Goal: Task Accomplishment & Management: Manage account settings

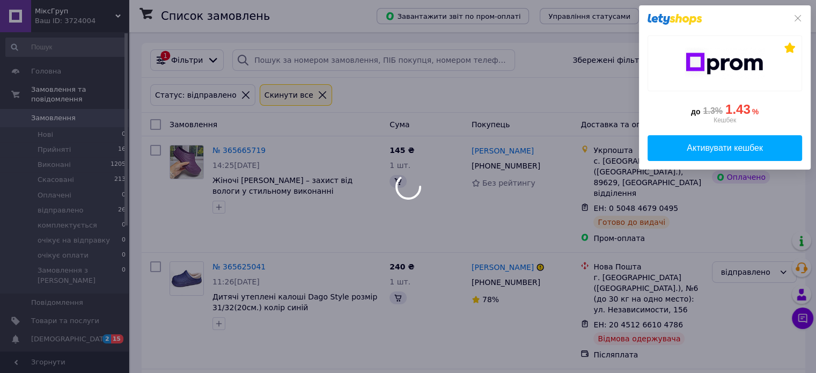
click at [54, 322] on div at bounding box center [408, 186] width 816 height 373
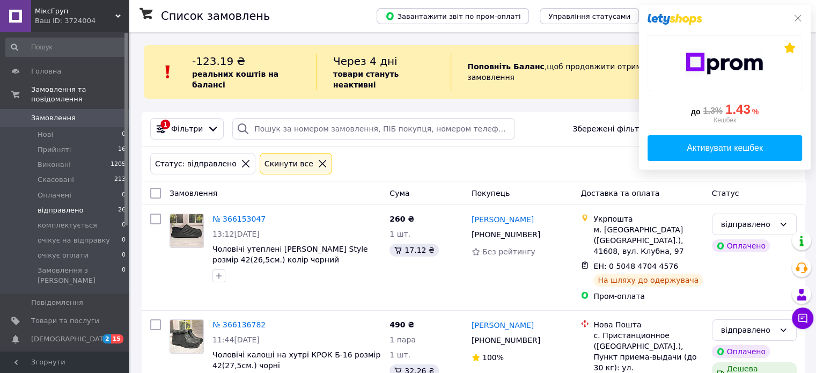
click at [797, 19] on icon at bounding box center [797, 18] width 6 height 6
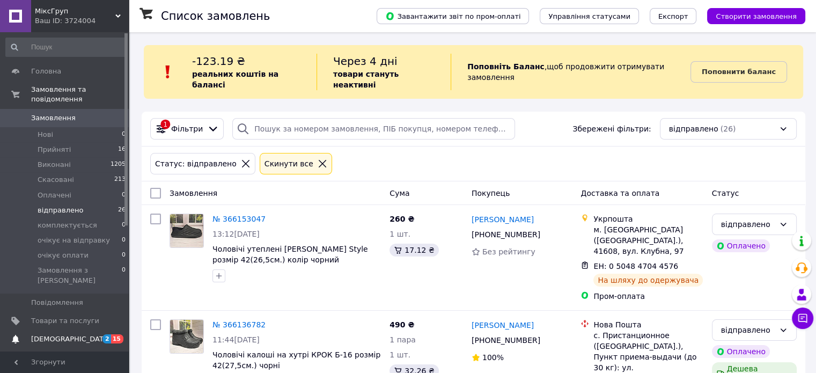
click at [39, 334] on span "[DEMOGRAPHIC_DATA]" at bounding box center [70, 339] width 79 height 10
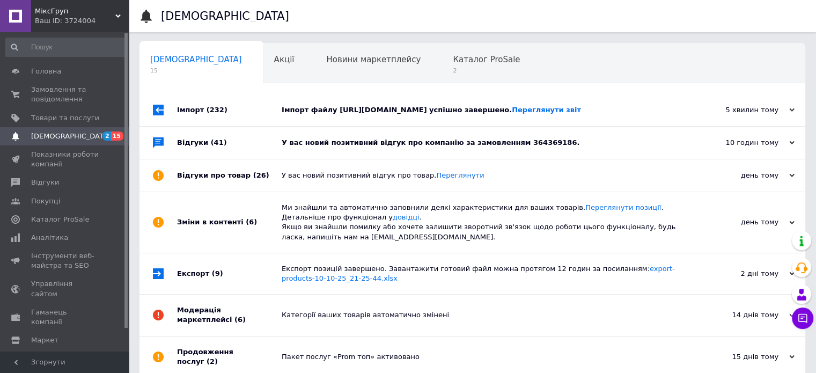
click at [483, 147] on div "У вас новий позитивний відгук про компанію за замовленням 364369186." at bounding box center [484, 143] width 405 height 10
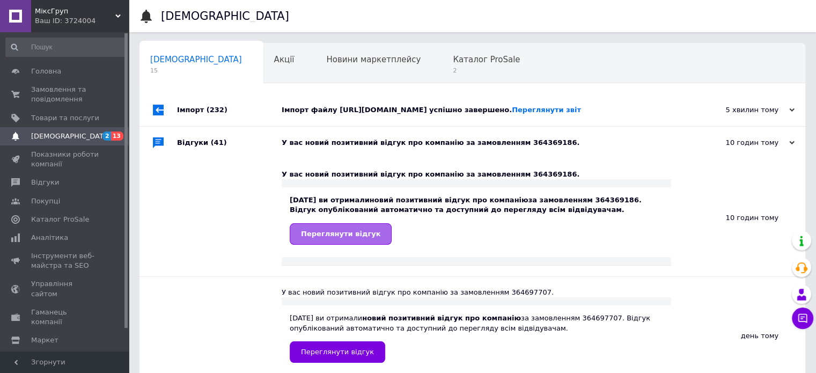
click at [348, 238] on span "Переглянути відгук" at bounding box center [340, 234] width 79 height 8
click at [442, 77] on div "Каталог ProSale 2" at bounding box center [491, 63] width 99 height 41
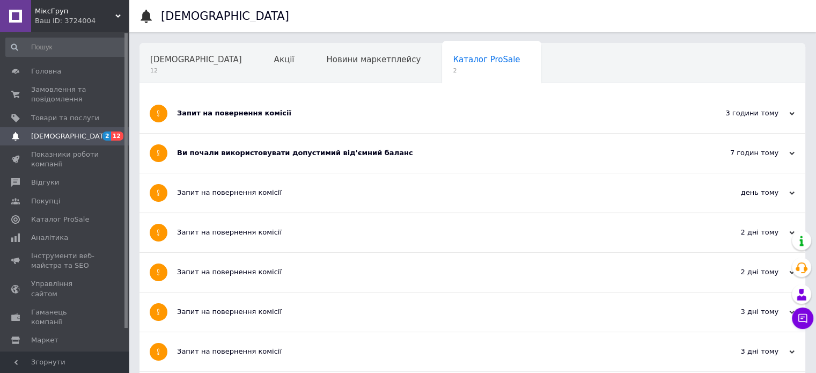
click at [335, 118] on div "Запит на повернення комісії" at bounding box center [432, 113] width 510 height 39
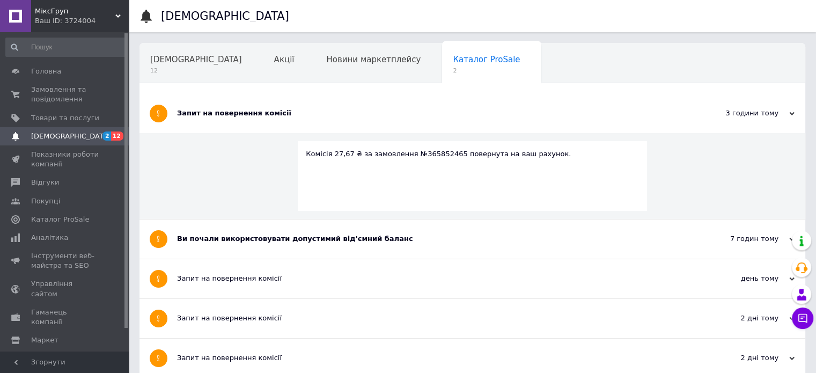
drag, startPoint x: 327, startPoint y: 250, endPoint x: 330, endPoint y: 257, distance: 7.9
click at [327, 250] on div "Ви почали використовувати допустимий від'ємний баланс" at bounding box center [432, 238] width 510 height 39
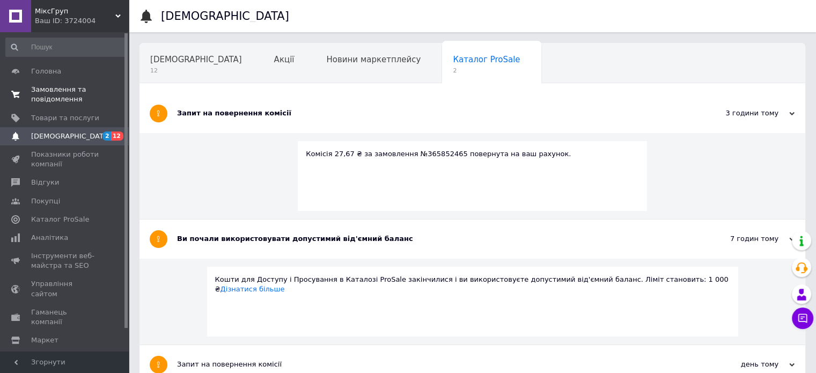
click at [42, 88] on span "Замовлення та повідомлення" at bounding box center [65, 94] width 68 height 19
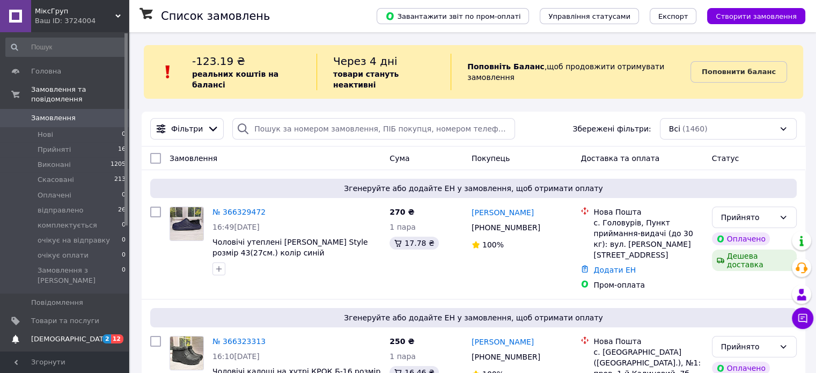
click at [58, 334] on span "[DEMOGRAPHIC_DATA]" at bounding box center [70, 339] width 79 height 10
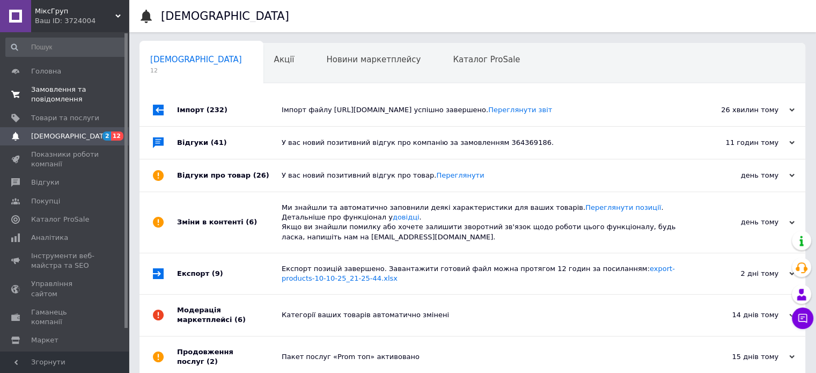
click at [48, 92] on span "Замовлення та повідомлення" at bounding box center [65, 94] width 68 height 19
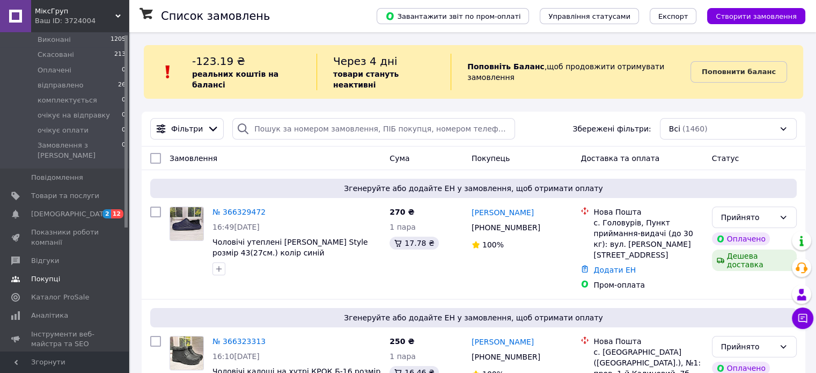
scroll to position [161, 0]
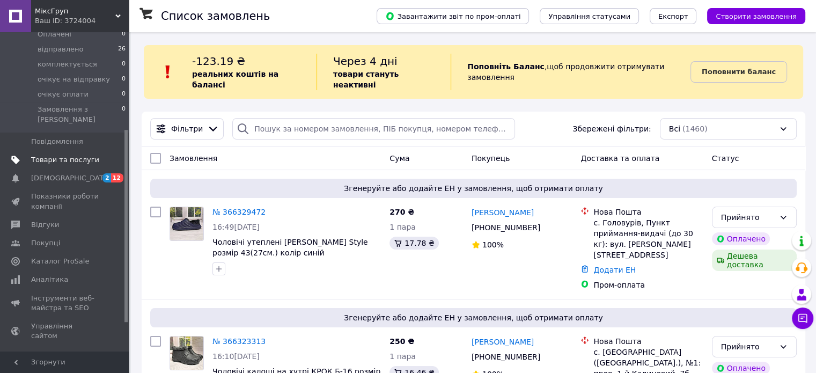
click at [75, 155] on span "Товари та послуги" at bounding box center [65, 160] width 68 height 10
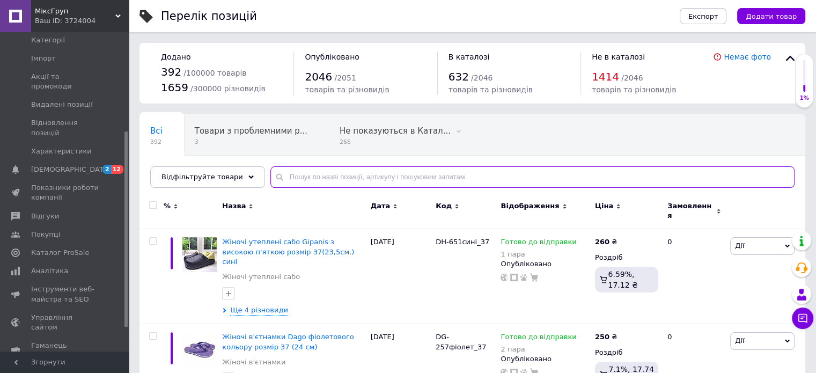
click at [343, 180] on input "text" at bounding box center [532, 176] width 524 height 21
type input "7004"
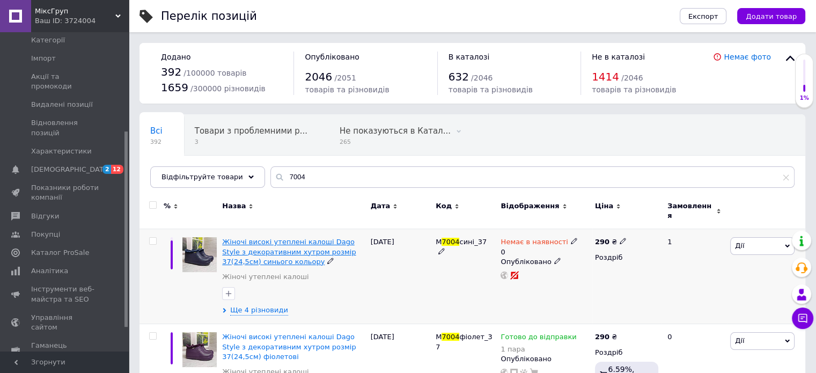
click at [314, 238] on span "Жіночі високі утеплені калоші Dago Style з декоративним хутром розмір 37(24,5см…" at bounding box center [289, 251] width 134 height 27
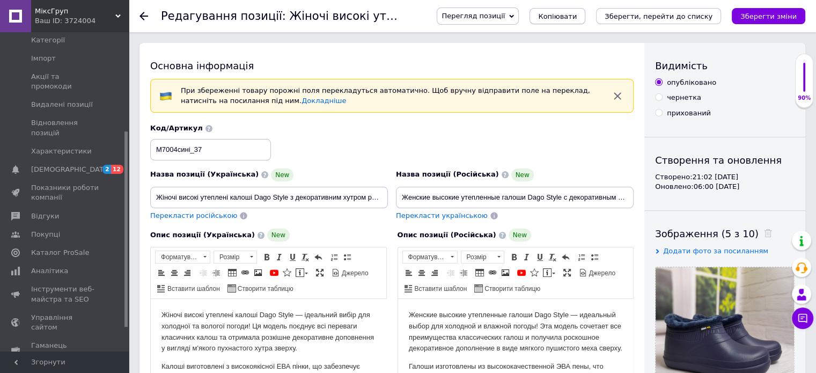
click at [577, 19] on span "Копіювати" at bounding box center [557, 16] width 39 height 8
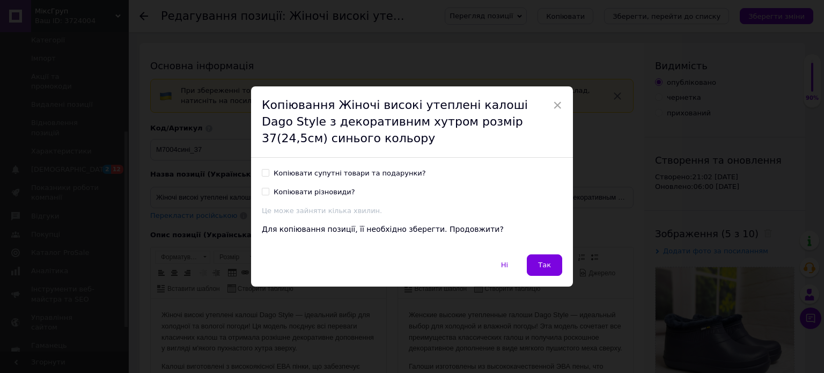
click at [265, 190] on input "Копіювати різновиди?" at bounding box center [265, 191] width 7 height 7
checkbox input "true"
click at [546, 263] on span "Так" at bounding box center [544, 265] width 13 height 8
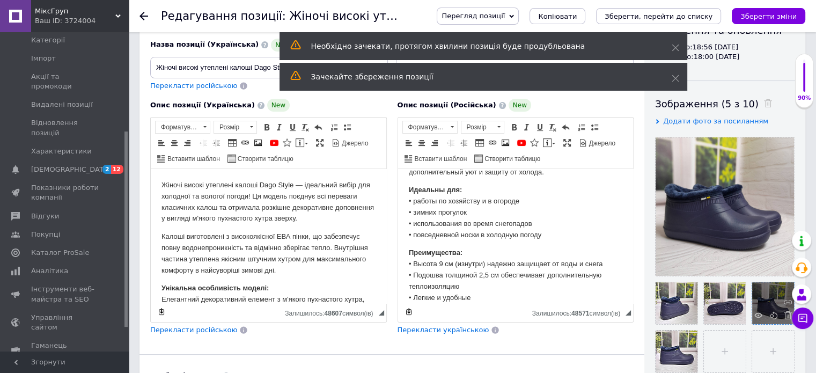
scroll to position [215, 0]
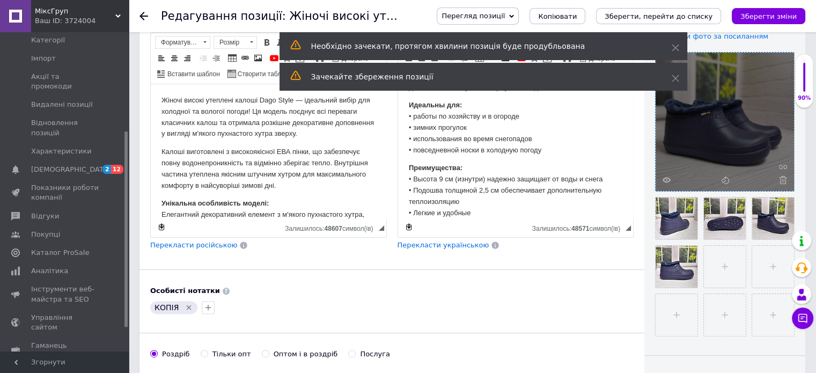
click at [784, 180] on icon at bounding box center [783, 180] width 8 height 8
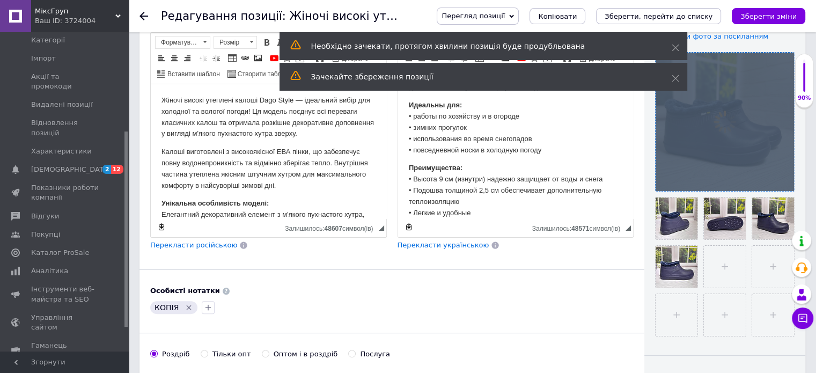
click at [784, 180] on div at bounding box center [724, 122] width 138 height 138
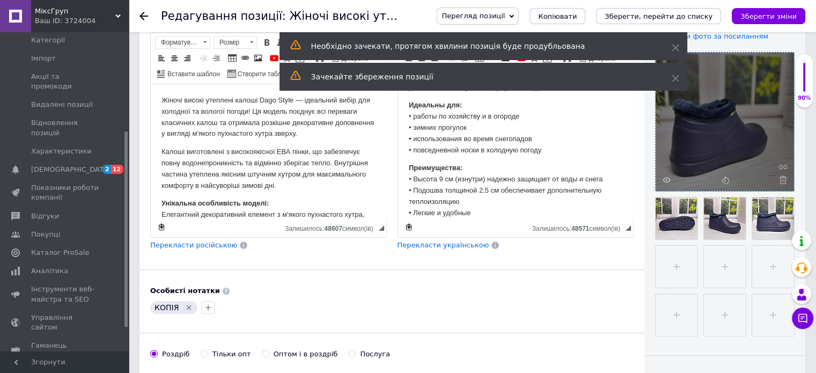
click at [784, 180] on icon at bounding box center [783, 180] width 8 height 8
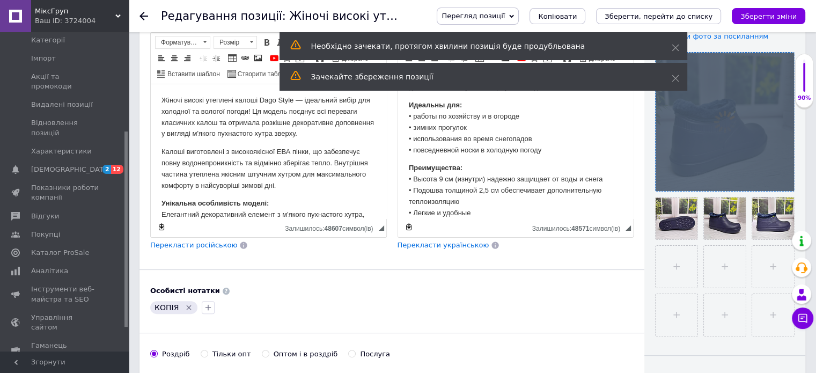
click at [784, 180] on div at bounding box center [724, 122] width 138 height 138
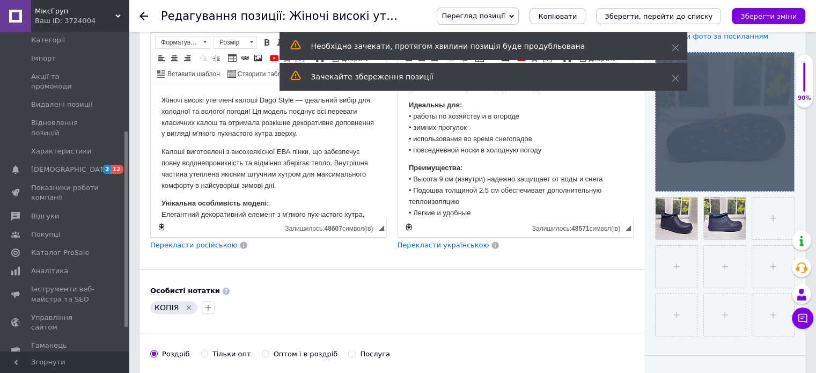
click at [784, 181] on div at bounding box center [724, 122] width 138 height 138
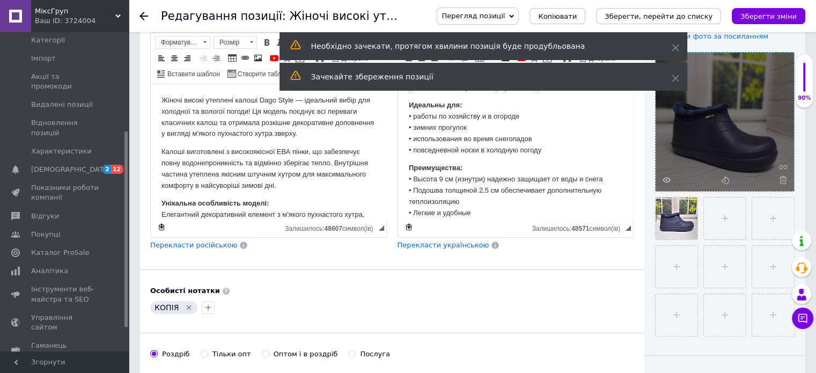
click at [784, 181] on icon at bounding box center [783, 180] width 8 height 8
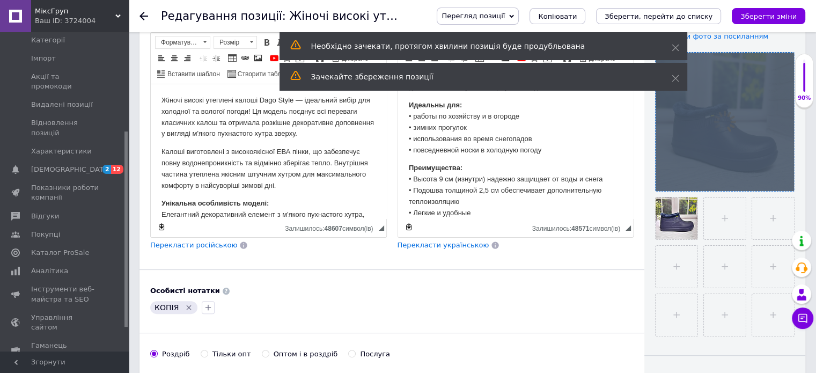
click at [784, 181] on div at bounding box center [724, 122] width 138 height 138
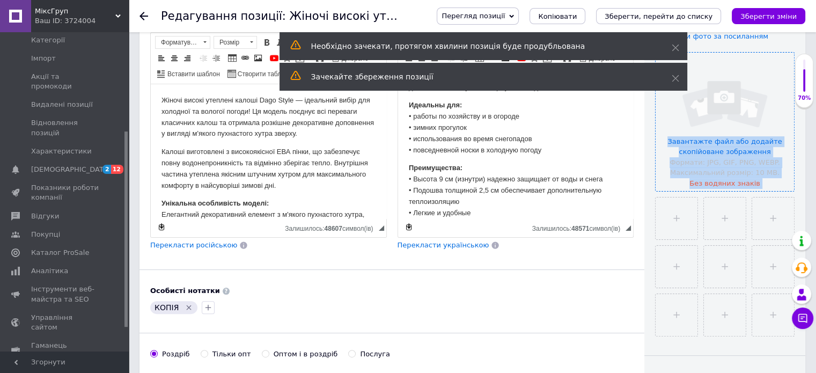
click at [784, 182] on input "file" at bounding box center [724, 122] width 138 height 138
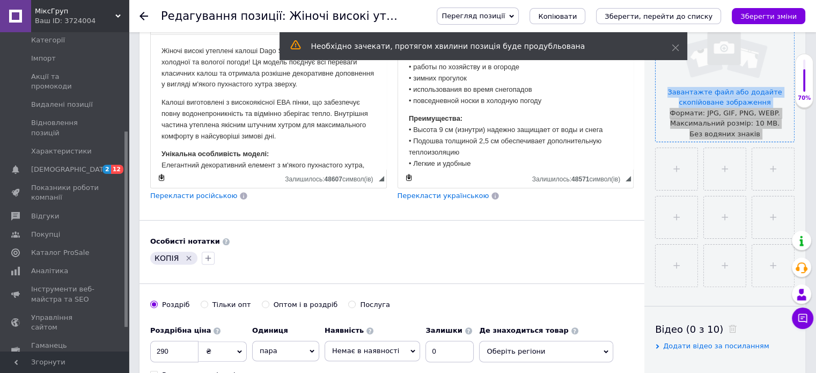
scroll to position [322, 0]
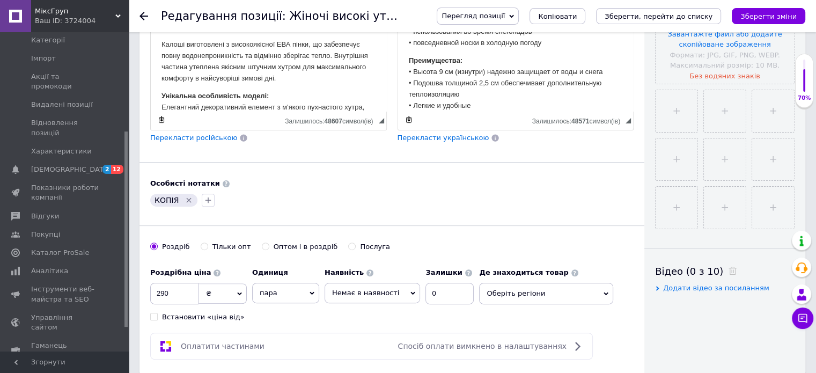
click at [188, 197] on icon "Видалити мітку" at bounding box center [188, 200] width 9 height 9
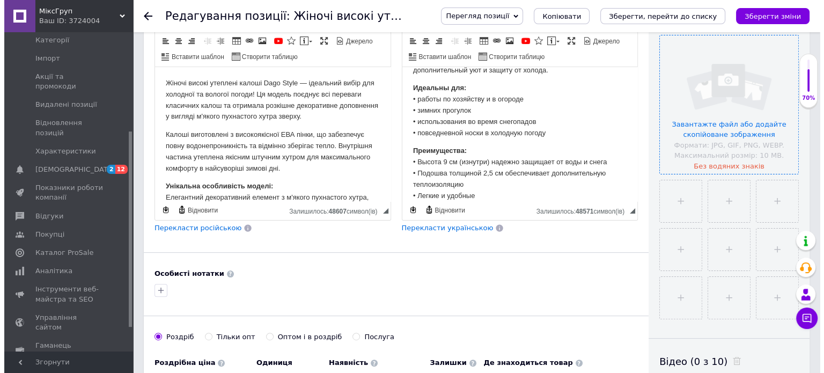
scroll to position [215, 0]
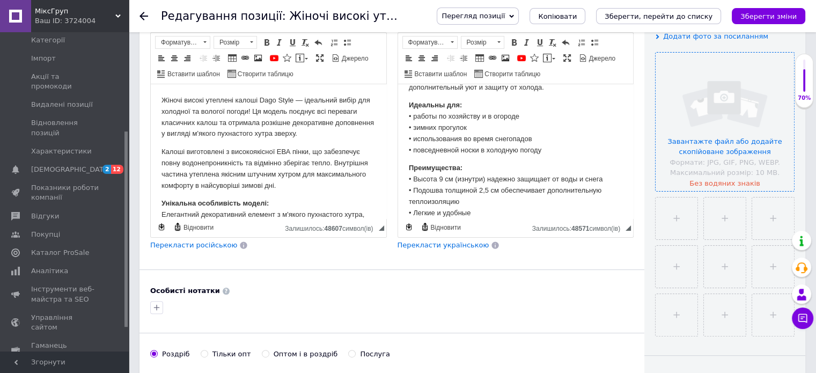
click at [709, 145] on input "file" at bounding box center [724, 122] width 138 height 138
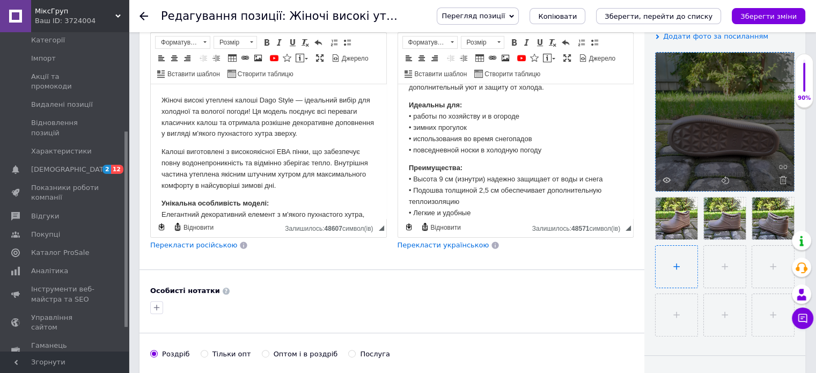
click at [675, 269] on input "file" at bounding box center [676, 267] width 42 height 42
type input "C:\fakepath\20251012_150959.jpg"
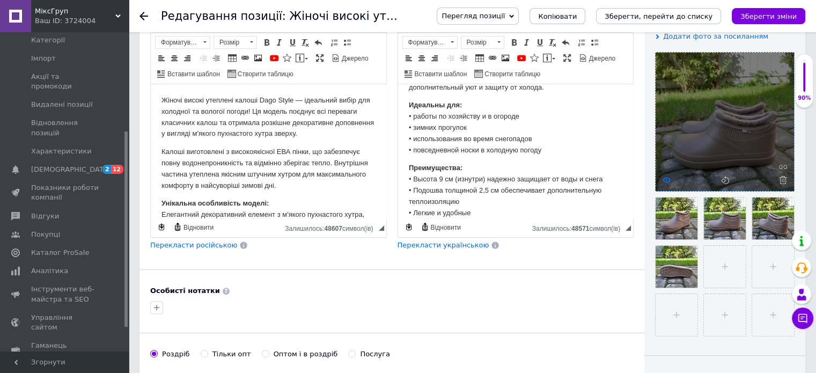
click at [663, 180] on use at bounding box center [666, 179] width 8 height 5
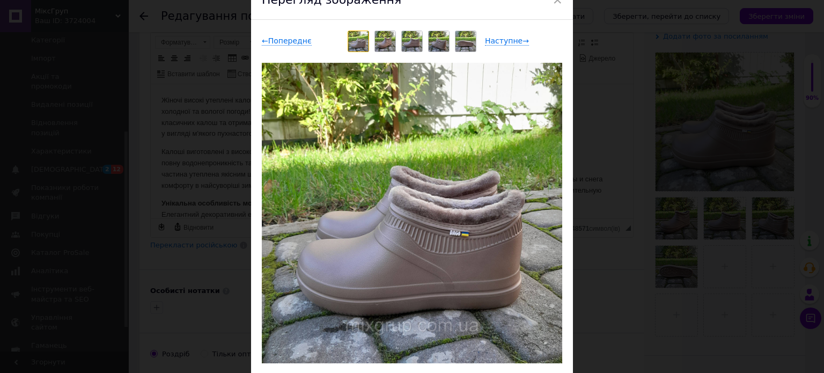
scroll to position [54, 0]
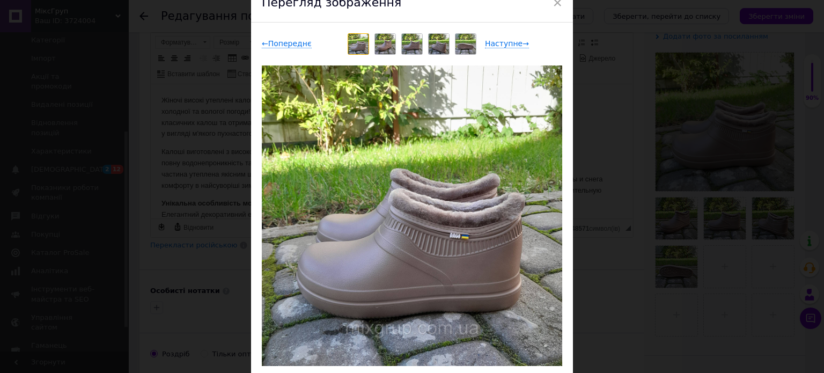
click at [386, 40] on img at bounding box center [385, 44] width 20 height 20
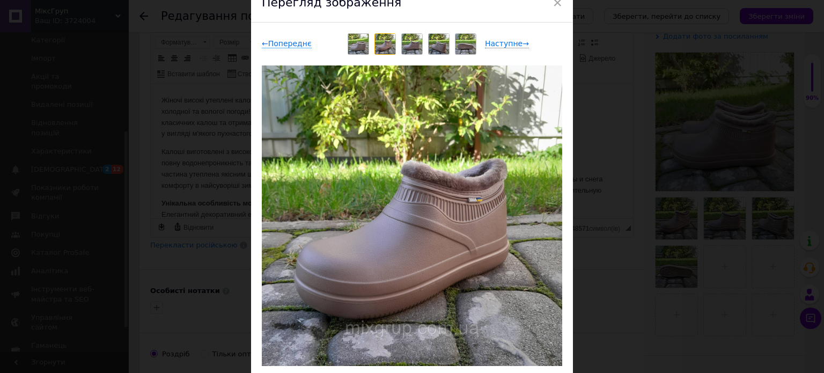
click at [412, 45] on img at bounding box center [412, 44] width 20 height 20
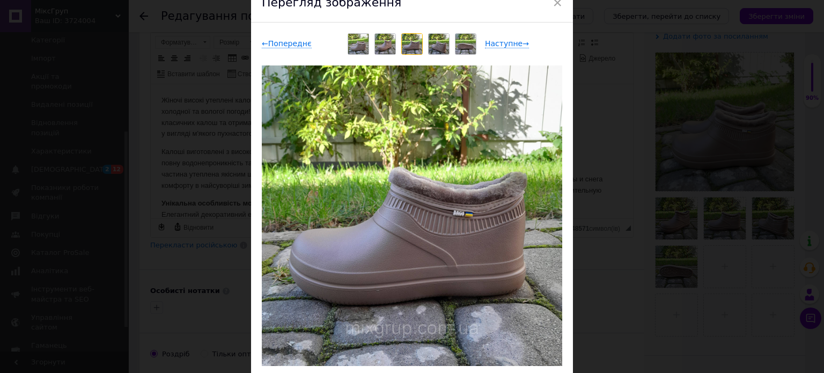
click at [440, 47] on img at bounding box center [439, 44] width 20 height 20
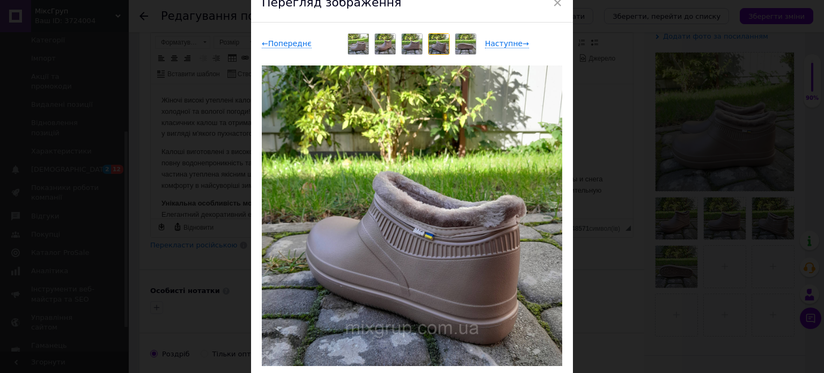
click at [463, 49] on img at bounding box center [465, 44] width 20 height 20
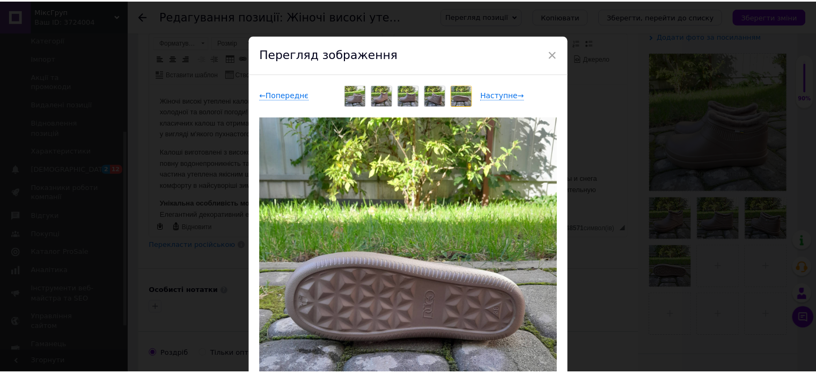
scroll to position [0, 0]
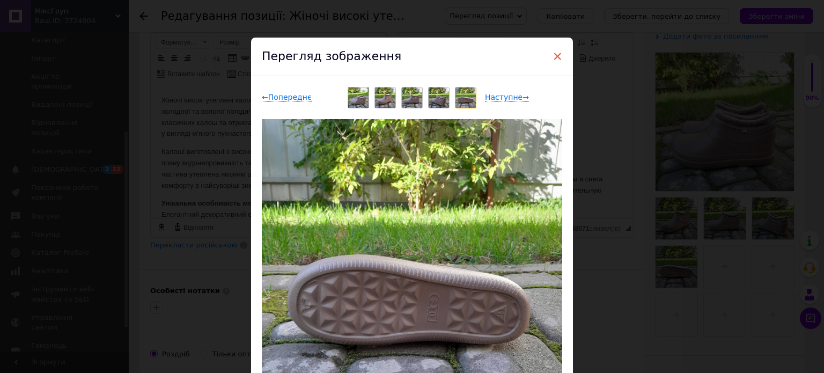
click at [555, 57] on span "×" at bounding box center [557, 56] width 10 height 18
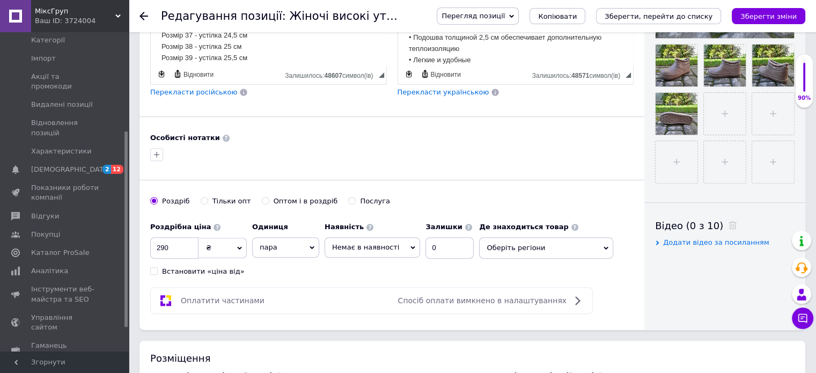
scroll to position [365, 0]
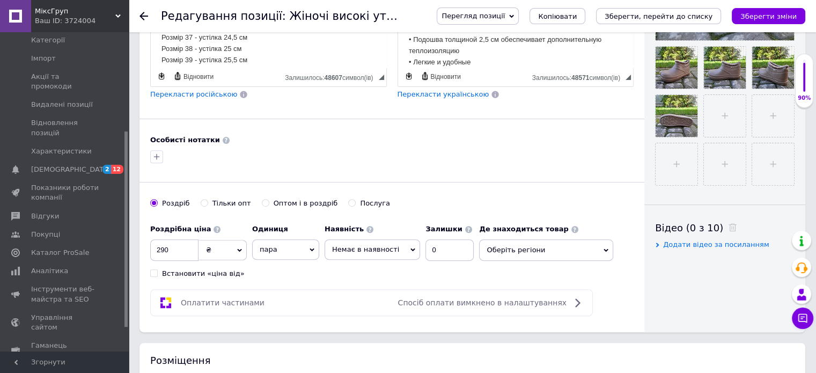
drag, startPoint x: 509, startPoint y: 244, endPoint x: 505, endPoint y: 250, distance: 7.3
click at [509, 244] on span "Оберіть регіони" at bounding box center [546, 249] width 134 height 21
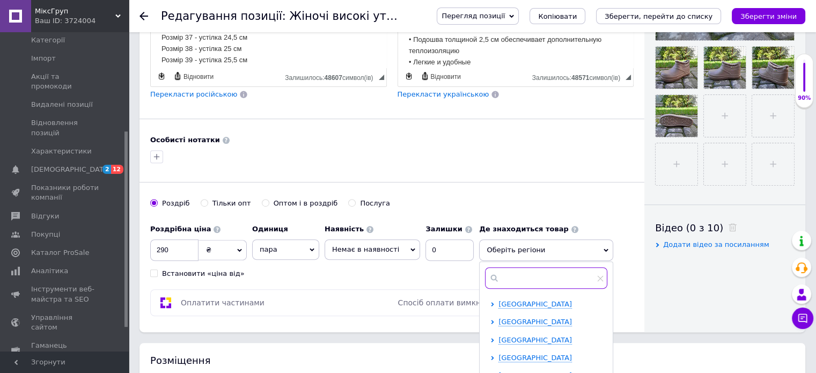
click at [505, 270] on input "text" at bounding box center [546, 277] width 122 height 21
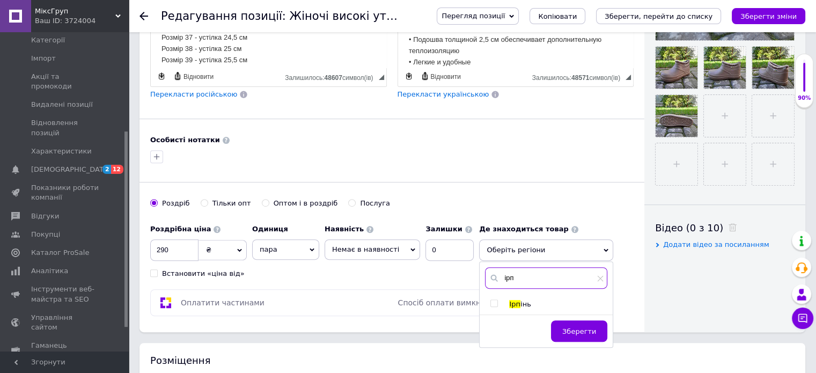
type input "ірп"
drag, startPoint x: 483, startPoint y: 301, endPoint x: 520, endPoint y: 327, distance: 45.1
click at [490, 301] on input "checkbox" at bounding box center [493, 303] width 7 height 7
checkbox input "true"
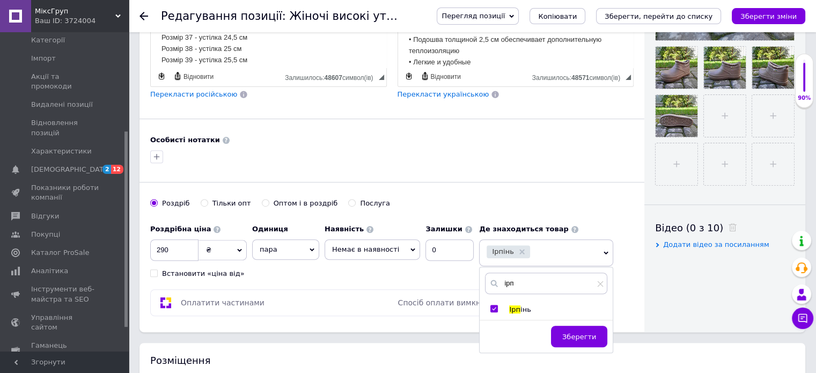
click at [562, 337] on span "Зберегти" at bounding box center [579, 337] width 34 height 8
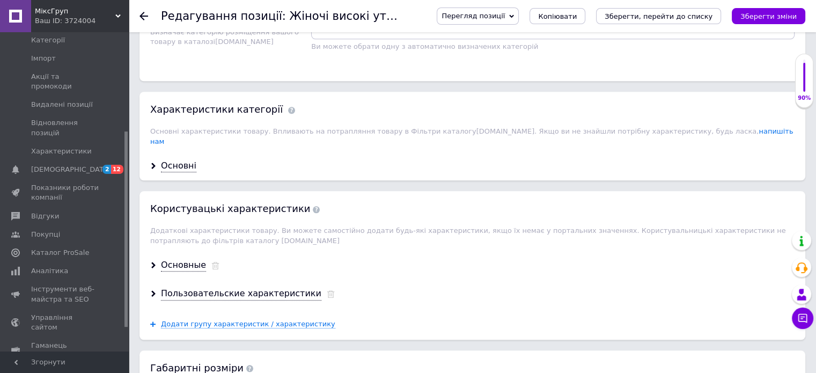
scroll to position [1009, 0]
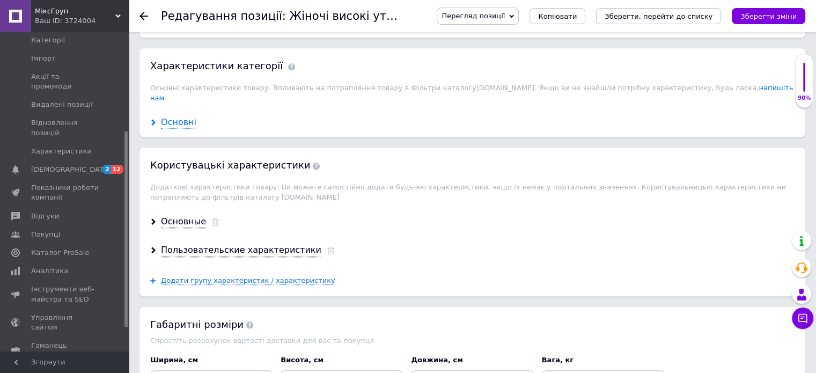
click at [184, 116] on div "Основні" at bounding box center [178, 122] width 35 height 12
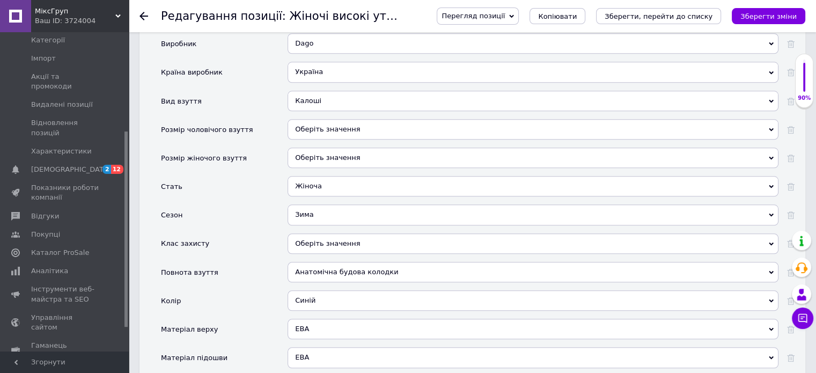
scroll to position [1116, 0]
click at [321, 289] on div "Синій" at bounding box center [532, 299] width 491 height 20
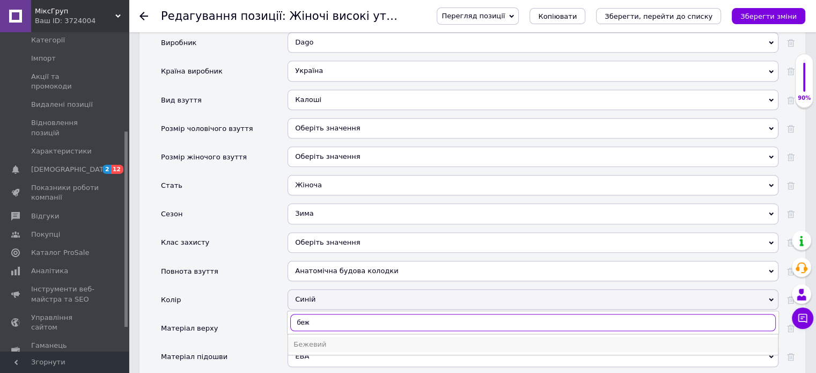
type input "беж"
click at [308, 339] on div "Бежевий" at bounding box center [532, 344] width 479 height 10
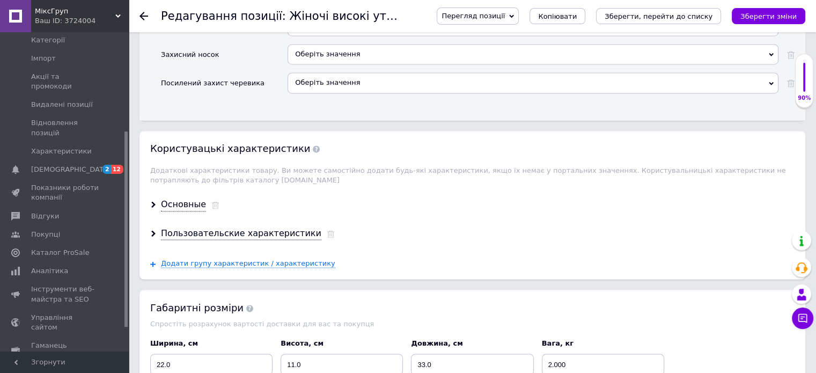
scroll to position [1760, 0]
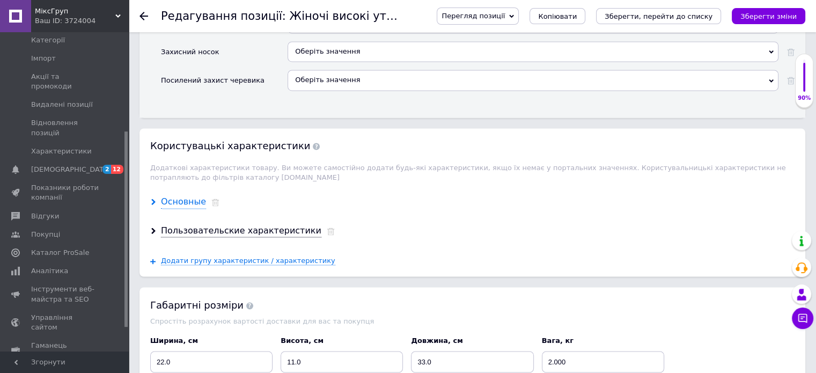
click at [181, 196] on div "Основные" at bounding box center [183, 202] width 45 height 12
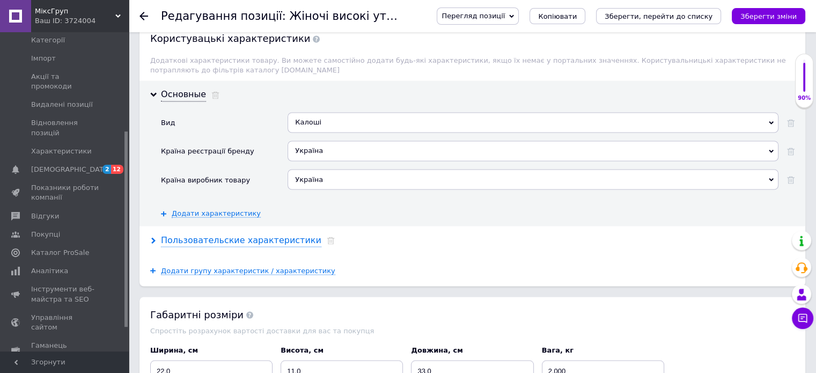
click at [189, 234] on div "Пользовательские характеристики" at bounding box center [241, 240] width 160 height 12
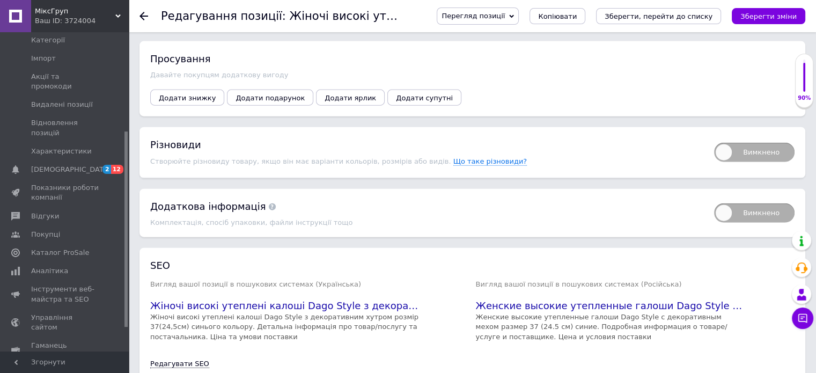
scroll to position [2457, 0]
click at [759, 142] on span "Вимкнено" at bounding box center [754, 151] width 80 height 19
click at [714, 135] on input "Вимкнено" at bounding box center [710, 138] width 7 height 7
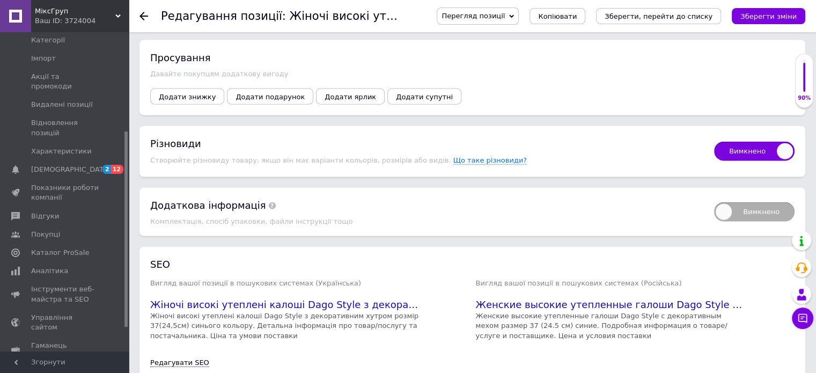
checkbox input "true"
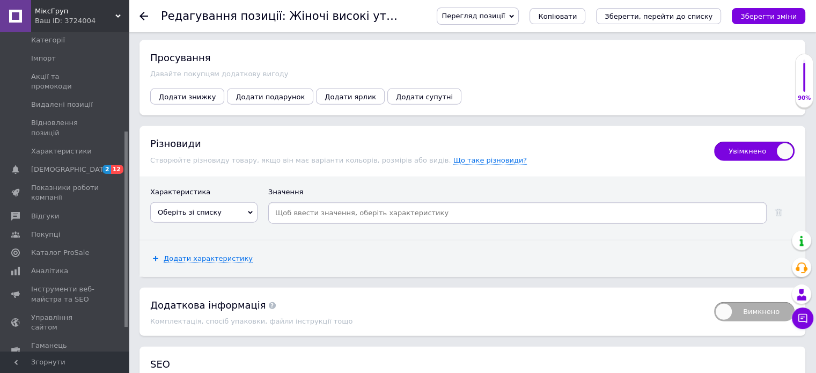
click at [234, 202] on span "Оберіть зі списку" at bounding box center [203, 212] width 107 height 20
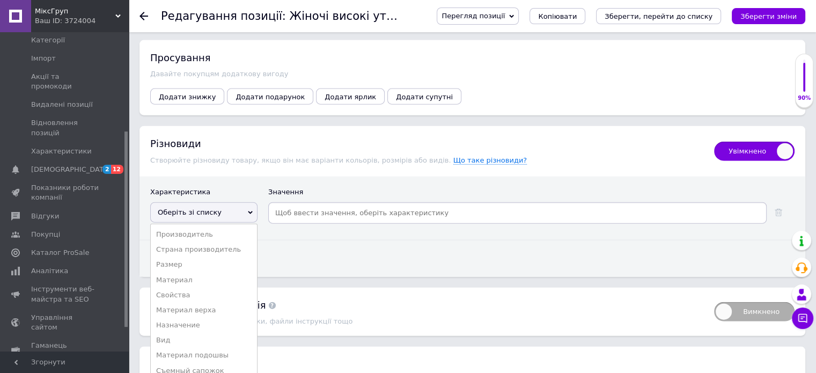
drag, startPoint x: 170, startPoint y: 248, endPoint x: 206, endPoint y: 243, distance: 36.3
click at [171, 257] on li "Размер" at bounding box center [204, 264] width 106 height 15
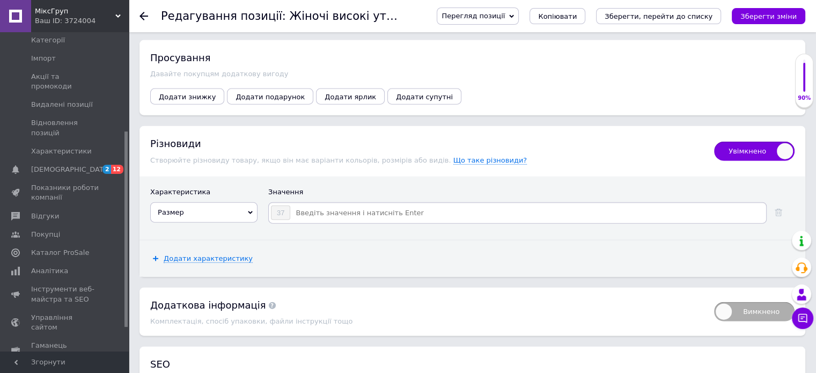
click at [324, 205] on input at bounding box center [528, 213] width 474 height 16
type input "38"
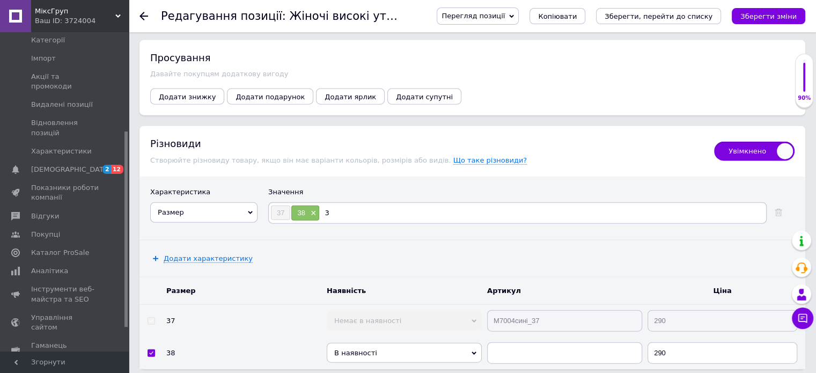
type input "39"
type input "40"
type input "41"
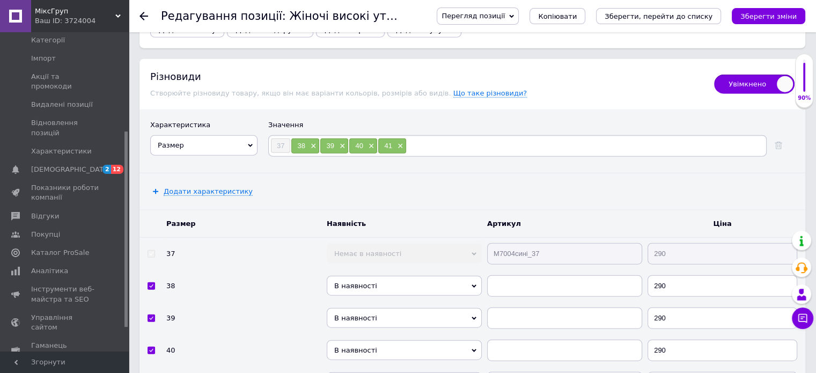
scroll to position [2671, 0]
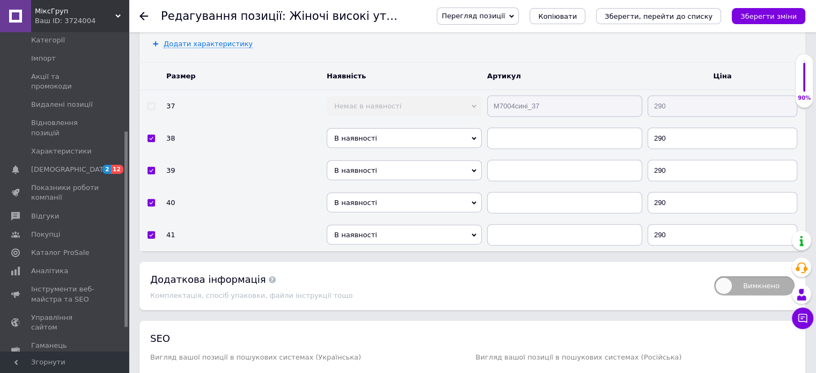
click at [344, 128] on span "В наявності" at bounding box center [404, 138] width 155 height 20
click at [351, 150] on li "Немає в наявності" at bounding box center [404, 156] width 155 height 13
click at [356, 160] on span "В наявності" at bounding box center [404, 170] width 155 height 20
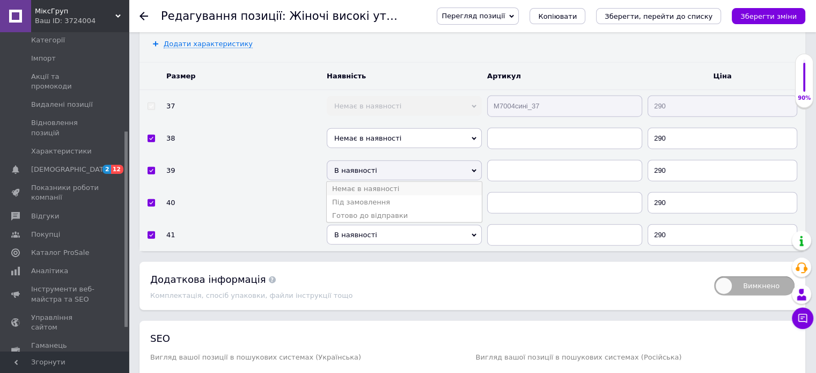
drag, startPoint x: 361, startPoint y: 165, endPoint x: 363, endPoint y: 178, distance: 13.0
click at [361, 182] on li "Немає в наявності" at bounding box center [404, 188] width 155 height 13
drag, startPoint x: 363, startPoint y: 178, endPoint x: 365, endPoint y: 185, distance: 7.8
click at [363, 193] on span "В наявності" at bounding box center [404, 203] width 155 height 20
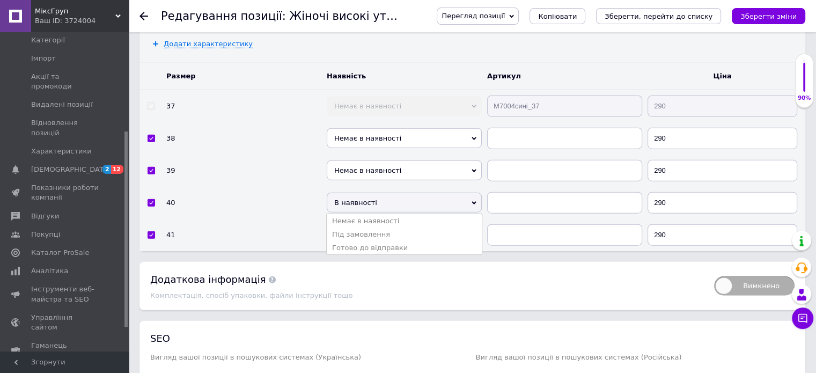
drag, startPoint x: 365, startPoint y: 195, endPoint x: 368, endPoint y: 212, distance: 17.4
click at [365, 214] on li "Немає в наявності" at bounding box center [404, 220] width 155 height 13
drag, startPoint x: 368, startPoint y: 212, endPoint x: 370, endPoint y: 223, distance: 10.4
click at [368, 225] on span "В наявності" at bounding box center [404, 235] width 155 height 20
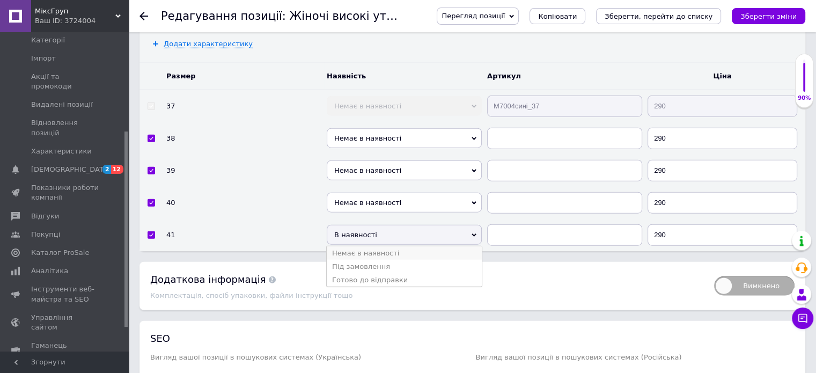
click at [371, 246] on li "Немає в наявності" at bounding box center [404, 252] width 155 height 13
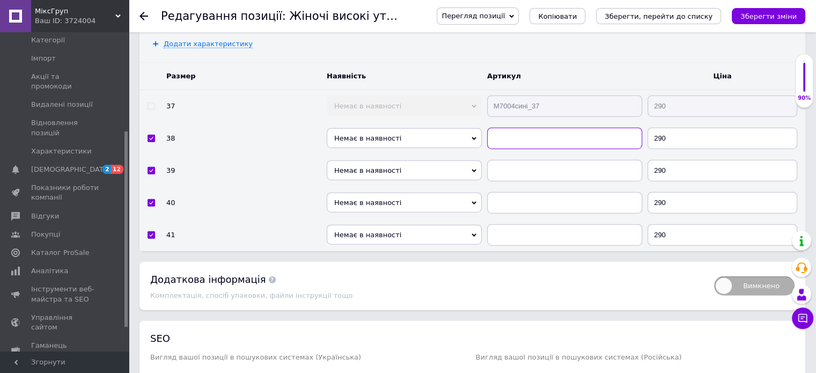
click at [535, 128] on input "text" at bounding box center [564, 138] width 155 height 21
paste input "М7004сині_37"
type input "М7004сині_38"
click at [533, 160] on input "text" at bounding box center [564, 170] width 155 height 21
paste input "М7004сині_37"
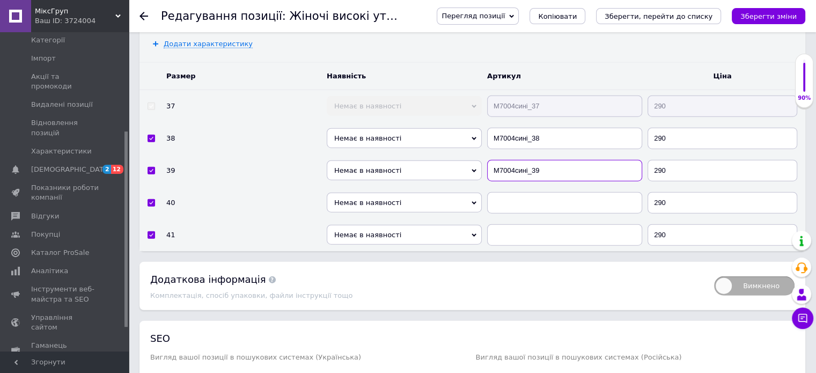
type input "М7004сині_39"
click at [516, 192] on input "text" at bounding box center [564, 202] width 155 height 21
paste input "М7004сині_37"
type input "М7004сині_40"
click at [519, 224] on input "text" at bounding box center [564, 234] width 155 height 21
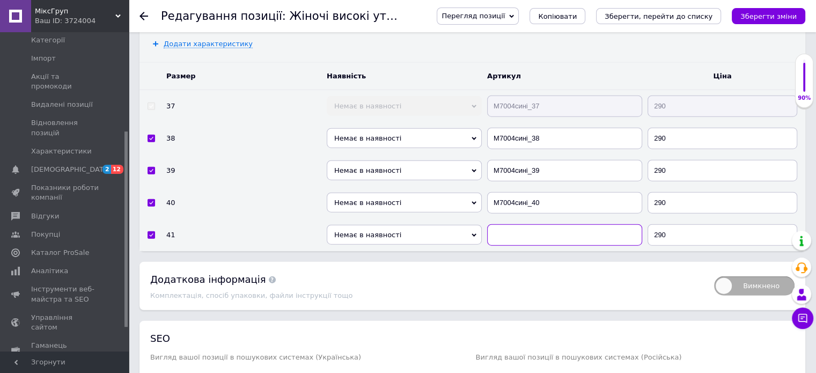
paste input "М7004сині_37"
type input "М7004сині_41"
click at [751, 19] on icon "Зберегти зміни" at bounding box center [768, 16] width 56 height 8
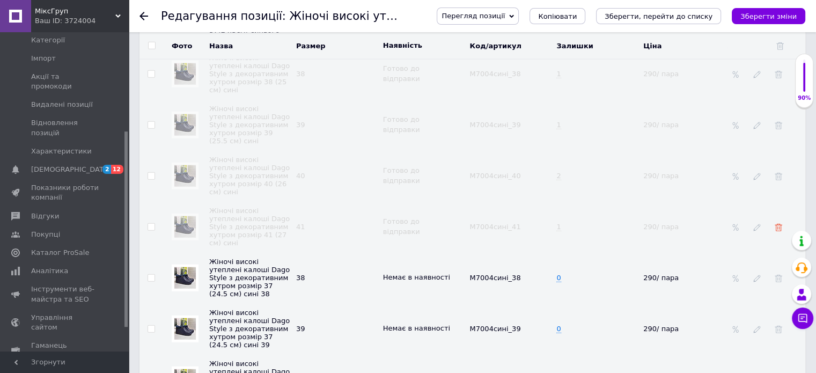
click at [779, 224] on use at bounding box center [778, 228] width 8 height 8
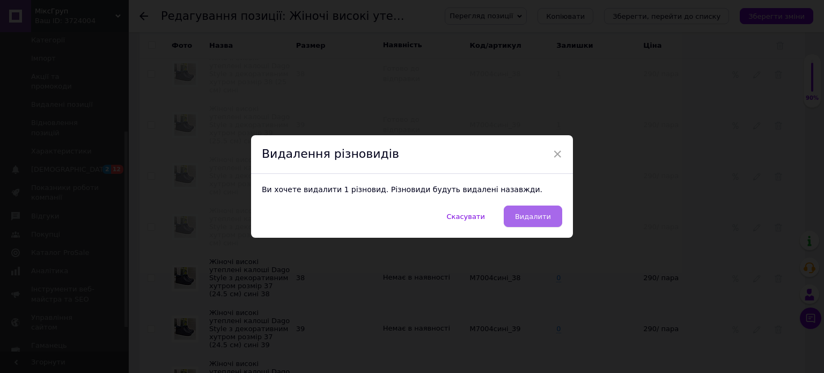
click at [551, 215] on button "Видалити" at bounding box center [533, 215] width 58 height 21
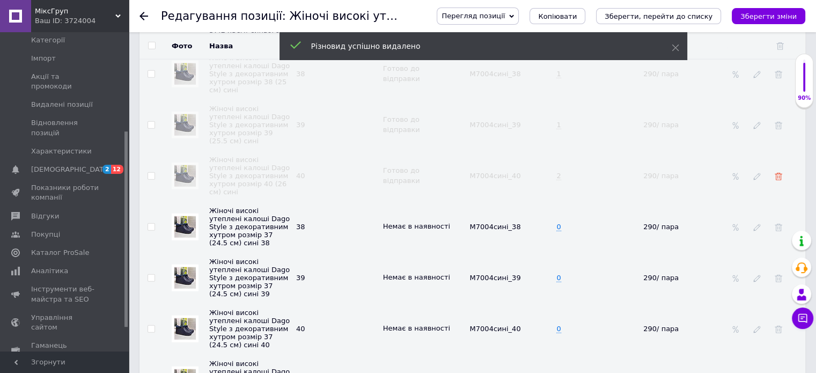
click at [777, 173] on use at bounding box center [778, 177] width 8 height 8
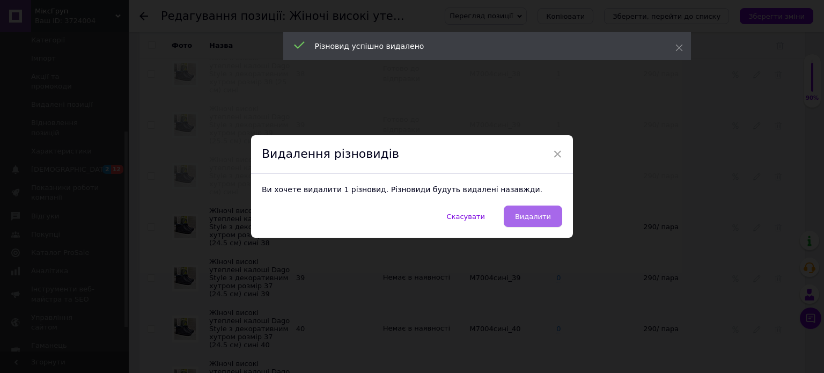
click at [551, 215] on button "Видалити" at bounding box center [533, 215] width 58 height 21
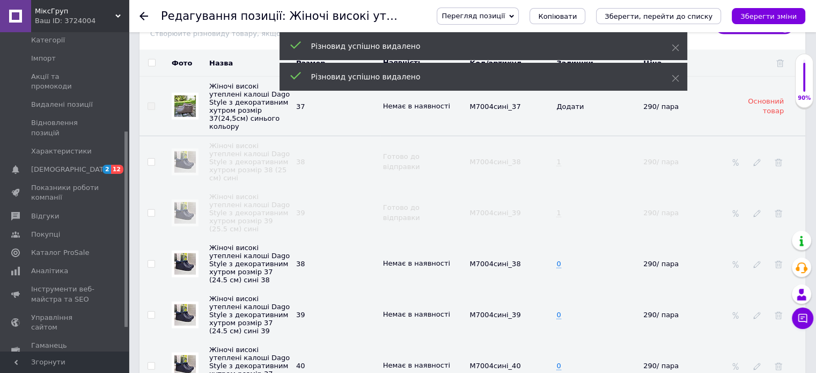
scroll to position [2564, 0]
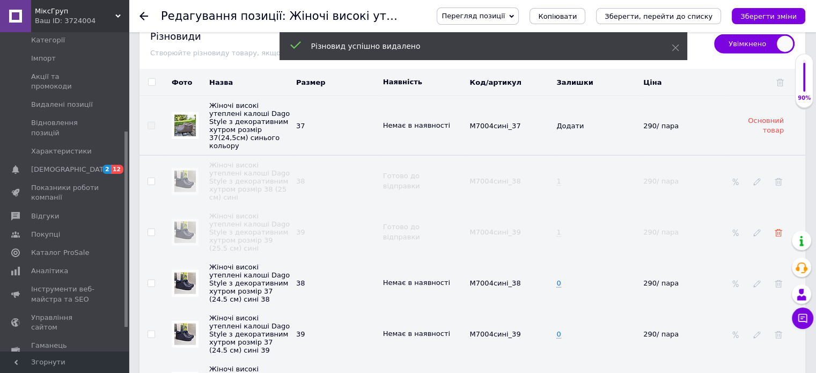
click at [779, 229] on use at bounding box center [778, 233] width 8 height 8
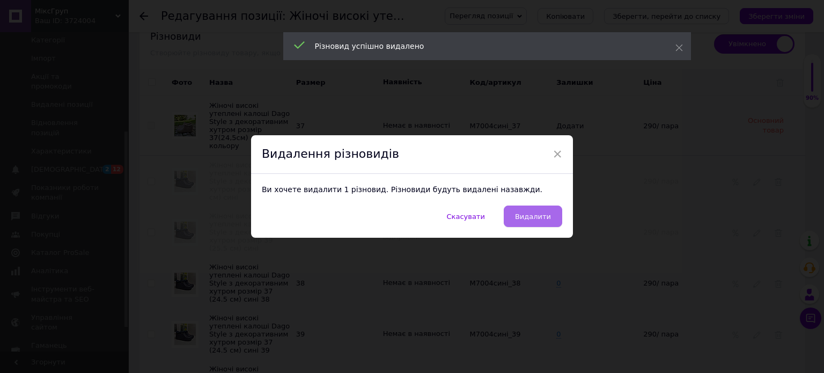
drag, startPoint x: 537, startPoint y: 215, endPoint x: 548, endPoint y: 213, distance: 10.9
click at [538, 215] on span "Видалити" at bounding box center [533, 216] width 36 height 8
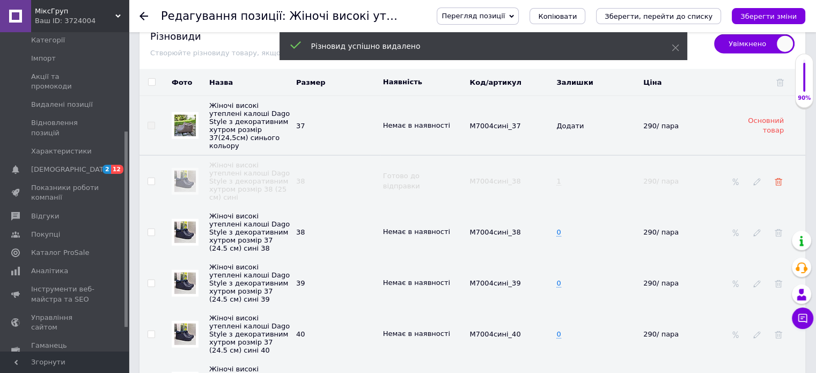
click at [776, 178] on icon at bounding box center [778, 182] width 8 height 8
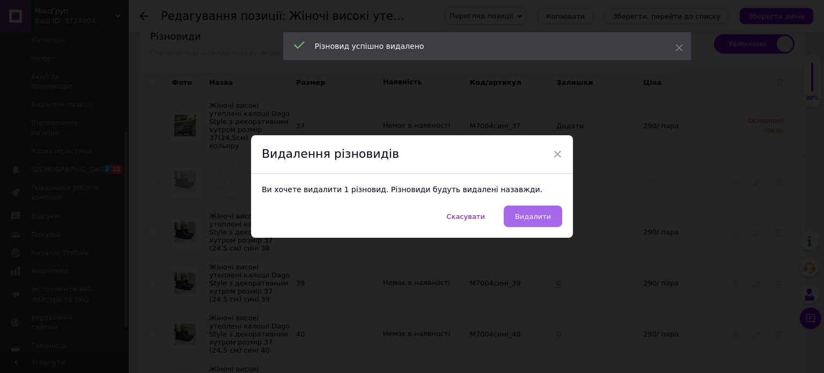
drag, startPoint x: 541, startPoint y: 219, endPoint x: 546, endPoint y: 220, distance: 6.0
click at [541, 218] on span "Видалити" at bounding box center [533, 216] width 36 height 8
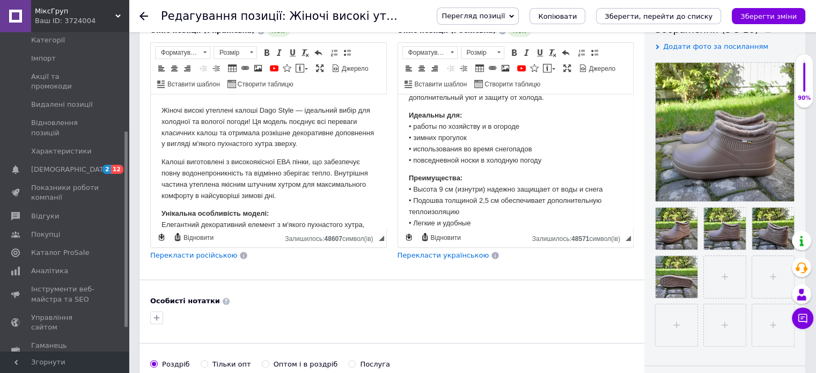
scroll to position [0, 0]
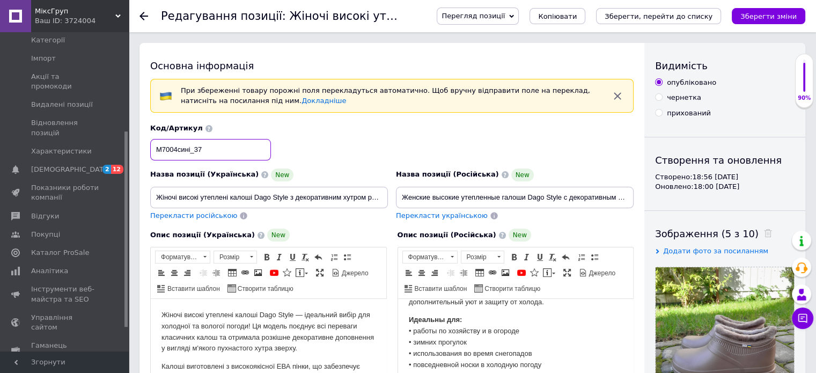
click at [191, 144] on input "М7004сині_37" at bounding box center [210, 149] width 121 height 21
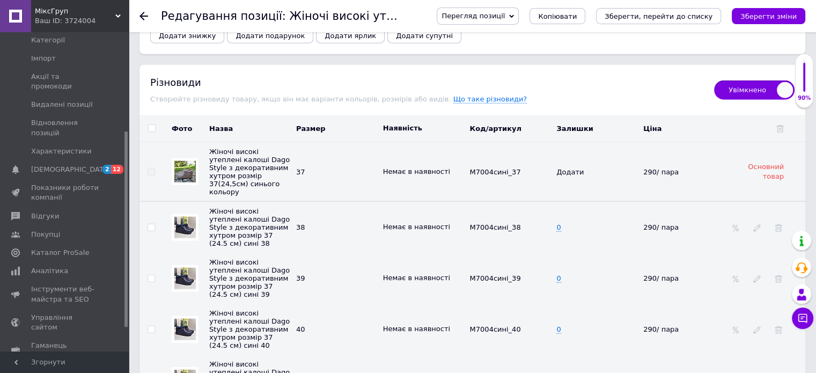
scroll to position [2521, 0]
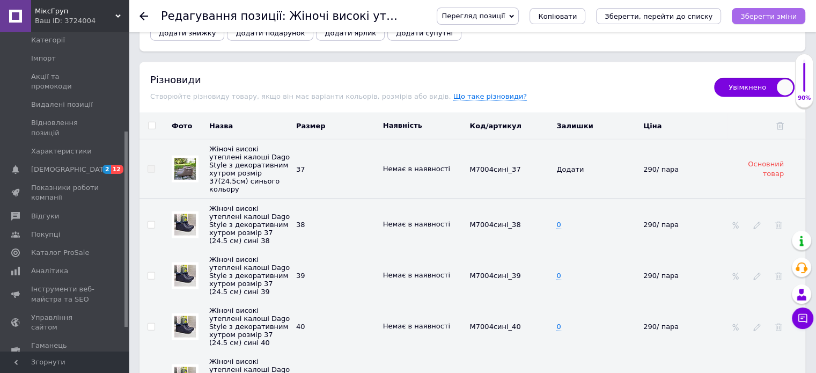
type input "М7004беж_37"
click at [770, 17] on icon "Зберегти зміни" at bounding box center [768, 16] width 56 height 8
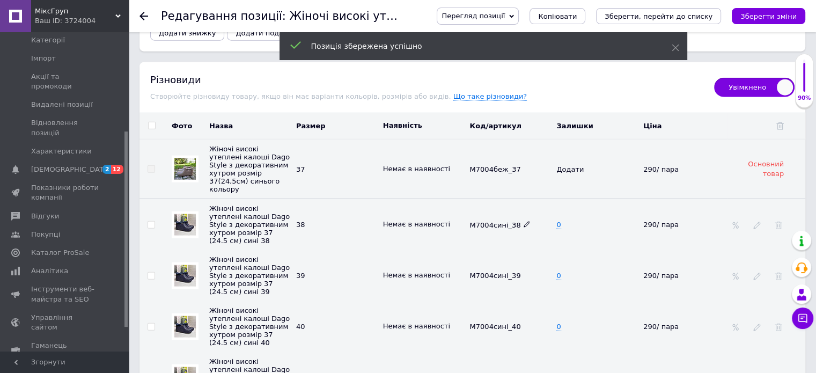
click at [523, 221] on icon at bounding box center [526, 224] width 6 height 6
click at [503, 216] on input "М7004сині_38" at bounding box center [506, 224] width 80 height 16
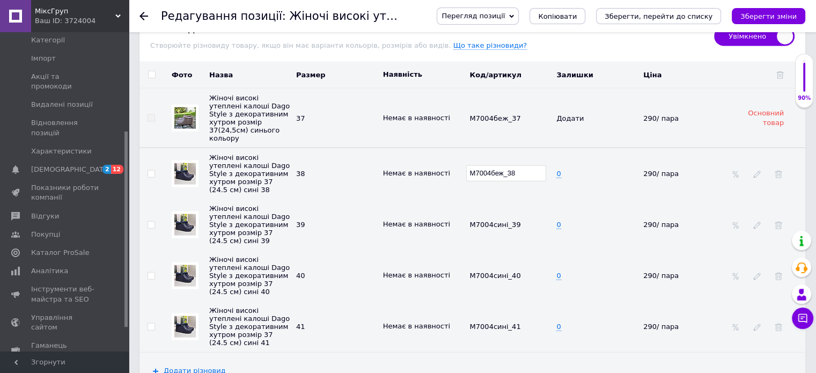
scroll to position [2628, 0]
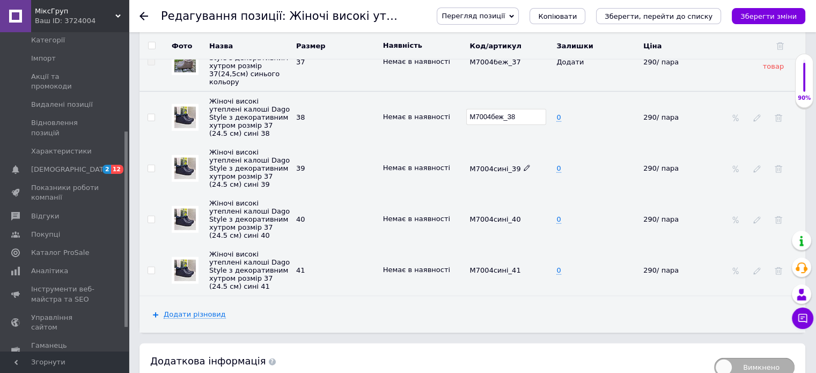
type input "М7004беж_38"
click at [523, 165] on use at bounding box center [526, 168] width 6 height 6
click at [523, 165] on icon at bounding box center [526, 168] width 6 height 6
click at [504, 160] on input "М7004сині_39" at bounding box center [506, 168] width 80 height 16
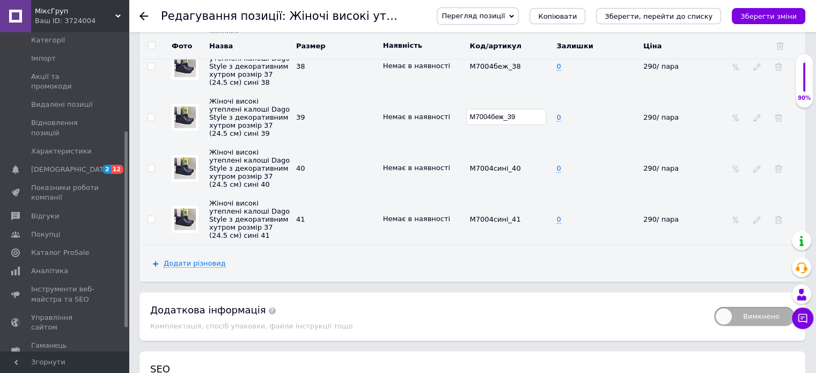
scroll to position [2681, 0]
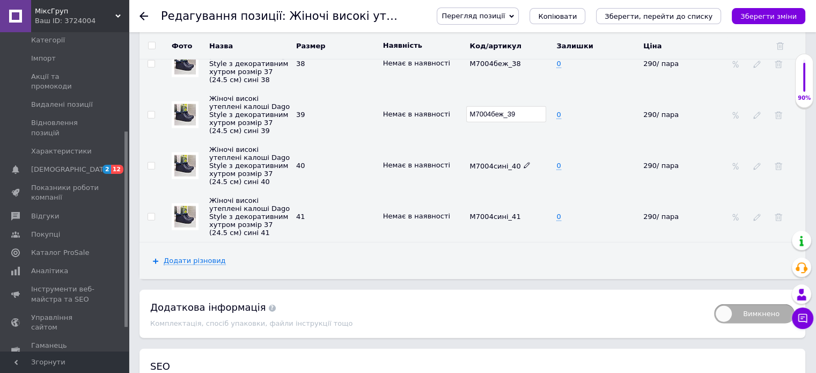
type input "М7004беж_39"
click at [515, 162] on span "М7004сині_40" at bounding box center [499, 166] width 61 height 8
click at [523, 162] on icon at bounding box center [526, 165] width 6 height 6
click at [503, 165] on input "М7004сині_40" at bounding box center [506, 165] width 80 height 16
type input "М7004беж_40"
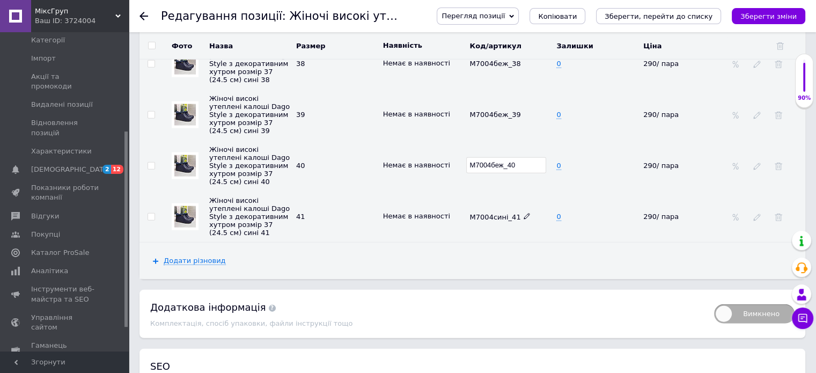
click at [523, 218] on icon at bounding box center [526, 216] width 6 height 6
click at [506, 223] on input "М7004сині_41" at bounding box center [506, 216] width 80 height 16
drag, startPoint x: 503, startPoint y: 223, endPoint x: 509, endPoint y: 239, distance: 17.1
click at [503, 223] on input "М7004сині_41" at bounding box center [506, 216] width 80 height 16
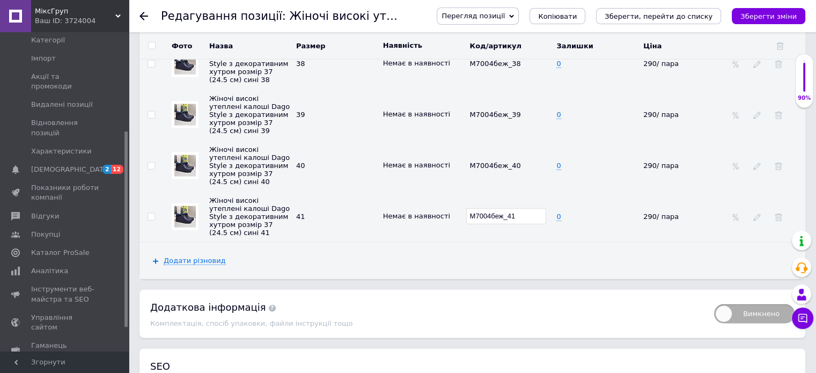
type input "М7004беж_41"
click at [380, 276] on div "Додати різновид" at bounding box center [472, 260] width 666 height 36
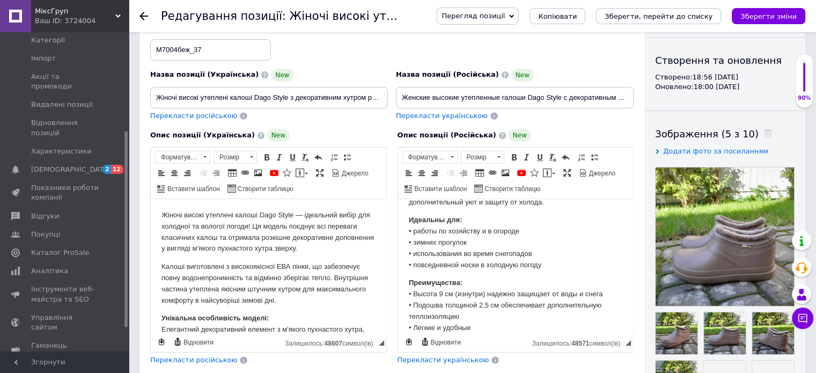
scroll to position [107, 0]
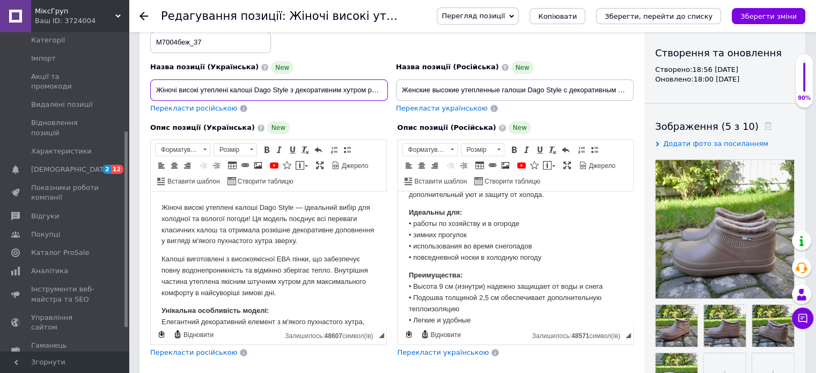
drag, startPoint x: 365, startPoint y: 85, endPoint x: 394, endPoint y: 132, distance: 55.7
click at [365, 86] on input "Жіночі високі утеплені калоші Dago Style з декоративним хутром розмір 37(24,5см…" at bounding box center [269, 89] width 238 height 21
drag, startPoint x: 394, startPoint y: 135, endPoint x: 371, endPoint y: 116, distance: 29.8
click at [408, 133] on div "Опис позиції (Російська) New Женские высокие утепленные галоши Dago Style — иде…" at bounding box center [515, 239] width 247 height 247
drag, startPoint x: 350, startPoint y: 90, endPoint x: 365, endPoint y: 114, distance: 28.7
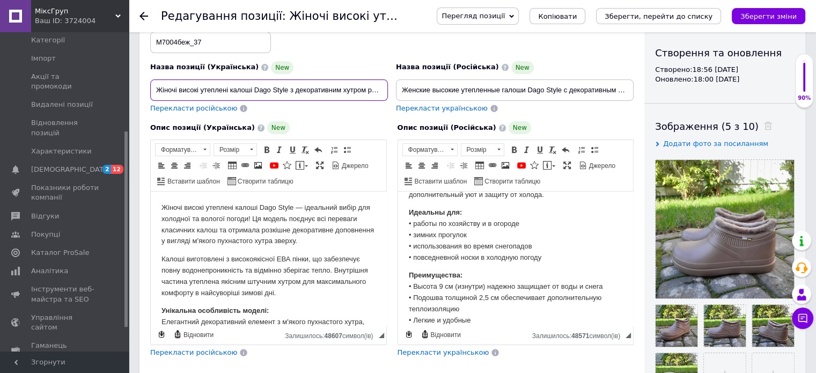
click at [350, 91] on input "Жіночі високі утеплені калоші Dago Style з декоративним хутром розмір 37(24,5см…" at bounding box center [269, 89] width 238 height 21
click at [352, 90] on input "Жіночі високі утеплені калоші Dago Style з декоративним хутром розмір 37(24,5см…" at bounding box center [269, 89] width 238 height 21
type input "Жіночі високі утеплені калоші Dago Style з декоративним хутром розмір 37(24,5см…"
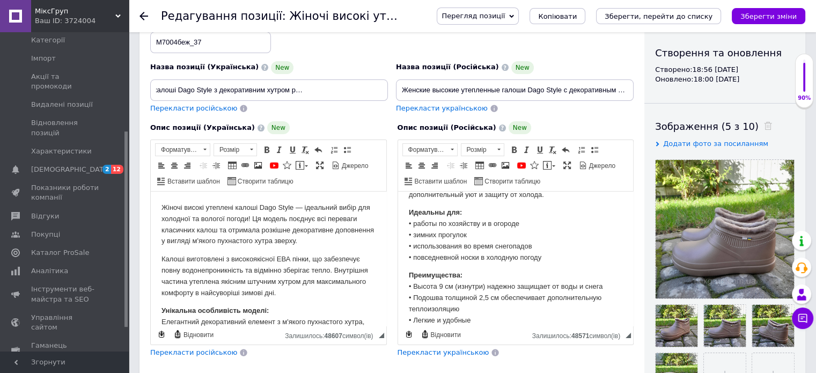
click at [197, 105] on span "Перекласти російською" at bounding box center [193, 108] width 87 height 8
type input "Женские высокие утепленные калоши Dago Style с декоративным мехом размер 37(24,…"
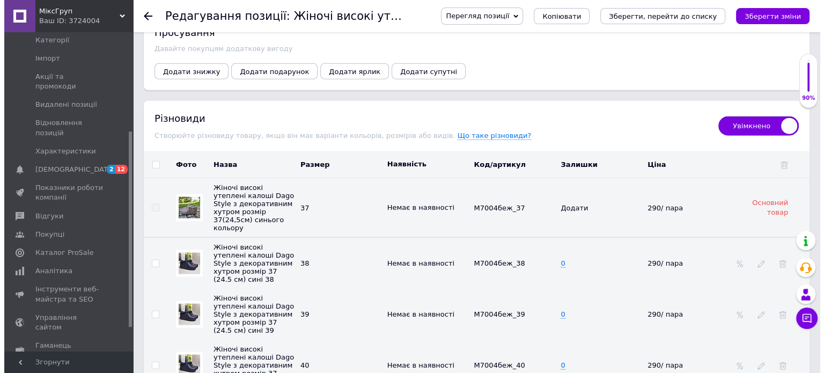
scroll to position [2574, 0]
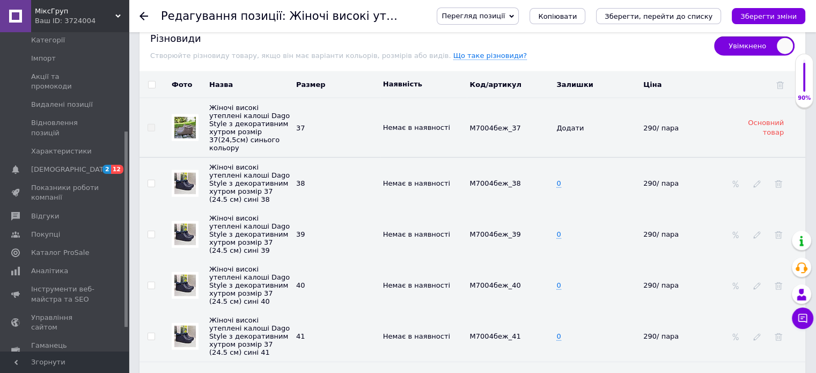
drag, startPoint x: 779, startPoint y: 16, endPoint x: 771, endPoint y: 14, distance: 8.7
click at [779, 16] on icon "Зберегти зміни" at bounding box center [768, 16] width 56 height 8
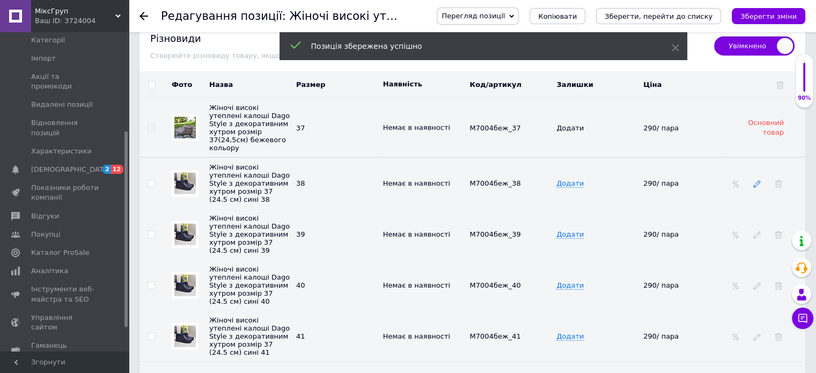
click at [753, 180] on icon at bounding box center [757, 184] width 8 height 8
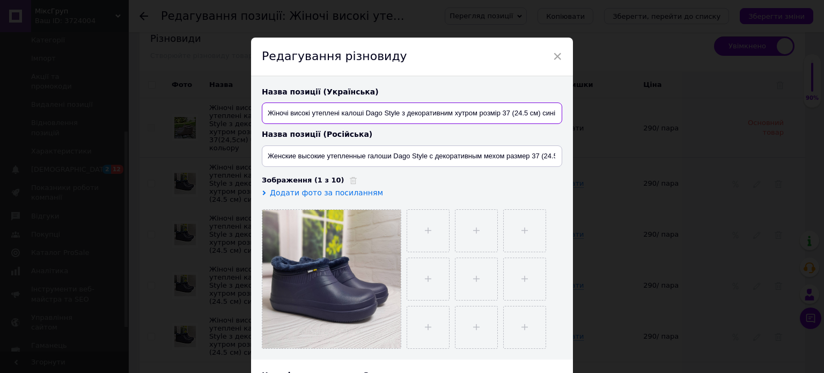
scroll to position [0, 9]
click at [562, 114] on div "Назва позиції (Українська) Жіночі високі утеплені калоші Dago Style з декоратив…" at bounding box center [412, 217] width 322 height 283
click at [545, 113] on input "Жіночі високі утеплені калоші Dago Style з декоративним хутром розмір 37 (24.5 …" at bounding box center [412, 112] width 300 height 21
click at [556, 112] on input "Жіночі високі утеплені калоші Dago Style з декоративним хутром розмір 37 (24.5 …" at bounding box center [412, 112] width 300 height 21
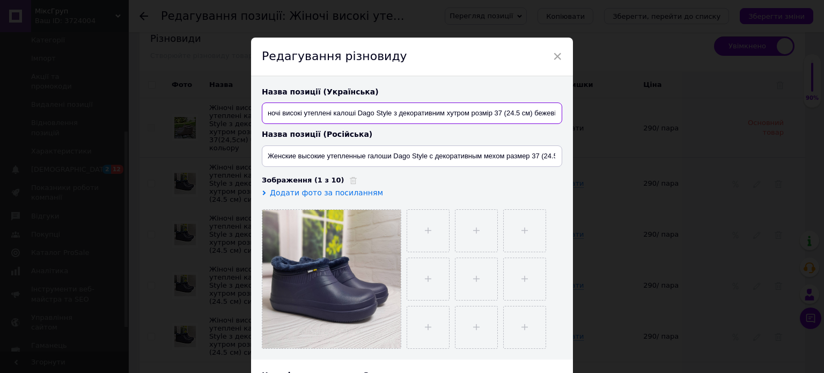
type input "Жіночі високі утеплені калоші Dago Style з декоративним хутром розмір 37 (24.5 …"
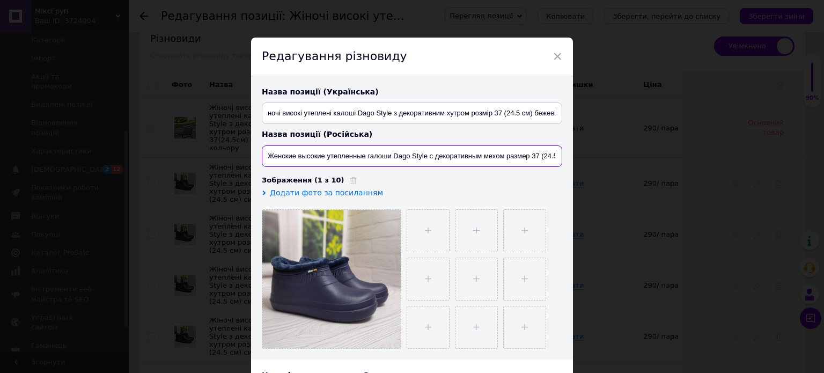
scroll to position [0, 0]
click at [549, 158] on input "Женские высокие утепленные галоши Dago Style с декоративным мехом размер 37 (24…" at bounding box center [412, 155] width 300 height 21
drag, startPoint x: 549, startPoint y: 156, endPoint x: 581, endPoint y: 156, distance: 32.7
click at [581, 156] on div "× Редагування різновиду Назва позиції (Українська) Жіночі високі утеплені калош…" at bounding box center [412, 186] width 824 height 373
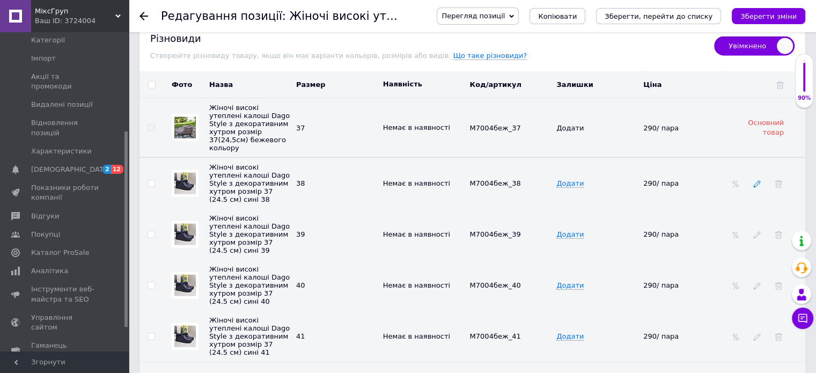
click at [755, 180] on icon at bounding box center [757, 184] width 8 height 8
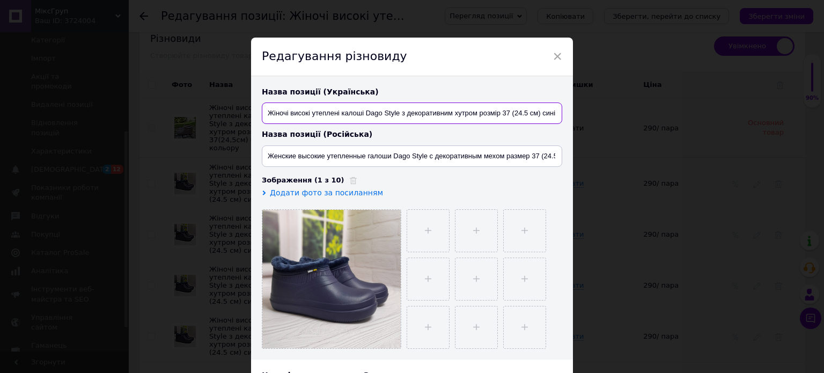
scroll to position [0, 9]
drag, startPoint x: 553, startPoint y: 115, endPoint x: 567, endPoint y: 114, distance: 14.0
click at [567, 114] on div "Назва позиції (Українська) Жіночі високі утеплені калоші Dago Style з декоратив…" at bounding box center [412, 217] width 322 height 283
drag, startPoint x: 533, startPoint y: 111, endPoint x: 556, endPoint y: 115, distance: 22.9
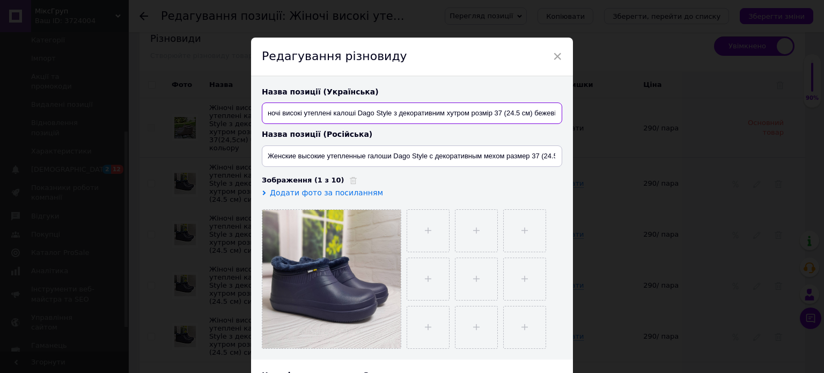
click at [556, 115] on input "Жіночі високі утеплені калоші Dago Style з декоративним хутром розмір 37 (24.5 …" at bounding box center [412, 112] width 300 height 21
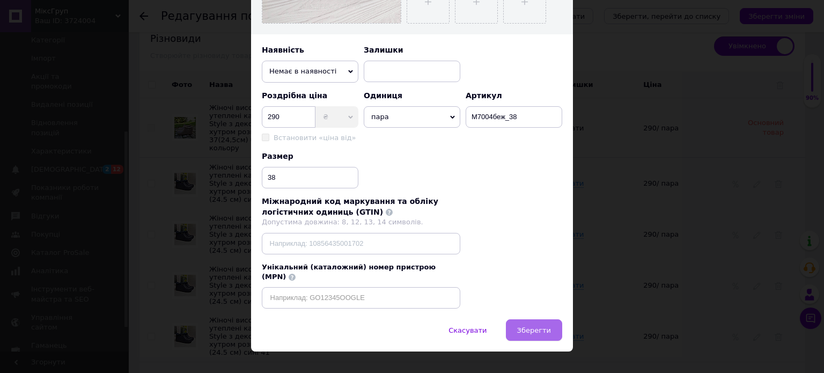
scroll to position [330, 0]
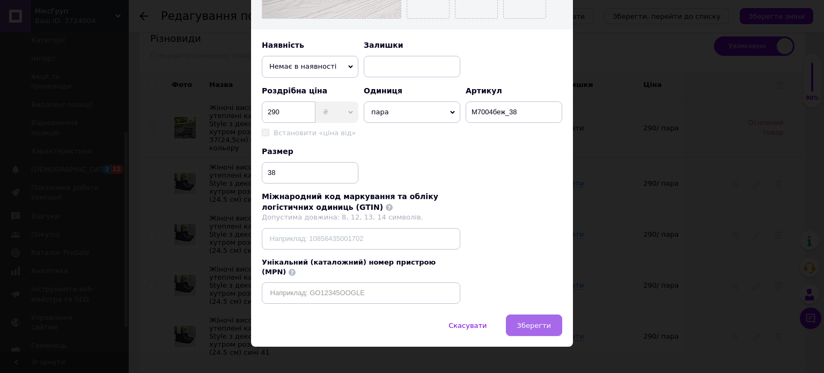
type input "Жіночі високі утеплені калоші Dago Style з декоративним хутром розмір 37 (24.5 …"
click at [536, 319] on button "Зберегти" at bounding box center [534, 324] width 56 height 21
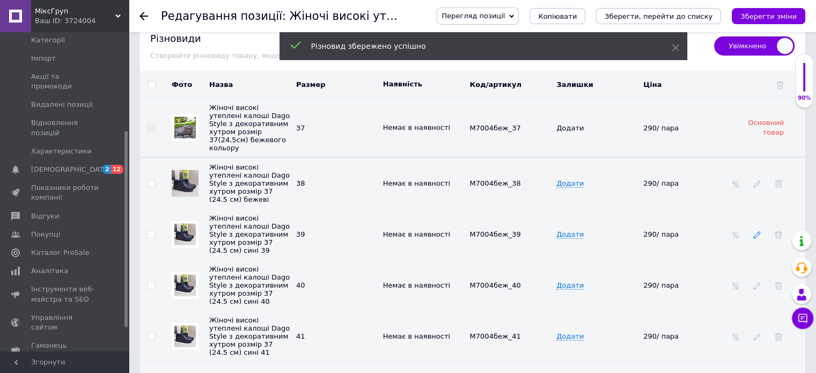
click at [755, 231] on icon at bounding box center [757, 235] width 8 height 8
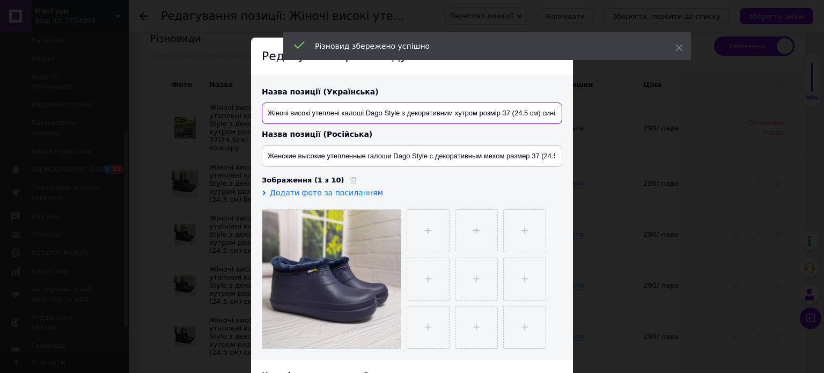
scroll to position [0, 9]
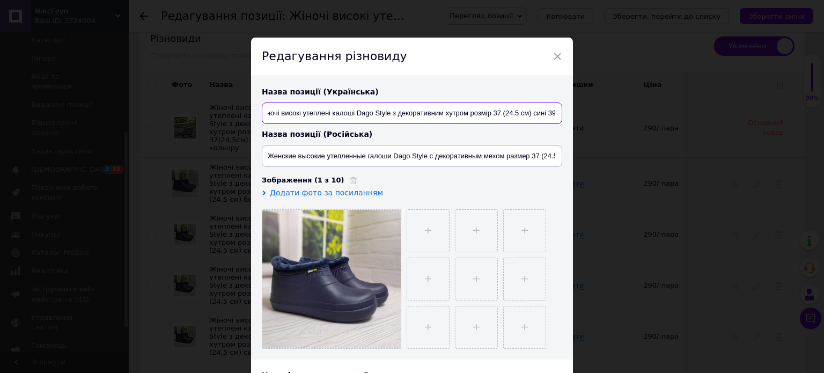
click at [589, 115] on div "× Редагування різновиду Назва позиції (Українська) Жіночі високі утеплені калош…" at bounding box center [412, 186] width 824 height 373
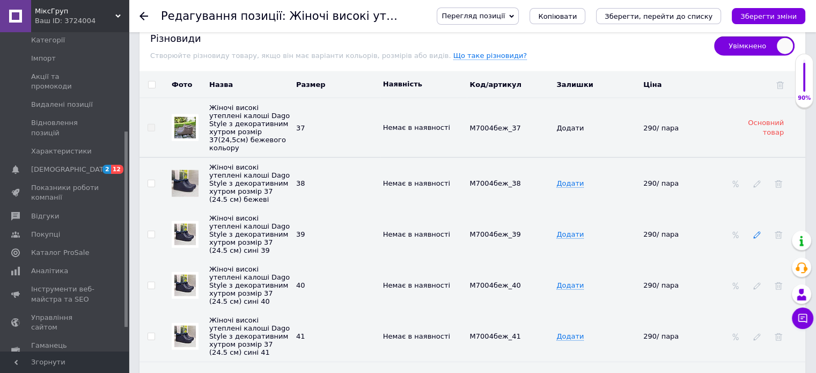
click at [758, 231] on icon at bounding box center [757, 235] width 8 height 8
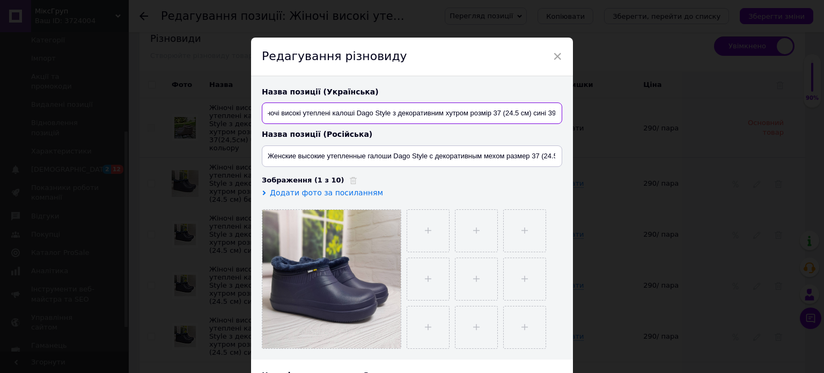
drag, startPoint x: 540, startPoint y: 112, endPoint x: 556, endPoint y: 115, distance: 16.3
click at [556, 115] on input "Жіночі високі утеплені калоші Dago Style з декоративним хутром розмір 37 (24.5 …" at bounding box center [412, 112] width 300 height 21
paste input "бежеві"
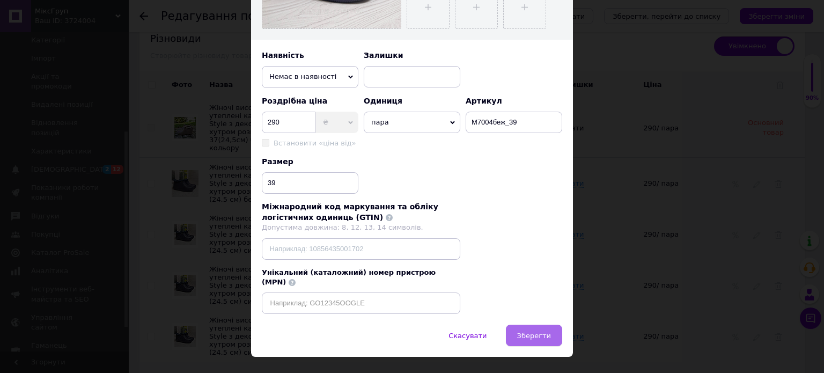
scroll to position [330, 0]
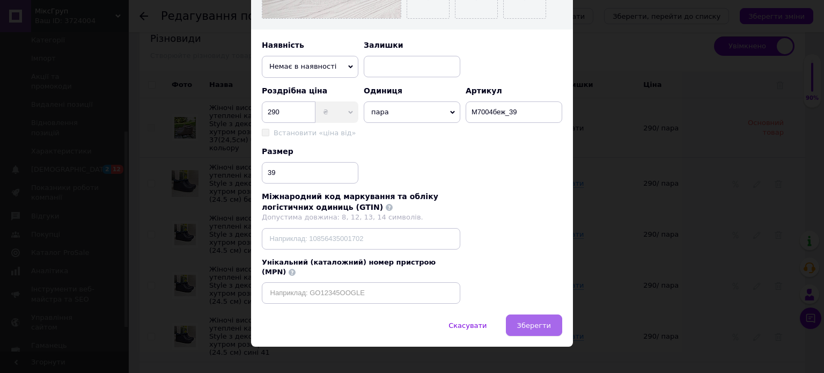
type input "Жіночі високі утеплені калоші Dago Style з декоративним хутром розмір 37 (24.5 …"
click at [549, 315] on button "Зберегти" at bounding box center [534, 324] width 56 height 21
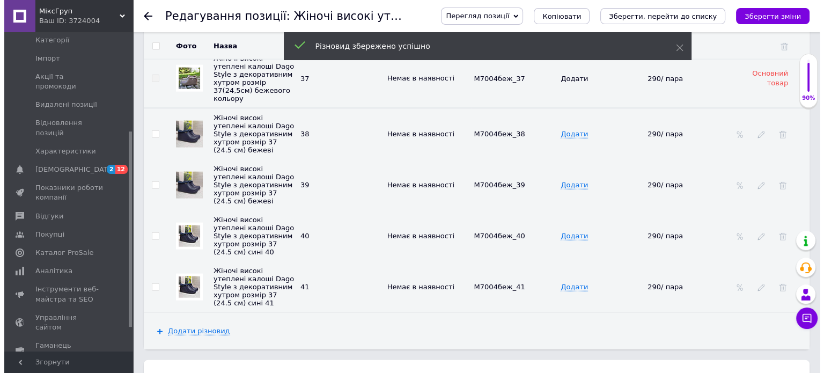
scroll to position [2628, 0]
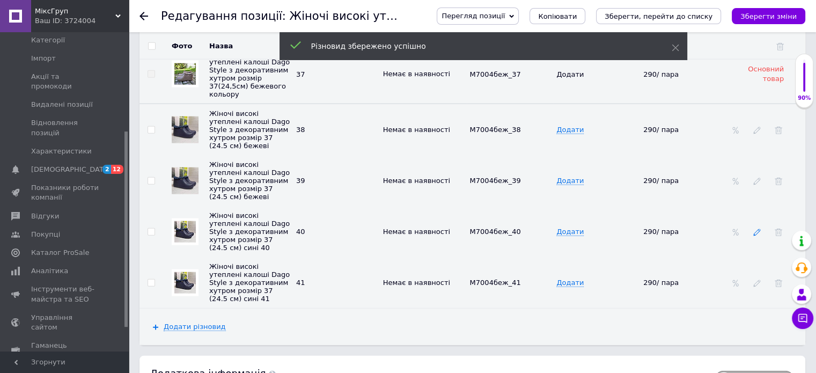
click at [757, 232] on icon at bounding box center [757, 232] width 8 height 8
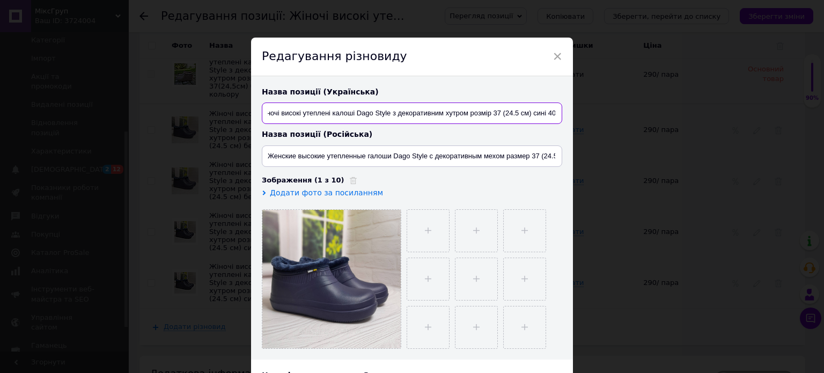
drag, startPoint x: 541, startPoint y: 115, endPoint x: 558, endPoint y: 115, distance: 17.7
click at [558, 115] on input "Жіночі високі утеплені калоші Dago Style з декоративним хутром розмір 37 (24.5 …" at bounding box center [412, 112] width 300 height 21
paste input "бежеві"
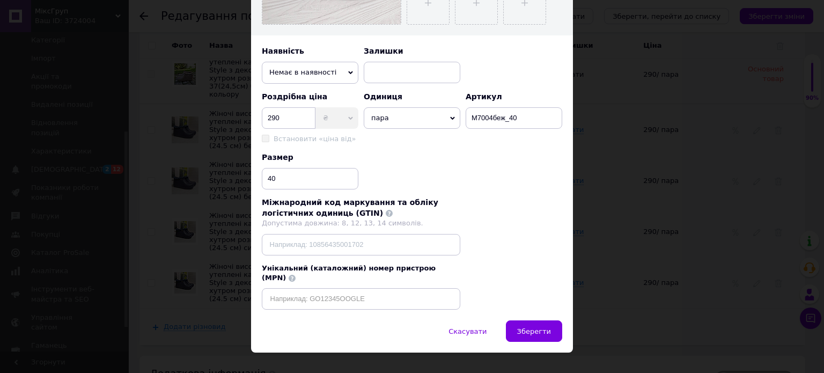
scroll to position [330, 0]
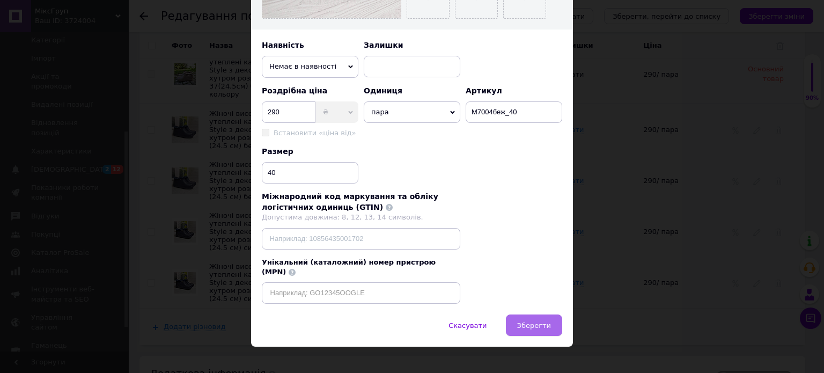
type input "Жіночі високі утеплені калоші Dago Style з декоративним хутром розмір 37 (24.5 …"
click at [544, 321] on span "Зберегти" at bounding box center [534, 325] width 34 height 8
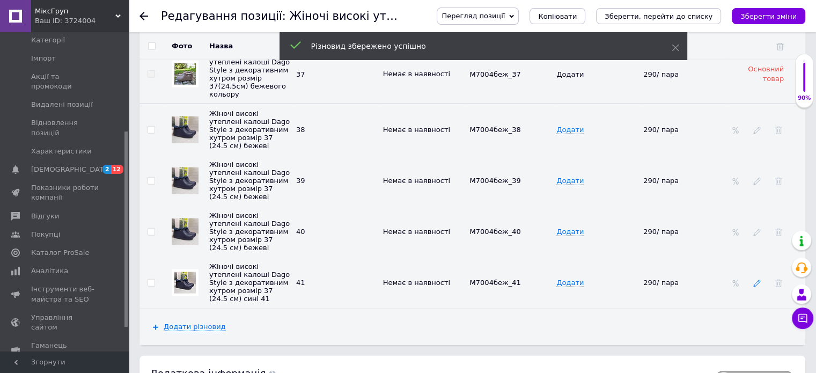
click at [757, 287] on icon at bounding box center [757, 283] width 8 height 8
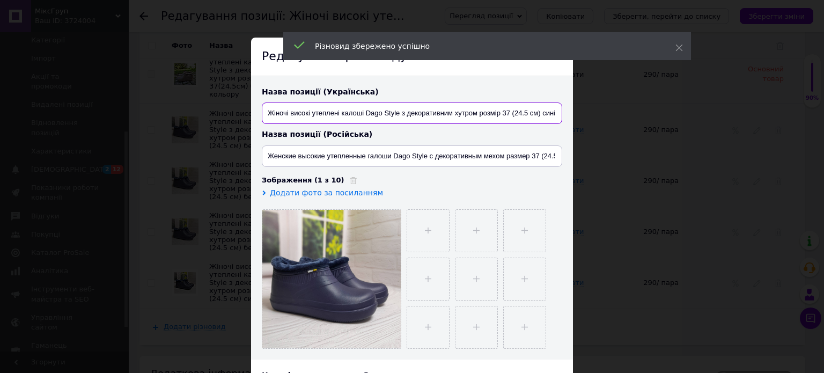
scroll to position [0, 9]
drag, startPoint x: 541, startPoint y: 111, endPoint x: 562, endPoint y: 110, distance: 21.5
click at [562, 110] on div "Назва позиції (Українська) Жіночі високі утеплені калоші Dago Style з декоратив…" at bounding box center [412, 217] width 322 height 283
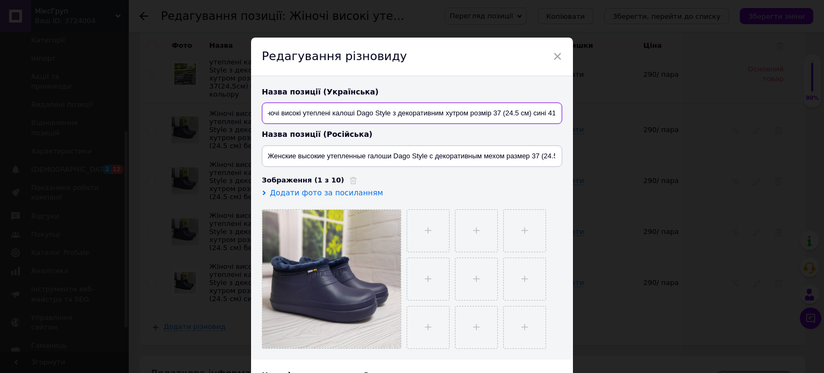
paste input "бежеві"
type input "Жіночі високі утеплені калоші Dago Style з декоративним хутром розмір 37 (24.5 …"
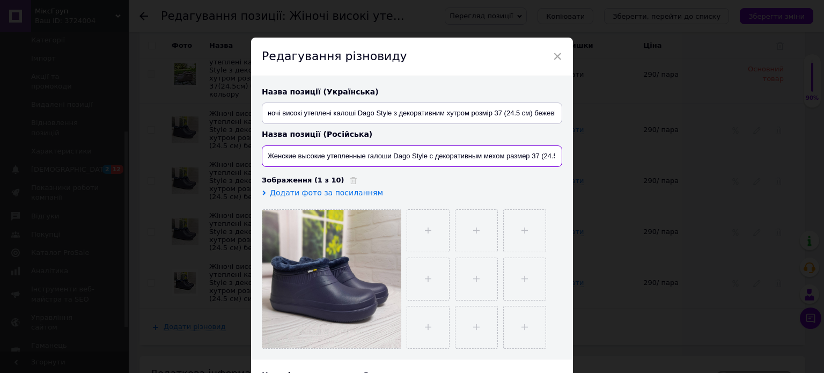
click at [538, 164] on input "Женские высокие утепленные галоши Dago Style с декоративным мехом размер 37 (24…" at bounding box center [412, 155] width 300 height 21
drag, startPoint x: 525, startPoint y: 158, endPoint x: 557, endPoint y: 160, distance: 31.7
click at [557, 160] on input "Женские высокие утепленные галоши Dago Style с декоративным мехом размер 37 (24…" at bounding box center [412, 155] width 300 height 21
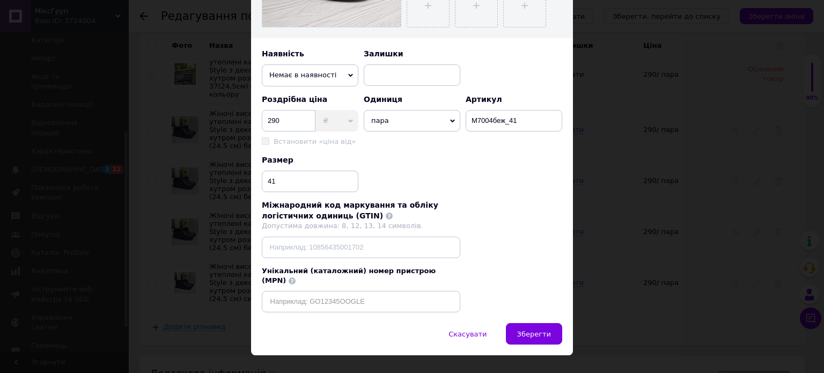
scroll to position [330, 0]
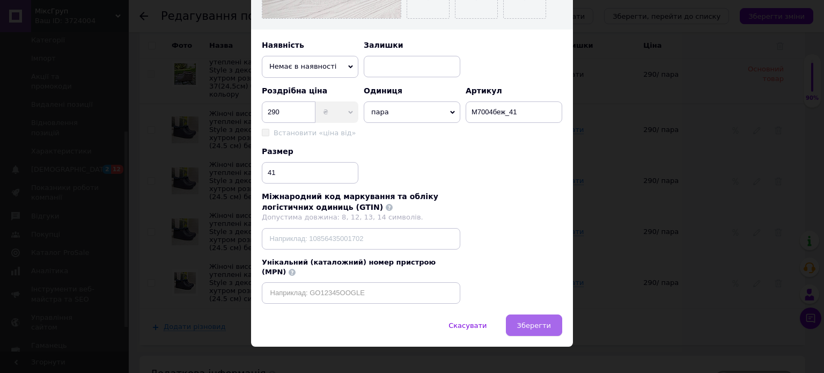
type input "Женские высокие утепленные галоши Dago Style с декоративным мехом размер 37 (24…"
click at [543, 319] on button "Зберегти" at bounding box center [534, 324] width 56 height 21
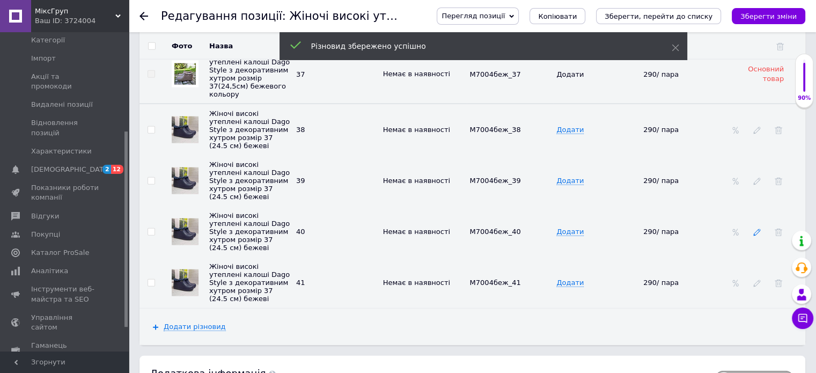
click at [759, 229] on use at bounding box center [756, 232] width 7 height 7
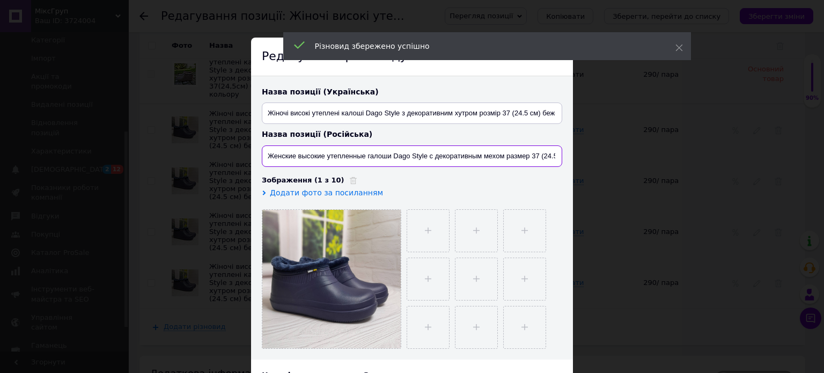
drag, startPoint x: 544, startPoint y: 156, endPoint x: 570, endPoint y: 187, distance: 40.0
click at [545, 158] on input "Женские высокие утепленные галоши Dago Style с декоративным мехом размер 37 (24…" at bounding box center [412, 155] width 300 height 21
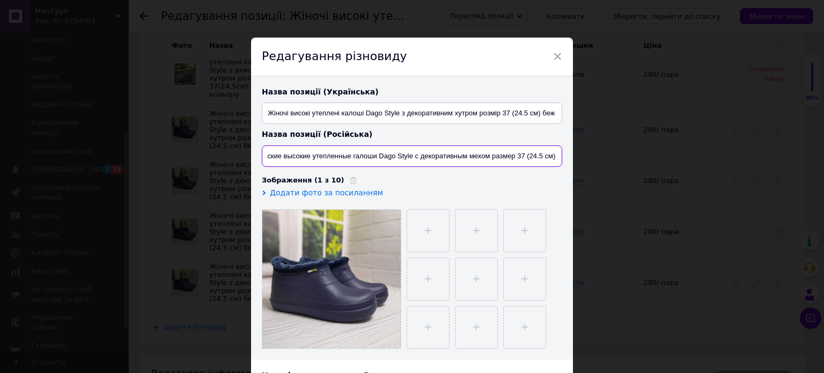
paste input "бежевые"
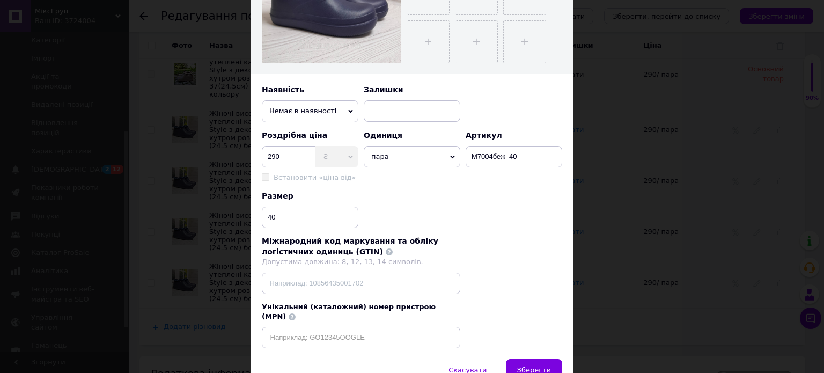
scroll to position [330, 0]
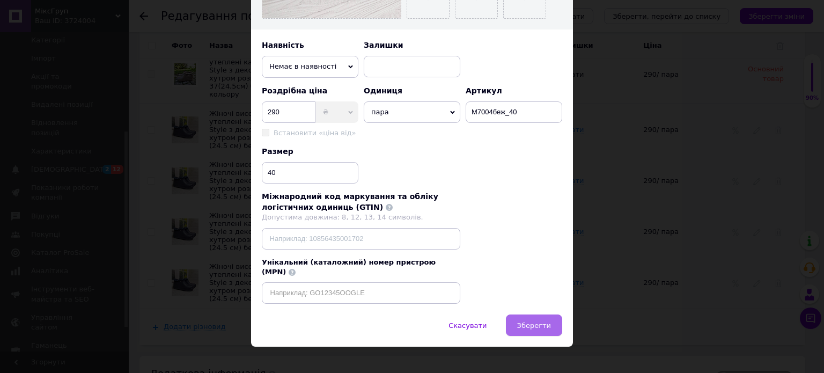
type input "Женские высокие утепленные галоши Dago Style с декоративным мехом размер 37 (24…"
click at [527, 321] on span "Зберегти" at bounding box center [534, 325] width 34 height 8
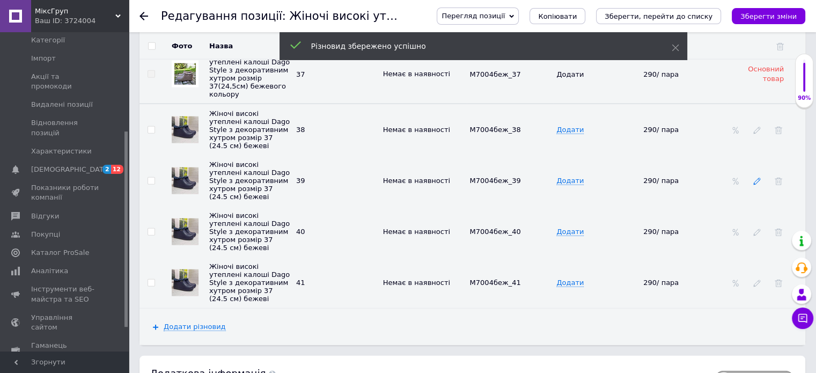
click at [757, 178] on icon at bounding box center [757, 182] width 8 height 8
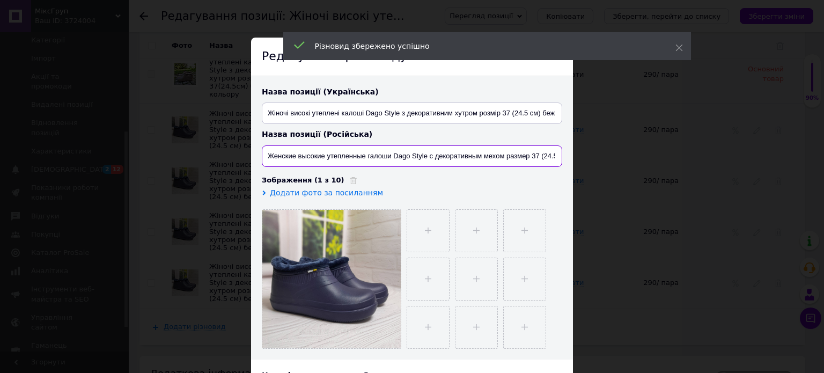
click at [543, 156] on input "Женские высокие утепленные галоши Dago Style с декоративным мехом размер 37 (24…" at bounding box center [412, 155] width 300 height 21
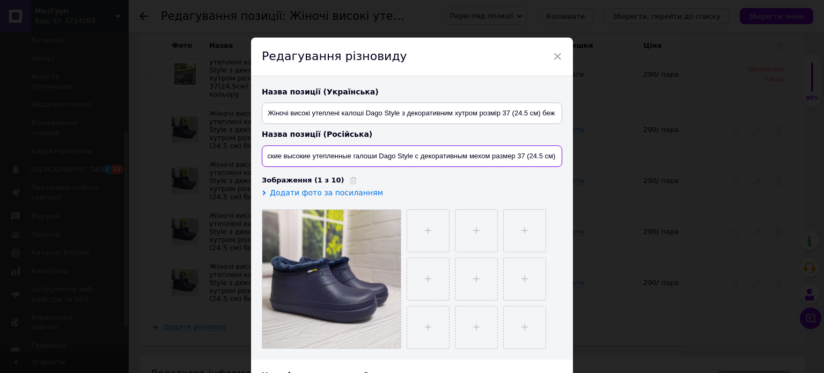
paste input "бежевые"
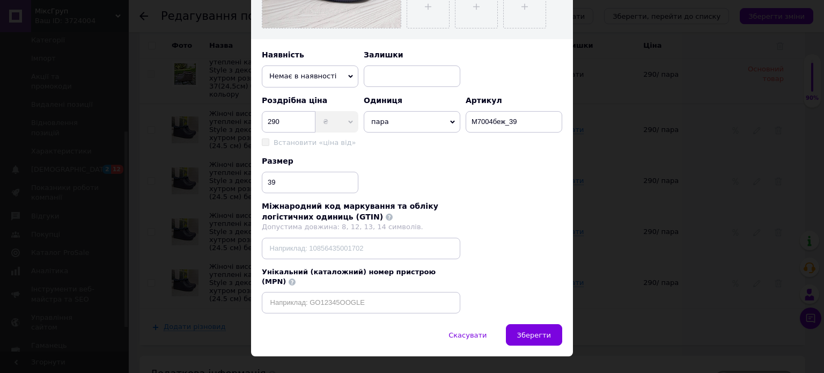
scroll to position [330, 0]
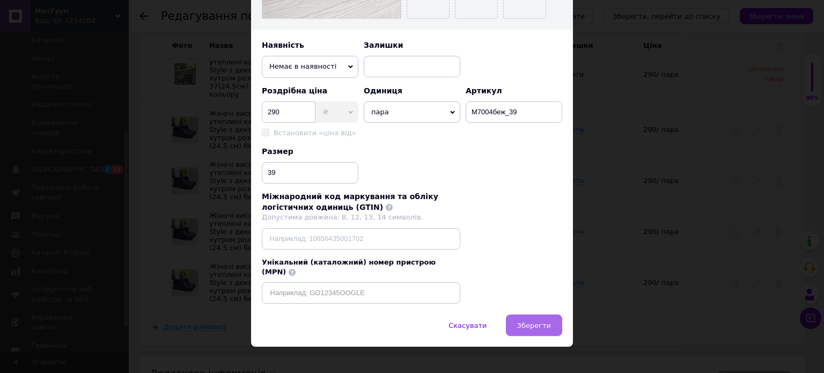
type input "Женские высокие утепленные галоши Dago Style с декоративным мехом размер 37 (24…"
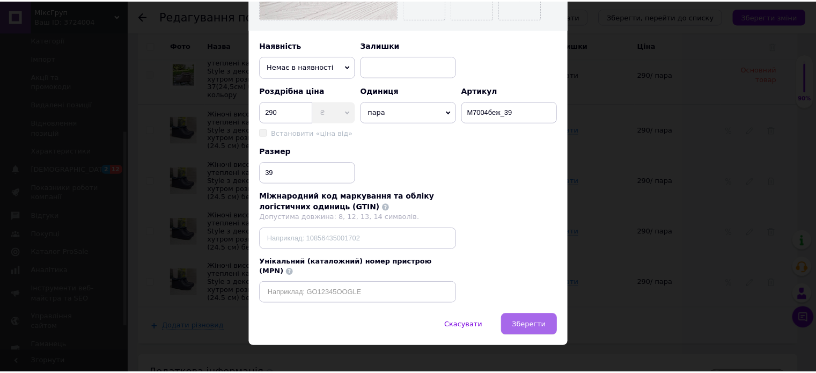
scroll to position [0, 0]
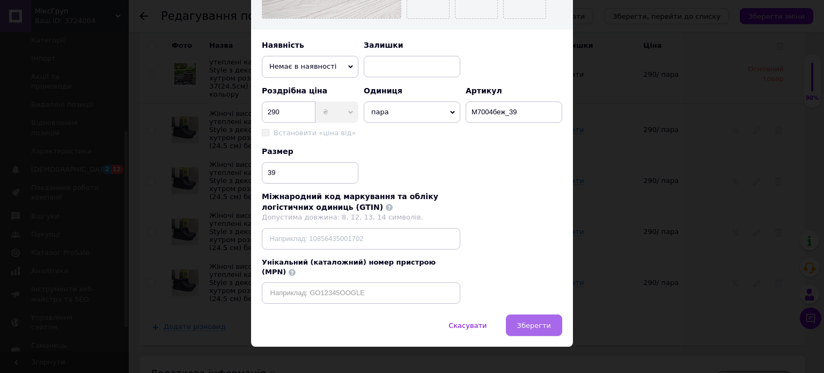
click at [544, 321] on span "Зберегти" at bounding box center [534, 325] width 34 height 8
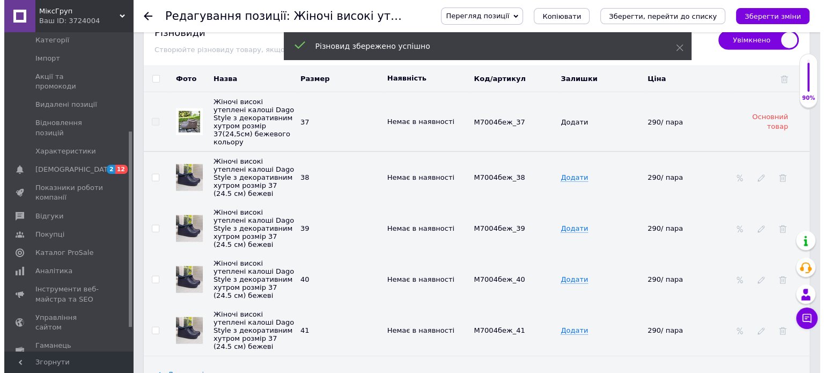
scroll to position [2574, 0]
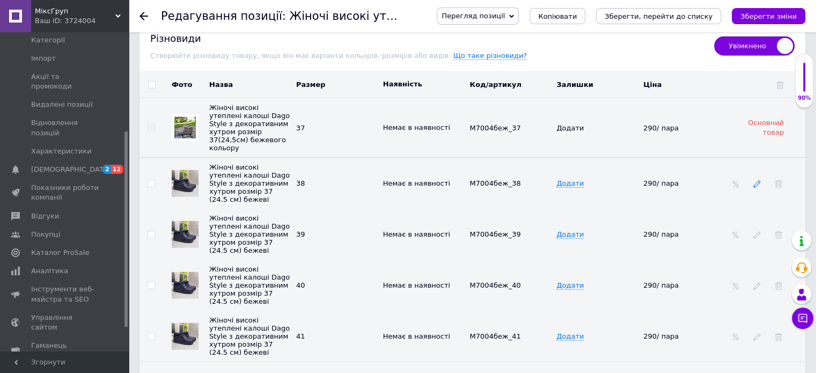
click at [757, 181] on use at bounding box center [756, 184] width 7 height 7
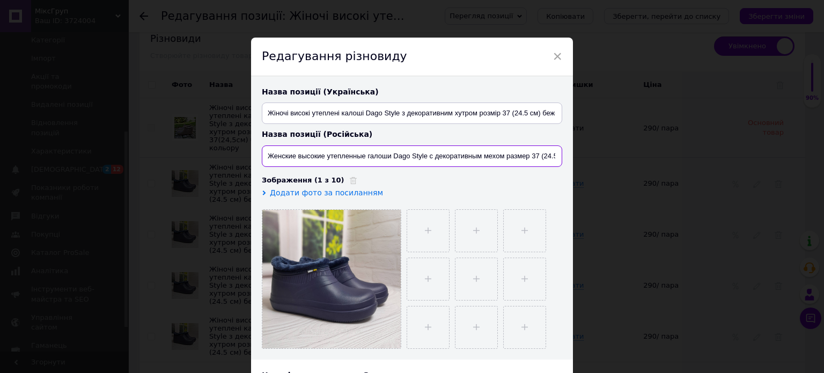
click at [527, 153] on input "Женские высокие утепленные галоши Dago Style с декоративным мехом размер 37 (24…" at bounding box center [412, 155] width 300 height 21
paste input "бежевые"
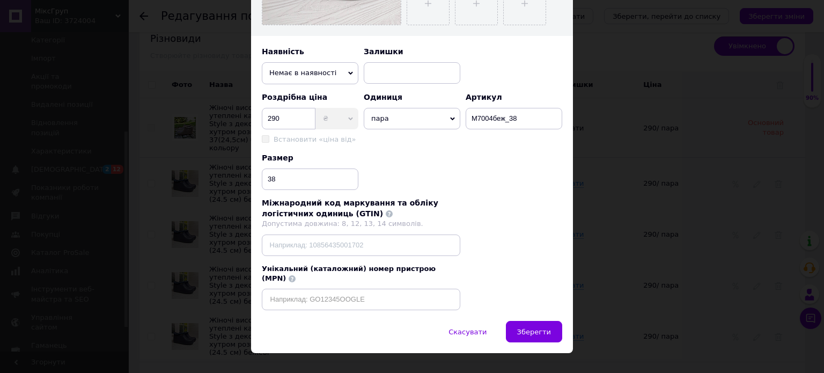
scroll to position [330, 0]
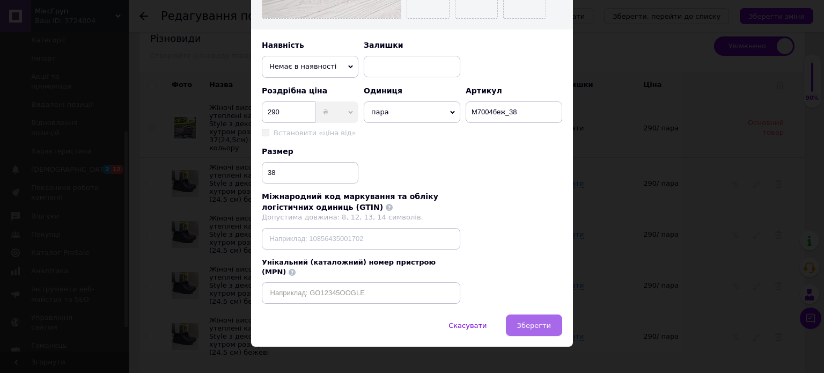
type input "Женские высокие утепленные галоши Dago Style с декоративным мехом размер 37 (24…"
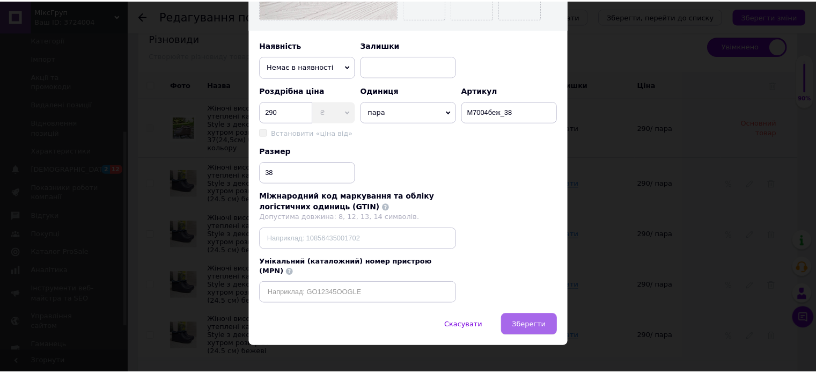
scroll to position [0, 0]
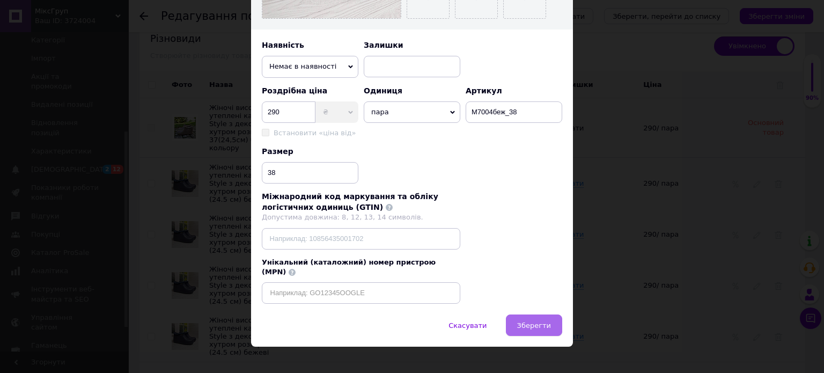
click at [529, 314] on button "Зберегти" at bounding box center [534, 324] width 56 height 21
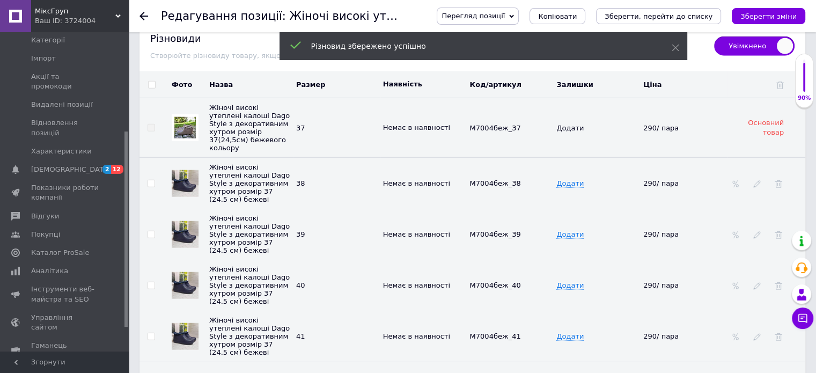
click at [149, 82] on input "checkbox" at bounding box center [151, 85] width 7 height 7
checkbox input "true"
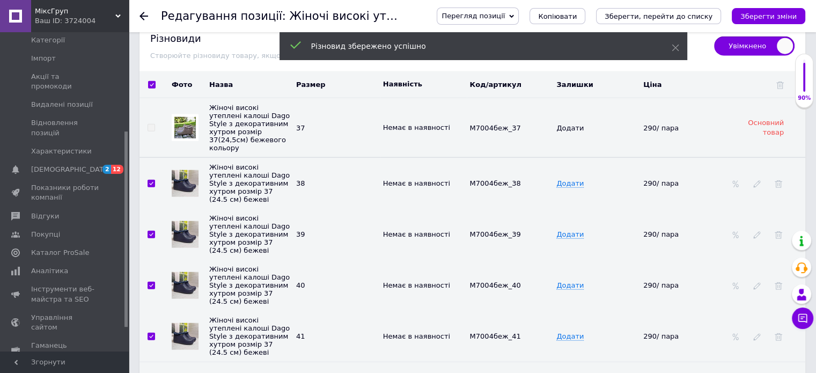
checkbox input "true"
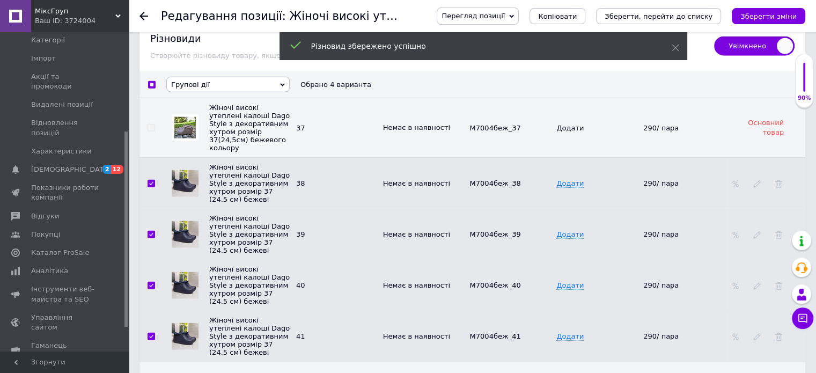
click at [189, 77] on span "Групові дії" at bounding box center [227, 85] width 123 height 16
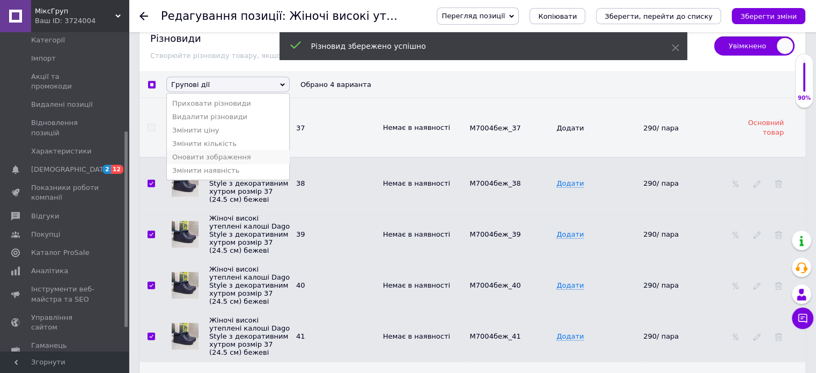
click at [194, 150] on li "Оновити зображення" at bounding box center [228, 156] width 122 height 13
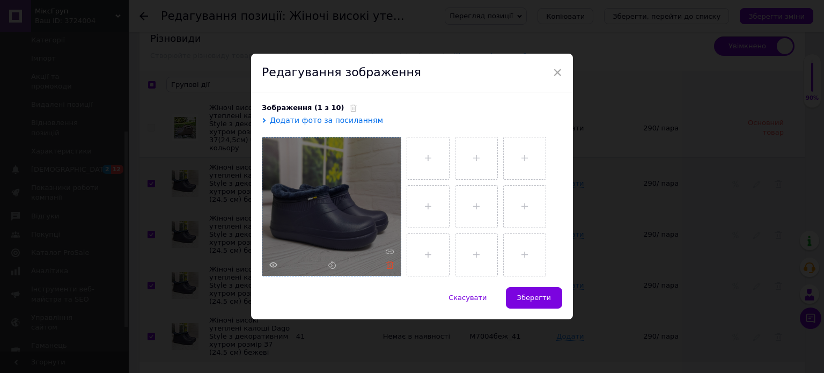
click at [386, 267] on icon at bounding box center [390, 265] width 8 height 8
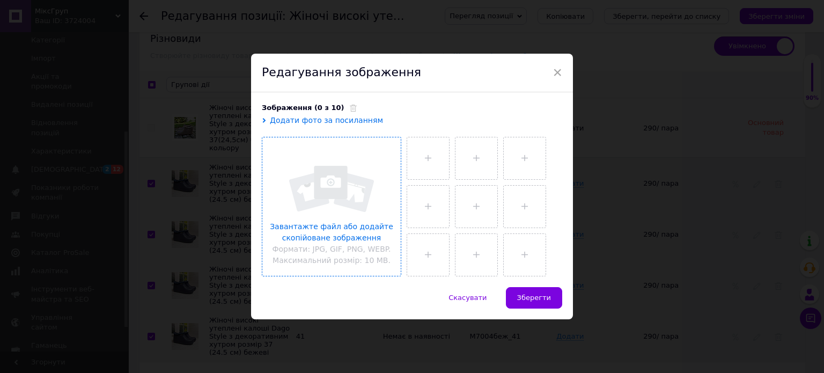
click at [333, 220] on input "file" at bounding box center [331, 206] width 138 height 138
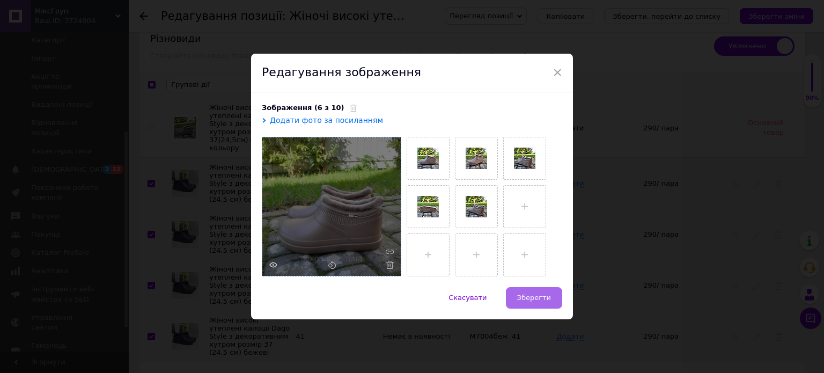
click at [523, 302] on button "Зберегти" at bounding box center [534, 297] width 56 height 21
checkbox input "false"
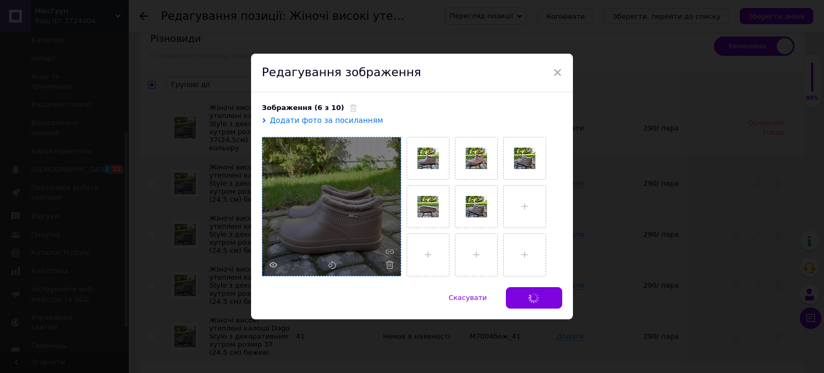
checkbox input "false"
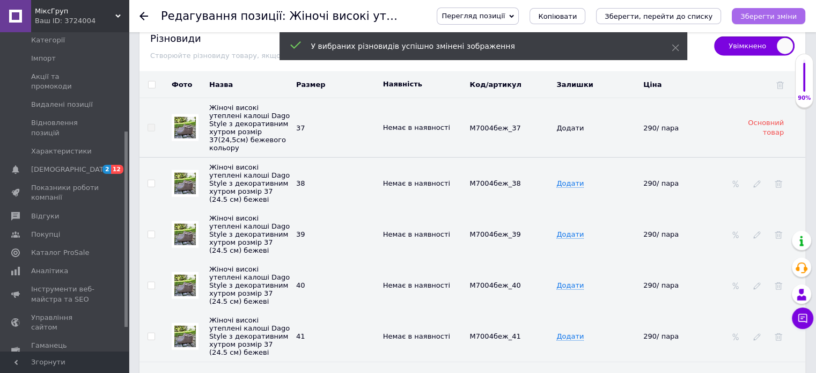
click at [792, 14] on icon "Зберегти зміни" at bounding box center [768, 16] width 56 height 8
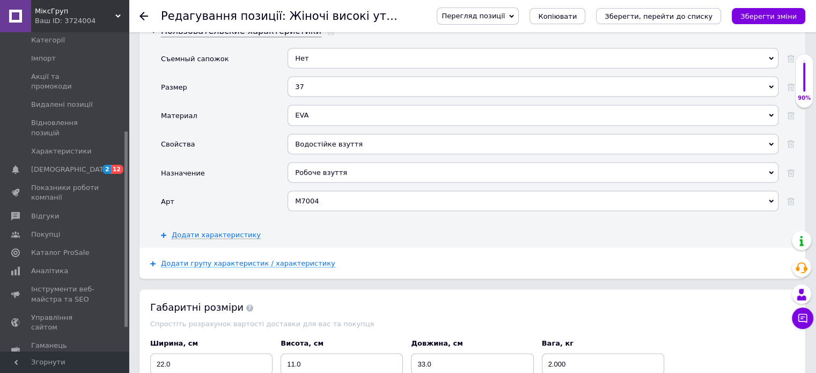
scroll to position [1984, 0]
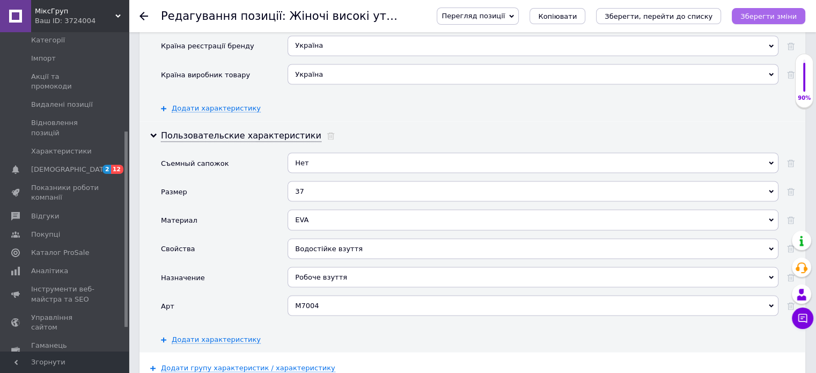
drag, startPoint x: 781, startPoint y: 17, endPoint x: 753, endPoint y: 16, distance: 28.4
click at [782, 17] on icon "Зберегти зміни" at bounding box center [768, 16] width 56 height 8
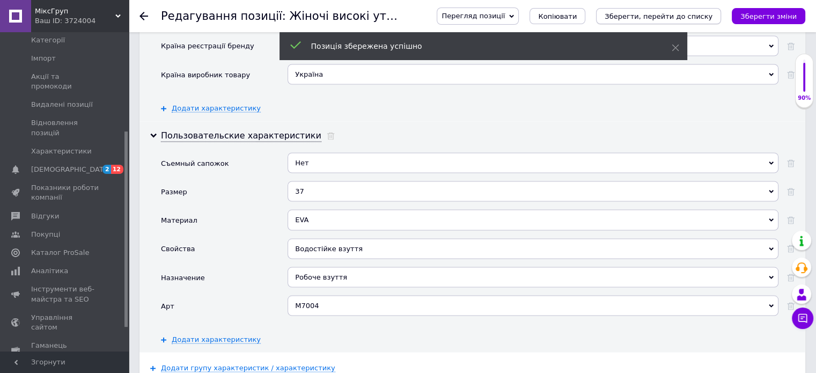
click at [707, 20] on icon "Зберегти, перейти до списку" at bounding box center [658, 16] width 108 height 8
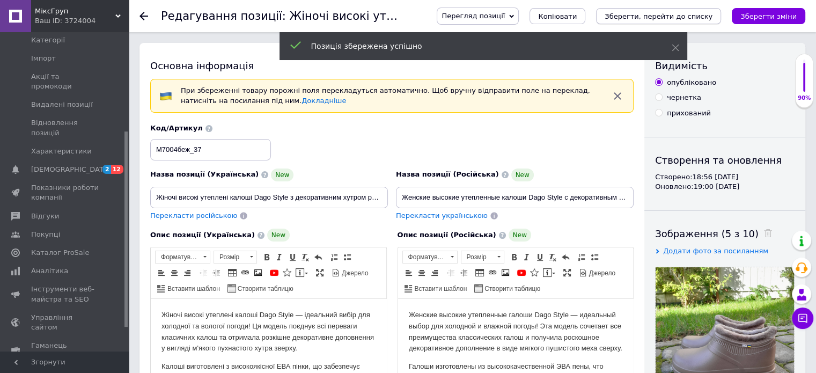
click at [710, 16] on icon "Зберегти, перейти до списку" at bounding box center [658, 16] width 108 height 8
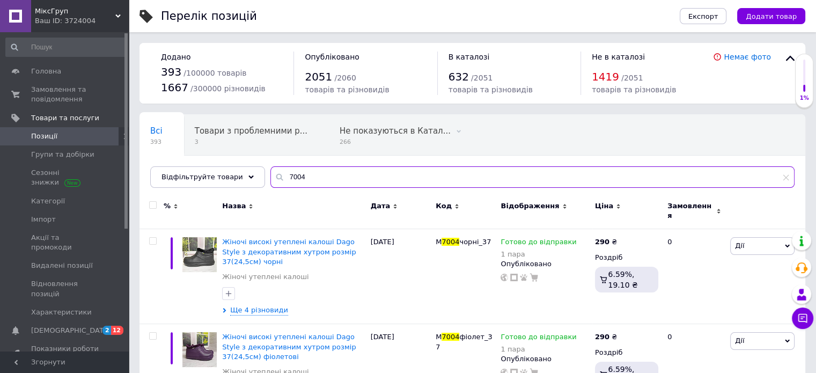
click at [296, 172] on input "7004" at bounding box center [532, 176] width 524 height 21
type input "7003"
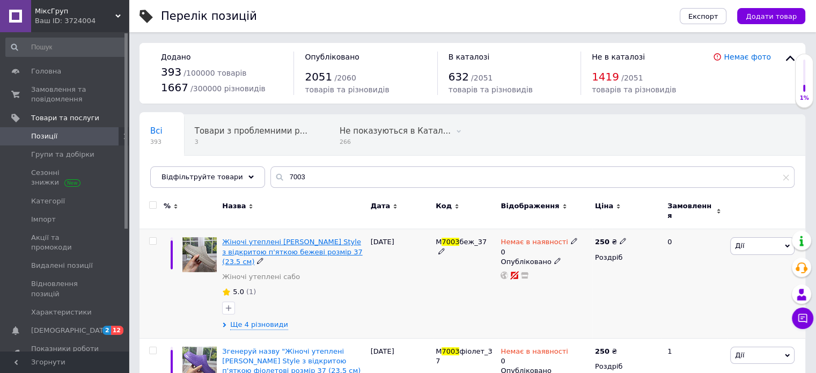
click at [339, 238] on span "Жіночі утеплені [PERSON_NAME] Style з відкритою п'яткою бежеві розмір 37 (23.5 …" at bounding box center [292, 251] width 140 height 27
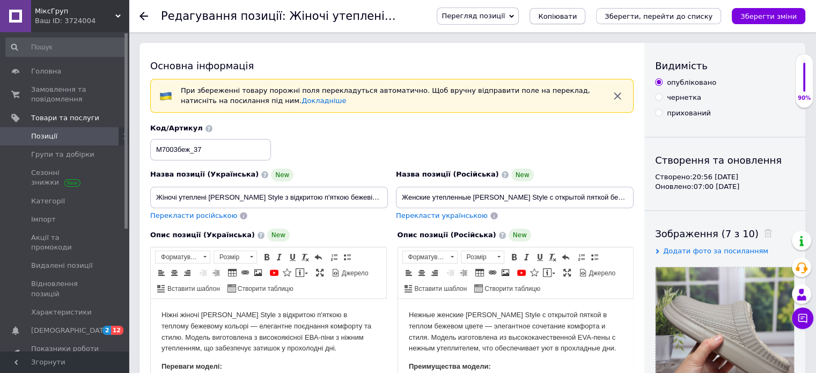
click at [575, 21] on button "Копіювати" at bounding box center [557, 16] width 56 height 16
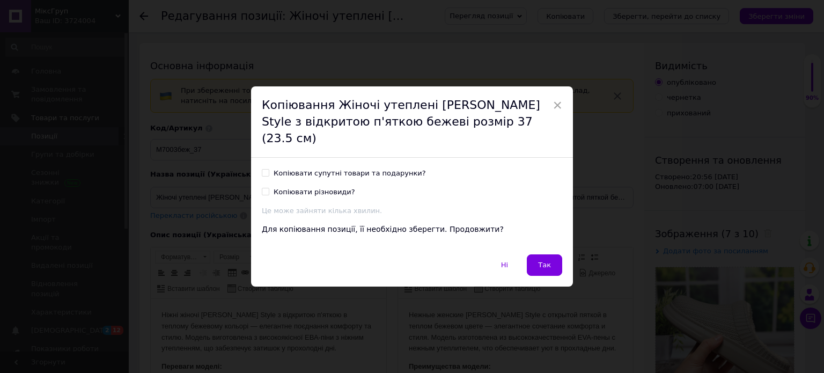
click at [264, 169] on input "Копіювати супутні товари та подарунки?" at bounding box center [265, 172] width 7 height 7
click at [266, 169] on input "Копіювати супутні товари та подарунки?" at bounding box center [265, 172] width 7 height 7
checkbox input "false"
click at [268, 187] on label "Копіювати різновиди?" at bounding box center [308, 192] width 93 height 10
click at [268, 188] on input "Копіювати різновиди?" at bounding box center [265, 191] width 7 height 7
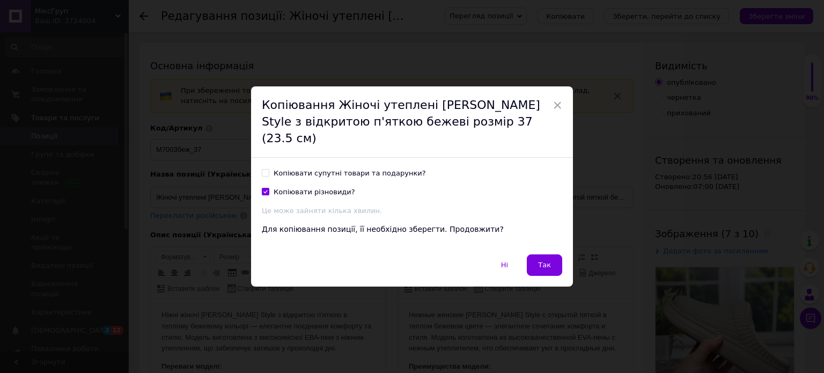
checkbox input "true"
click at [560, 259] on div "Ні   Так" at bounding box center [412, 270] width 322 height 32
click at [553, 257] on button "Так" at bounding box center [544, 264] width 35 height 21
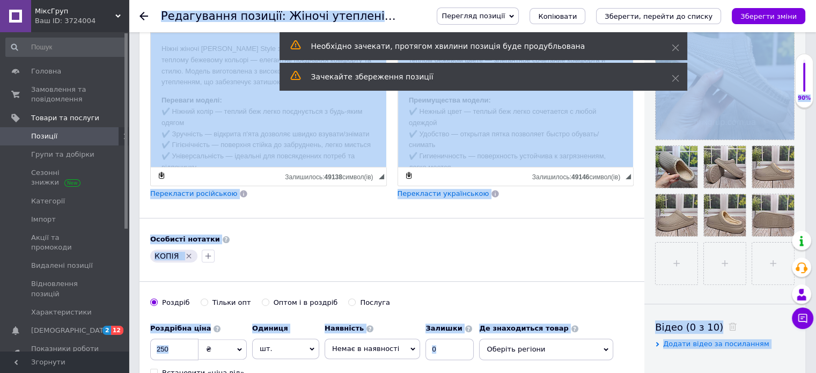
scroll to position [268, 0]
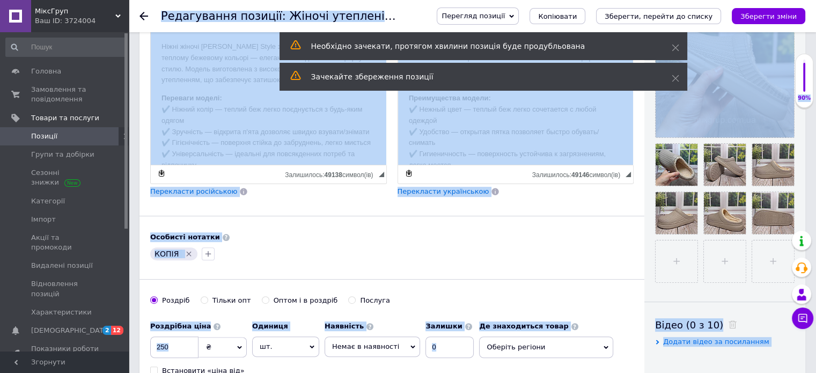
click at [312, 255] on div "КОПІЯ" at bounding box center [391, 253] width 487 height 17
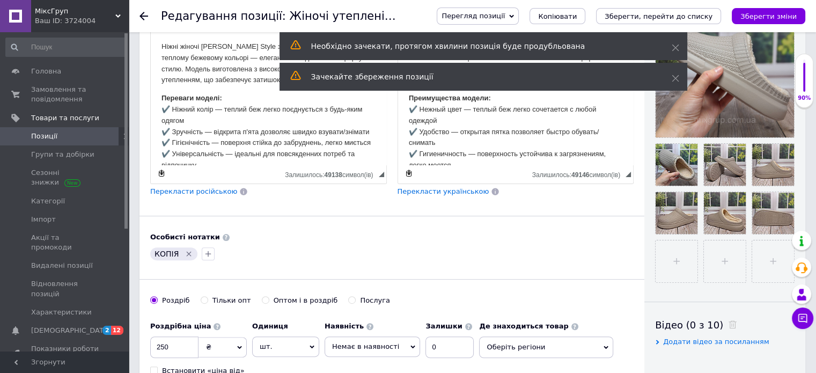
click at [187, 252] on icon "Видалити мітку" at bounding box center [189, 253] width 5 height 5
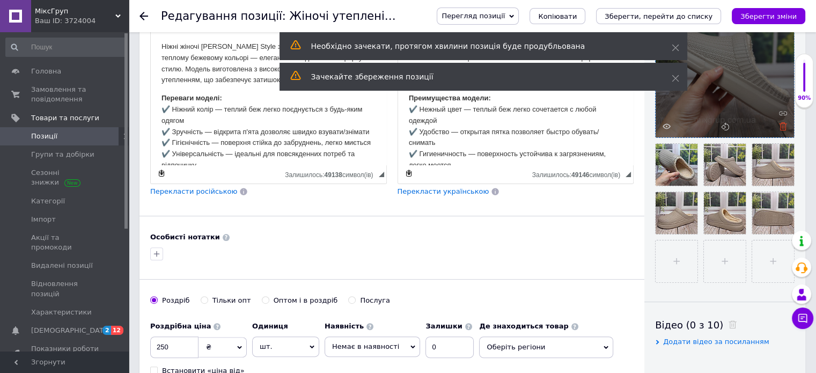
click at [782, 125] on icon at bounding box center [783, 126] width 8 height 8
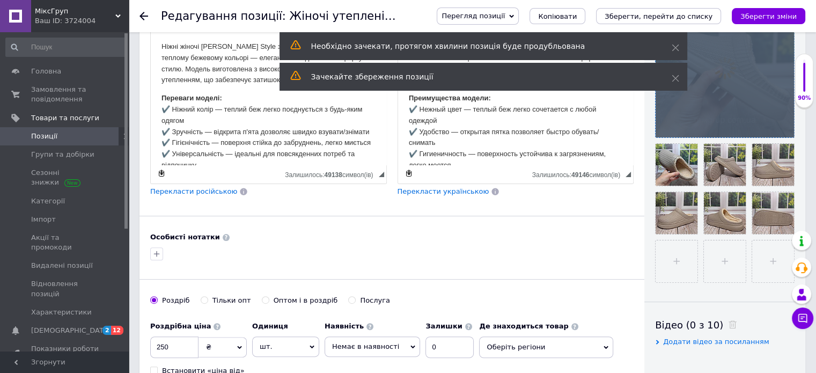
click at [782, 125] on div at bounding box center [724, 68] width 138 height 138
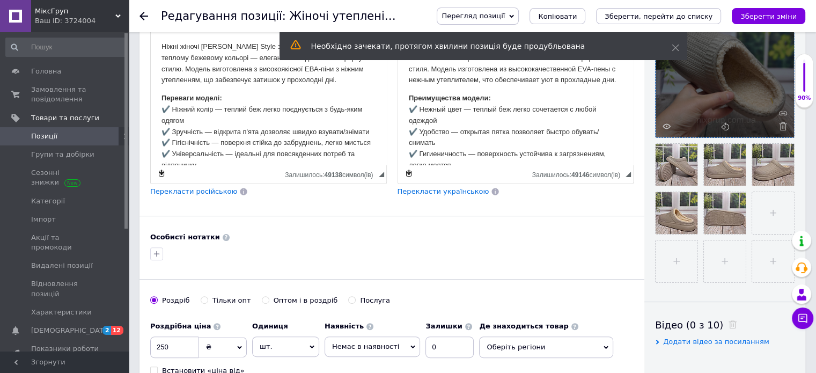
click at [782, 125] on icon at bounding box center [783, 126] width 8 height 8
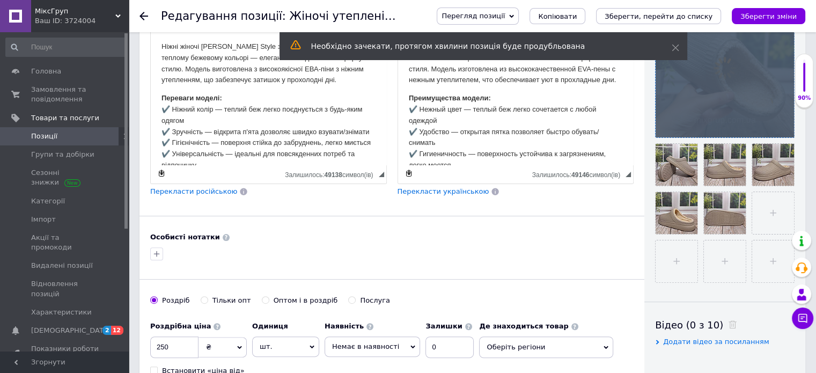
click at [782, 125] on div at bounding box center [724, 68] width 138 height 138
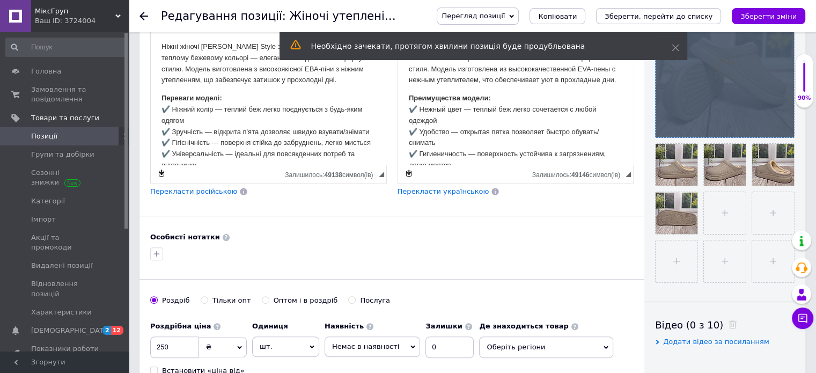
click at [782, 125] on div at bounding box center [724, 68] width 138 height 138
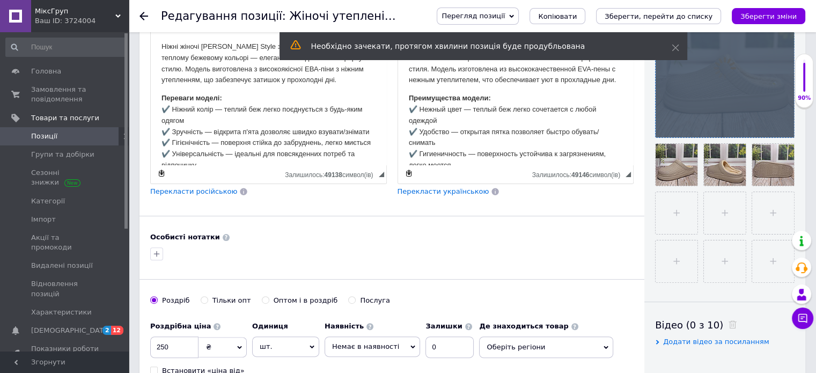
click at [782, 125] on div at bounding box center [724, 68] width 138 height 138
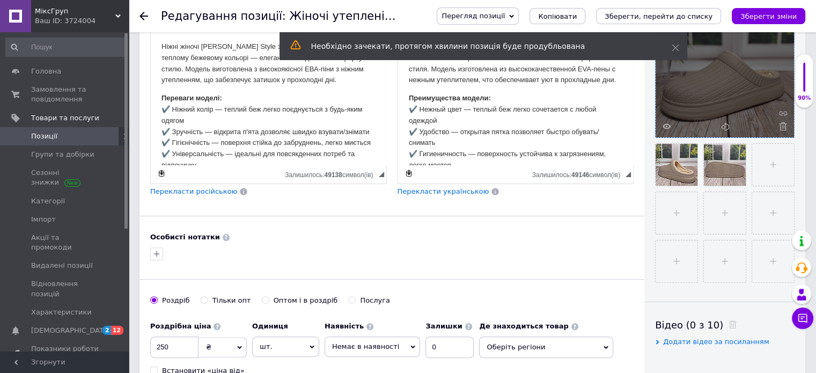
click at [782, 125] on icon at bounding box center [783, 126] width 8 height 8
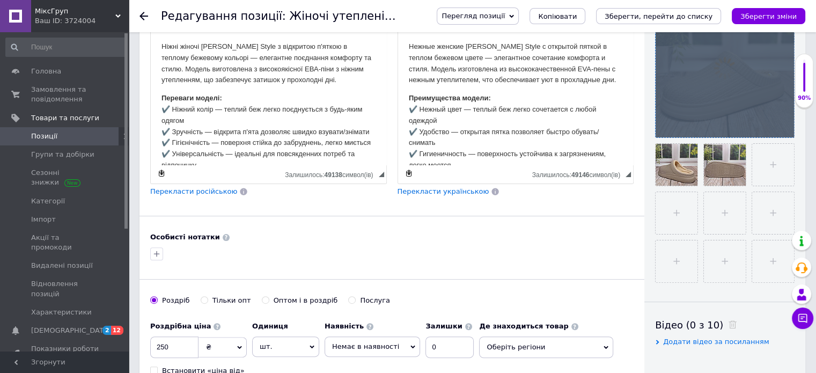
click at [782, 125] on div at bounding box center [724, 68] width 138 height 138
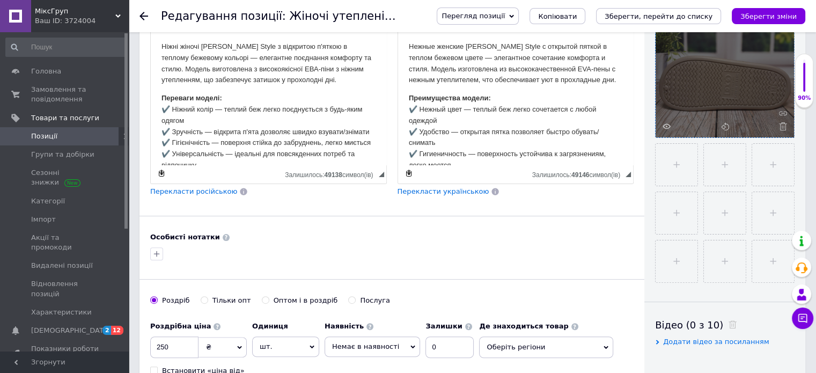
click at [782, 125] on icon at bounding box center [783, 126] width 8 height 8
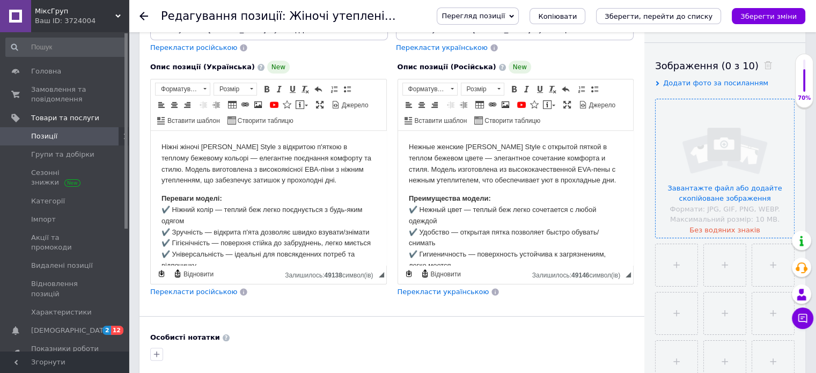
scroll to position [161, 0]
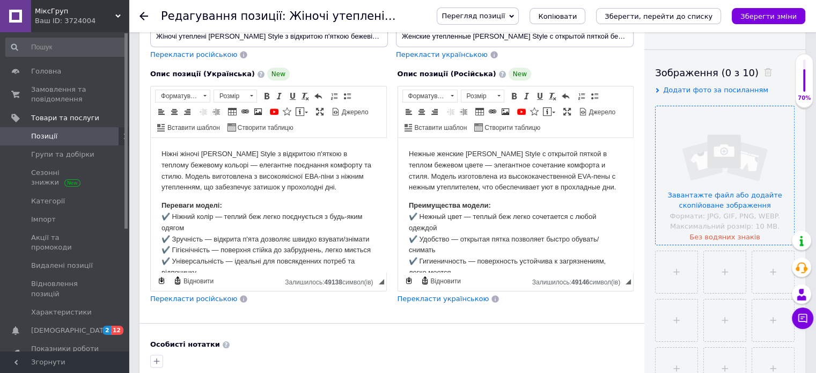
click at [745, 197] on input "file" at bounding box center [724, 175] width 138 height 138
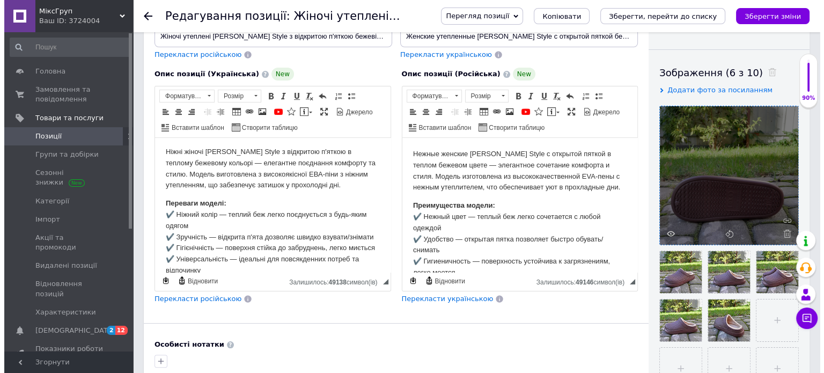
scroll to position [0, 0]
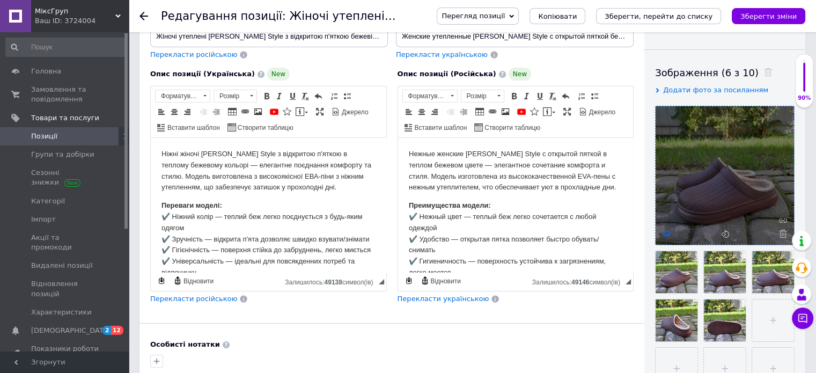
click at [665, 235] on use at bounding box center [666, 233] width 8 height 5
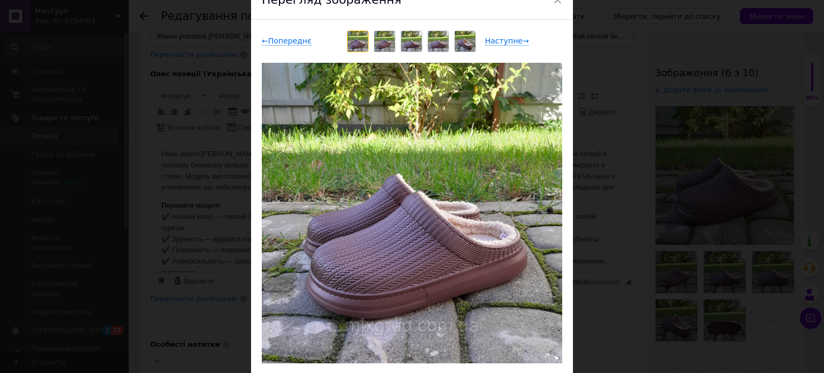
scroll to position [54, 0]
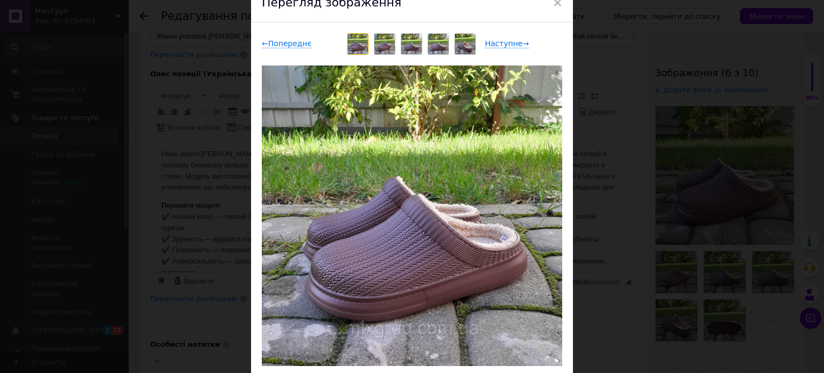
click at [383, 49] on img at bounding box center [384, 44] width 20 height 20
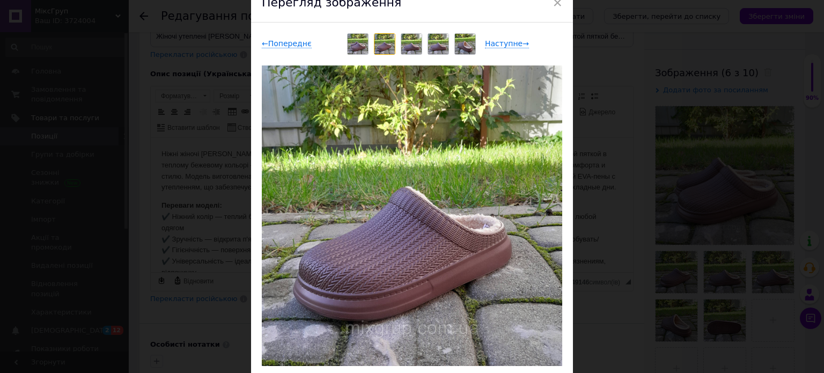
click at [409, 51] on img at bounding box center [411, 44] width 20 height 20
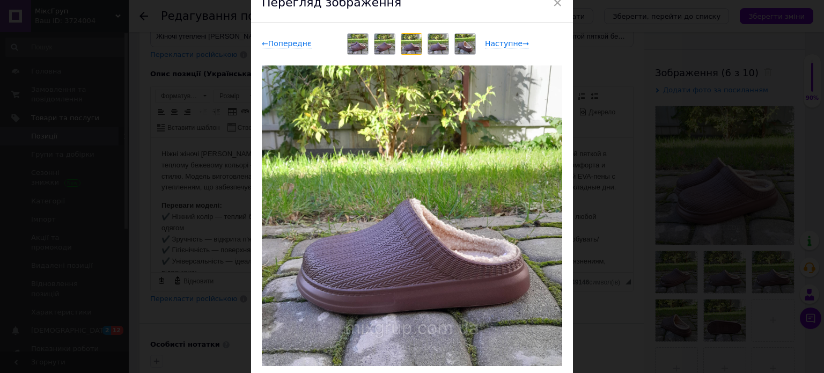
click at [429, 50] on img at bounding box center [438, 44] width 20 height 20
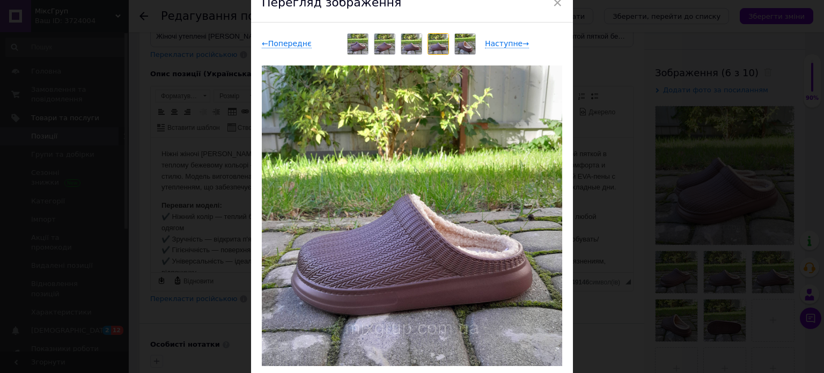
click at [457, 49] on img at bounding box center [465, 44] width 20 height 20
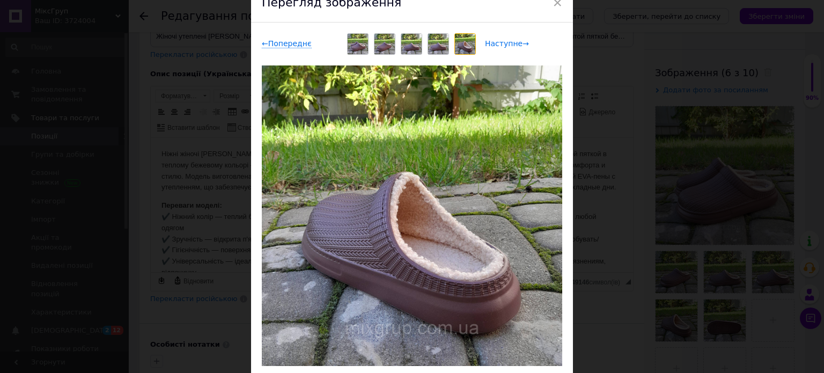
click at [494, 46] on span "Наступне →" at bounding box center [507, 43] width 44 height 9
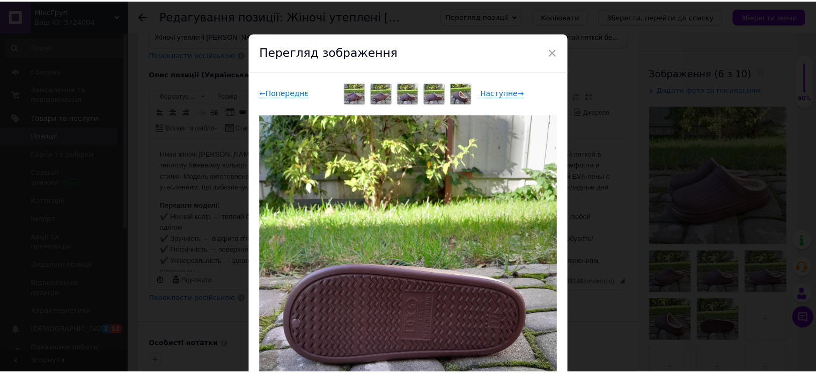
scroll to position [0, 0]
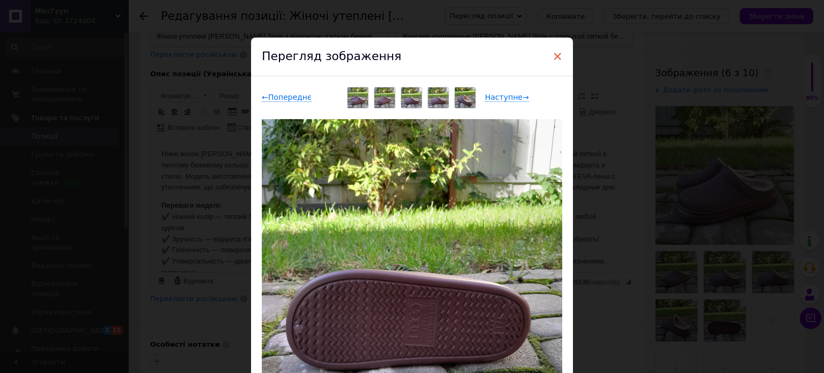
click at [556, 56] on span "×" at bounding box center [557, 56] width 10 height 18
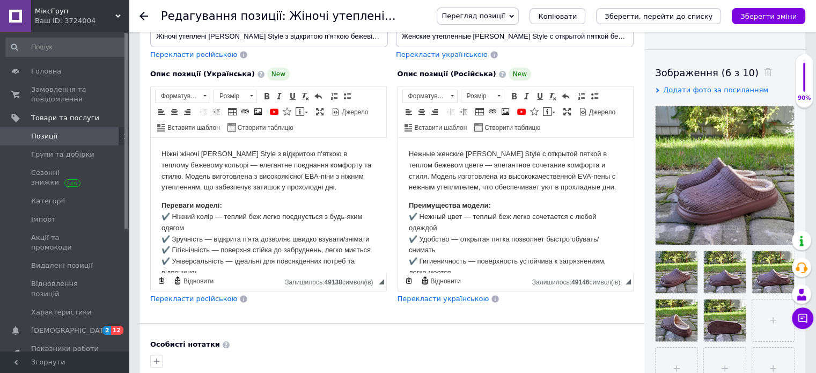
click at [192, 169] on p "Ніжні жіночі [PERSON_NAME] Style з відкритою п'яткою в теплому бежевому кольорі…" at bounding box center [268, 171] width 214 height 45
click at [179, 299] on span "Перекласти російською" at bounding box center [193, 298] width 87 height 8
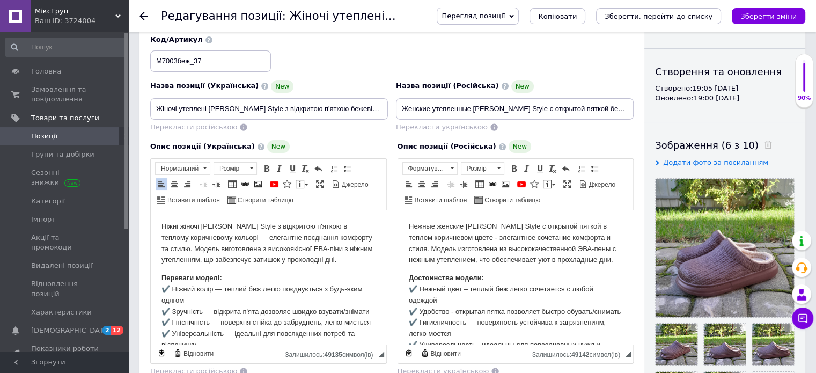
scroll to position [54, 0]
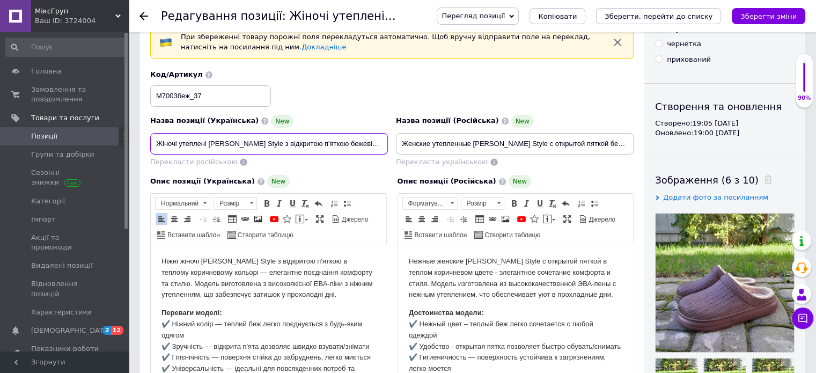
drag, startPoint x: 358, startPoint y: 146, endPoint x: 371, endPoint y: 160, distance: 19.0
click at [357, 146] on input "Жіночі утеплені [PERSON_NAME] Style з відкритою п'яткою бежеві розмір 37 (23.5 …" at bounding box center [269, 143] width 238 height 21
click at [348, 142] on input "Жіночі утеплені [PERSON_NAME] Style з відкритою п'яткою бежеві розмір 37 (23.5 …" at bounding box center [269, 143] width 238 height 21
type input "Жіночі утеплені [PERSON_NAME] Style з відкритою п'яткою коричневі розмір 37 (23…"
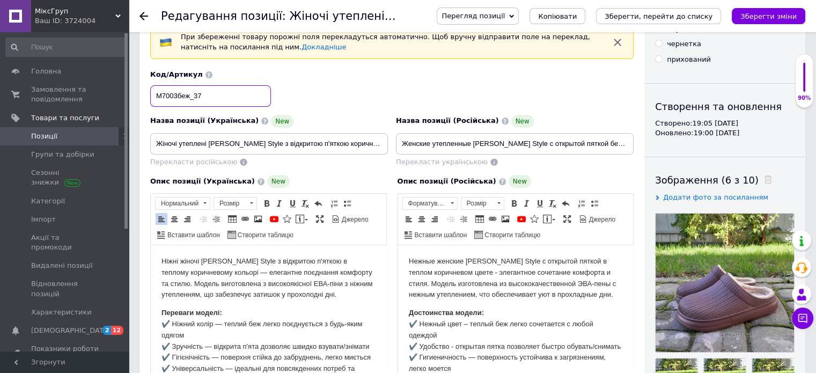
click at [190, 97] on input "М7003беж_37" at bounding box center [210, 95] width 121 height 21
type input "М7003коричневий_37"
click at [780, 16] on icon "Зберегти зміни" at bounding box center [768, 16] width 56 height 8
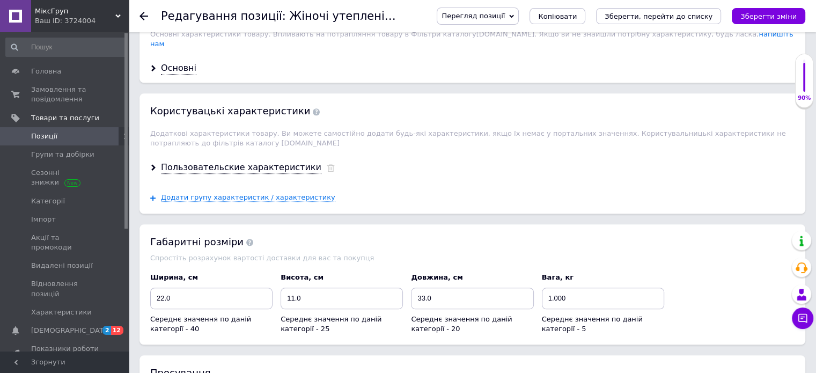
scroll to position [1019, 0]
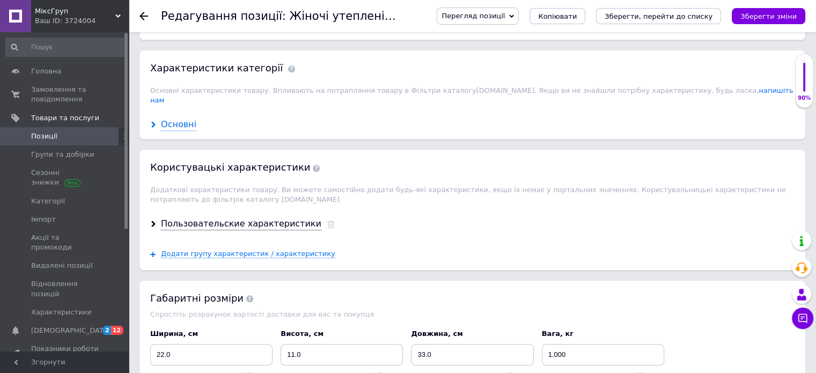
click at [180, 119] on div "Основні" at bounding box center [178, 125] width 35 height 12
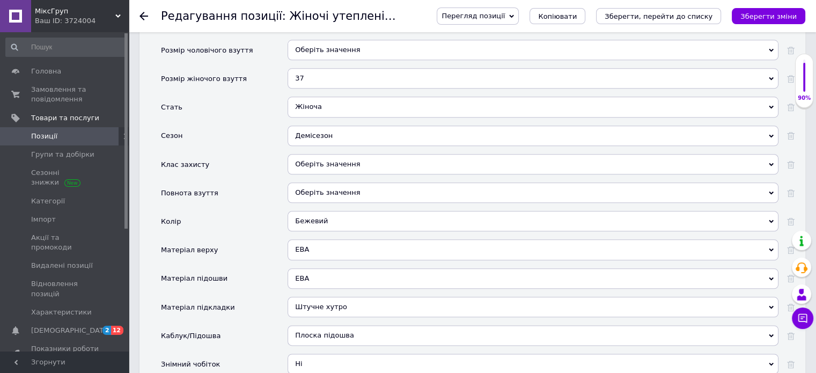
scroll to position [1233, 0]
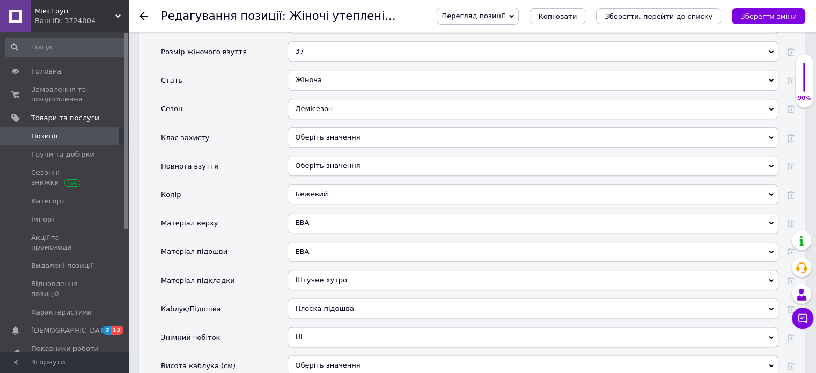
click at [308, 184] on div "Бежевий" at bounding box center [532, 194] width 491 height 20
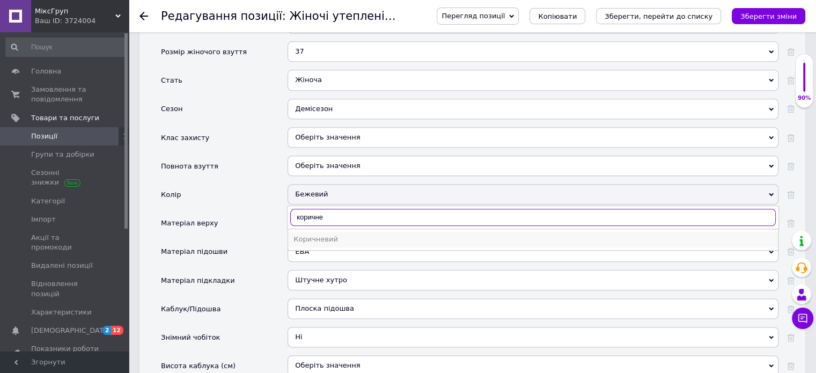
type input "коричне"
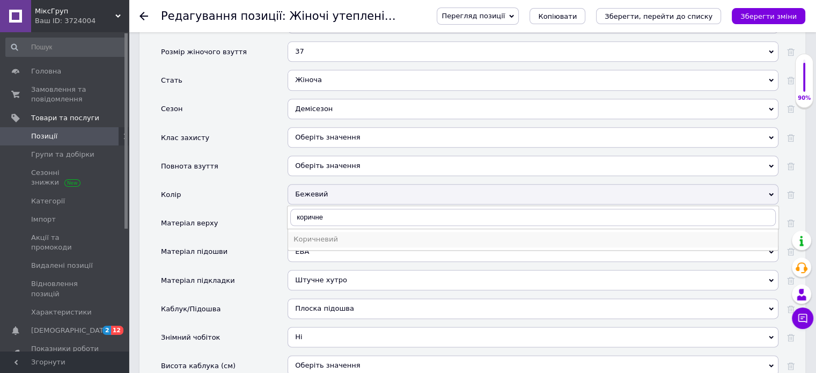
click at [322, 234] on div "Коричневий" at bounding box center [532, 239] width 479 height 10
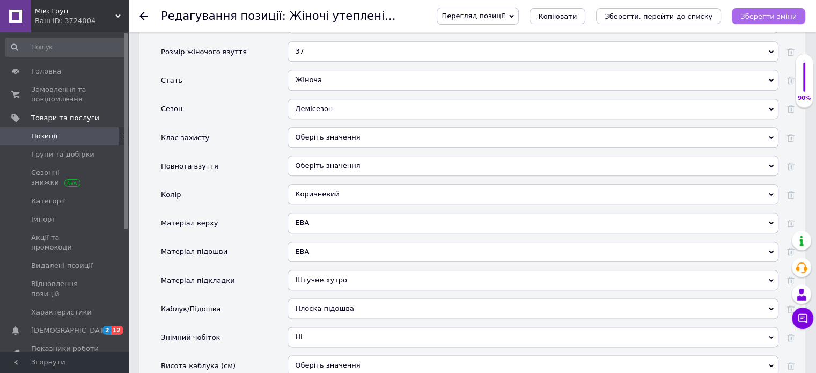
click at [763, 14] on icon "Зберегти зміни" at bounding box center [768, 16] width 56 height 8
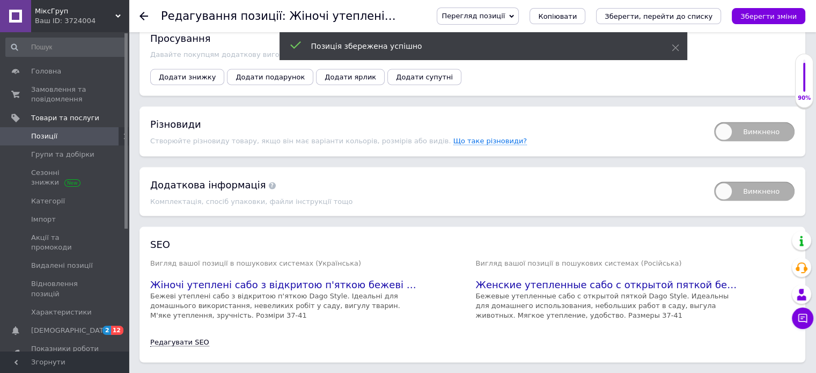
scroll to position [2145, 0]
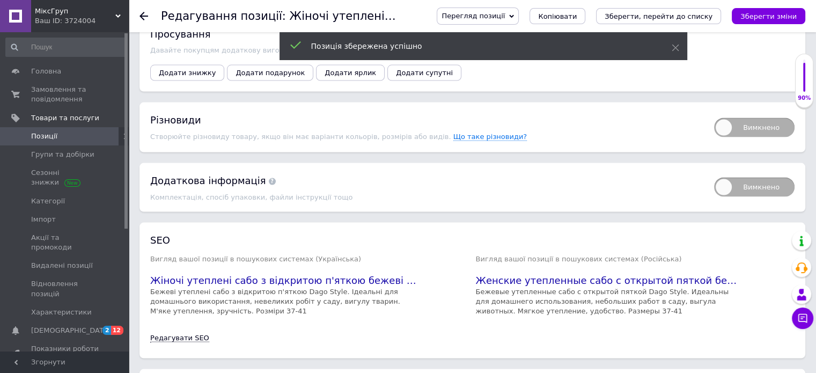
click at [758, 118] on span "Вимкнено" at bounding box center [754, 127] width 80 height 19
click at [714, 112] on input "Вимкнено" at bounding box center [710, 114] width 7 height 7
checkbox input "true"
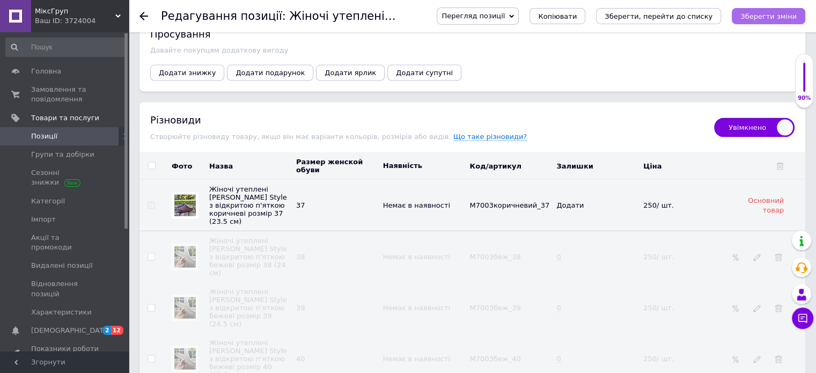
click at [784, 21] on button "Зберегти зміни" at bounding box center [768, 16] width 73 height 16
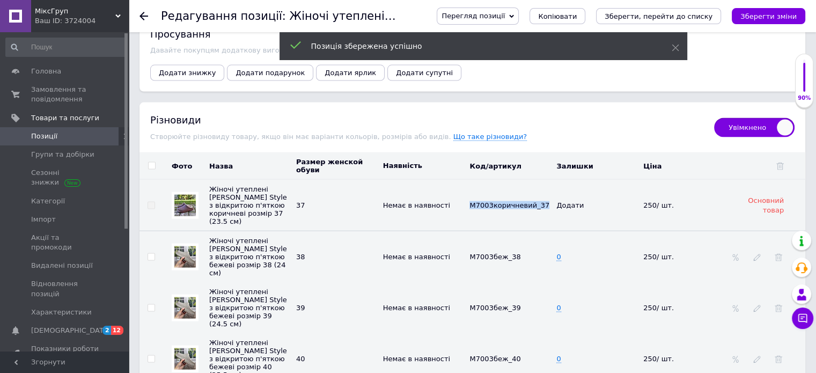
drag, startPoint x: 471, startPoint y: 187, endPoint x: 541, endPoint y: 184, distance: 69.8
click at [541, 201] on div "М7003коричневий_37" at bounding box center [510, 205] width 82 height 8
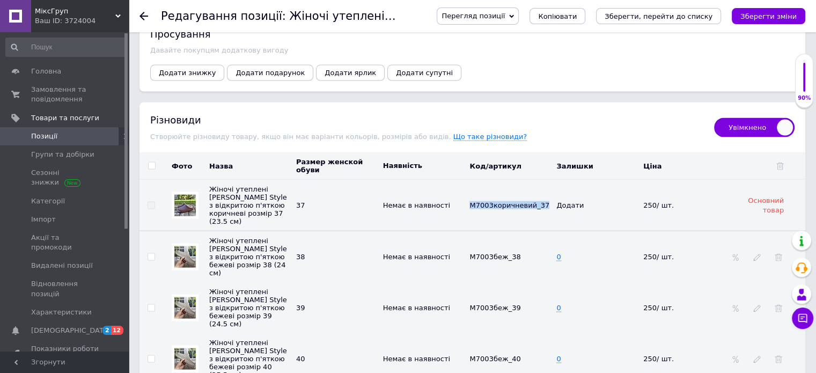
copy span "М7003коричневий_37"
click at [523, 253] on icon at bounding box center [526, 256] width 6 height 6
drag, startPoint x: 519, startPoint y: 233, endPoint x: 474, endPoint y: 223, distance: 46.3
click at [474, 231] on td "М7003беж_38" at bounding box center [510, 256] width 87 height 51
type input "М7003коричневий_38"
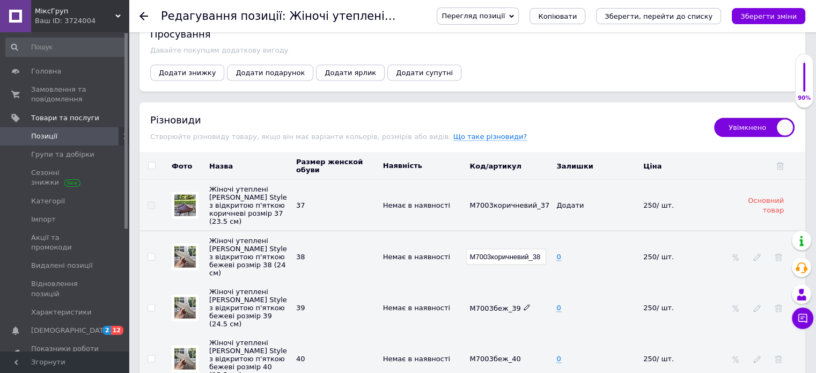
click at [523, 304] on icon at bounding box center [526, 307] width 6 height 6
drag, startPoint x: 483, startPoint y: 274, endPoint x: 463, endPoint y: 272, distance: 19.4
click at [463, 282] on tr "Жіночі утеплені [PERSON_NAME] Style з відкритою п'яткою бежеві розмір 39 (24.5 …" at bounding box center [472, 307] width 666 height 51
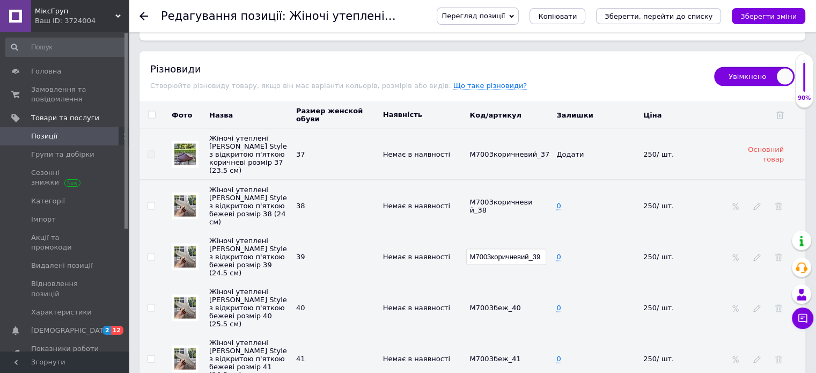
scroll to position [2199, 0]
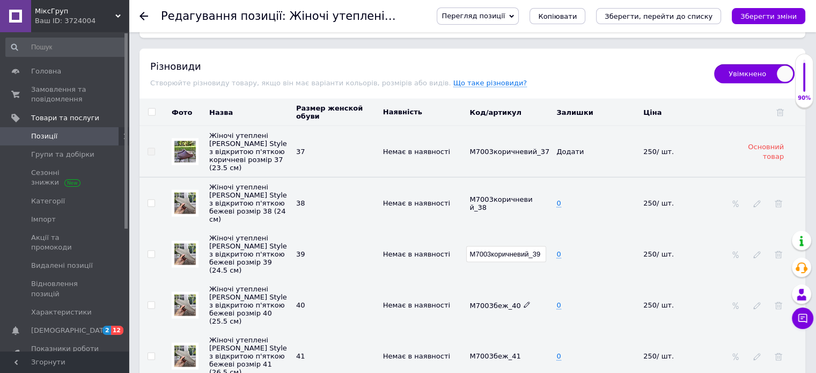
type input "М7003коричневий_39"
click at [523, 302] on use at bounding box center [526, 305] width 6 height 6
click at [523, 301] on icon at bounding box center [526, 304] width 6 height 6
drag, startPoint x: 481, startPoint y: 278, endPoint x: 463, endPoint y: 275, distance: 17.5
click at [463, 279] on tr "Жіночі утеплені [PERSON_NAME] Style з відкритою п'яткою бежеві розмір 40 (25.5 …" at bounding box center [472, 304] width 666 height 51
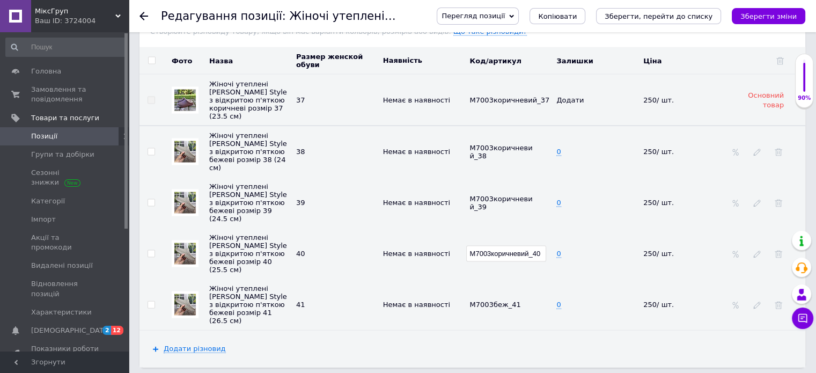
scroll to position [2252, 0]
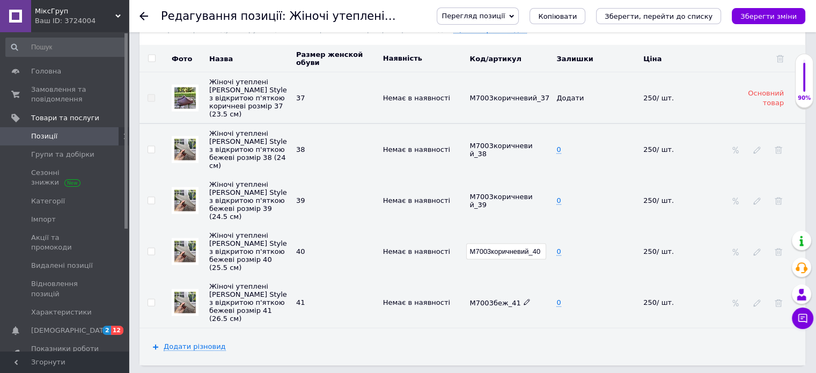
type input "М7003коричневий_40"
click at [523, 299] on icon at bounding box center [526, 302] width 6 height 6
drag, startPoint x: 520, startPoint y: 271, endPoint x: 459, endPoint y: 272, distance: 61.7
click at [459, 277] on tr "Жіночі утеплені [PERSON_NAME] Style з відкритою п'яткою бежеві розмір 41 (26.5 …" at bounding box center [472, 302] width 666 height 51
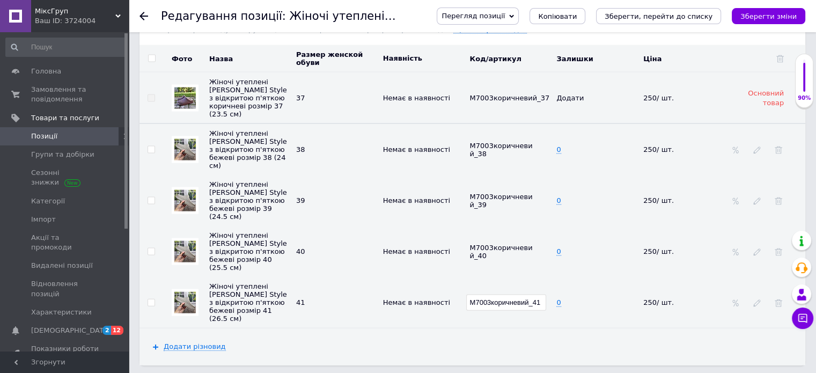
type input "М7003коричневий_41"
click at [411, 328] on div "Додати різновид" at bounding box center [472, 346] width 666 height 36
click at [780, 16] on icon "Зберегти зміни" at bounding box center [768, 16] width 56 height 8
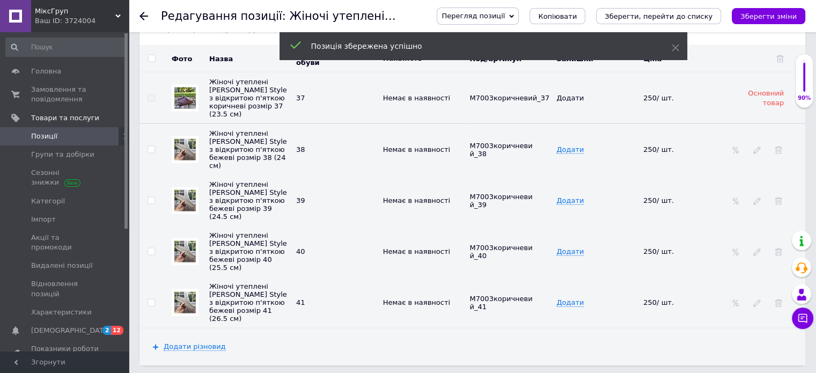
click at [148, 55] on input "checkbox" at bounding box center [151, 58] width 7 height 7
checkbox input "true"
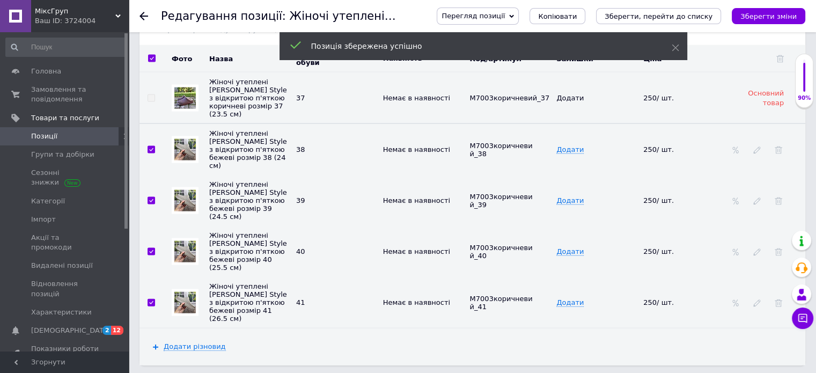
checkbox input "true"
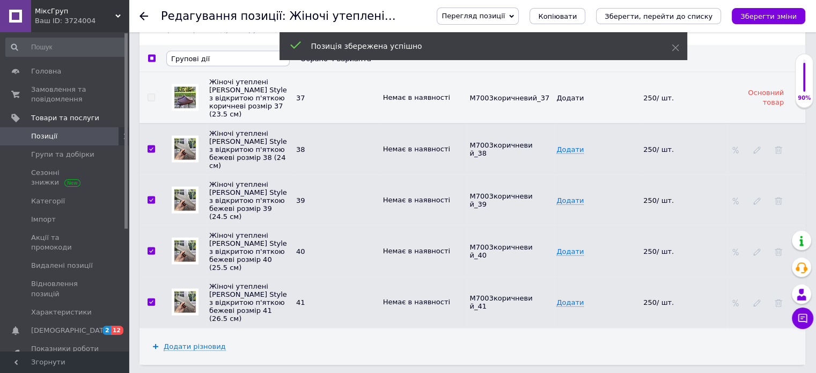
click at [186, 55] on span "Групові дії" at bounding box center [190, 59] width 39 height 8
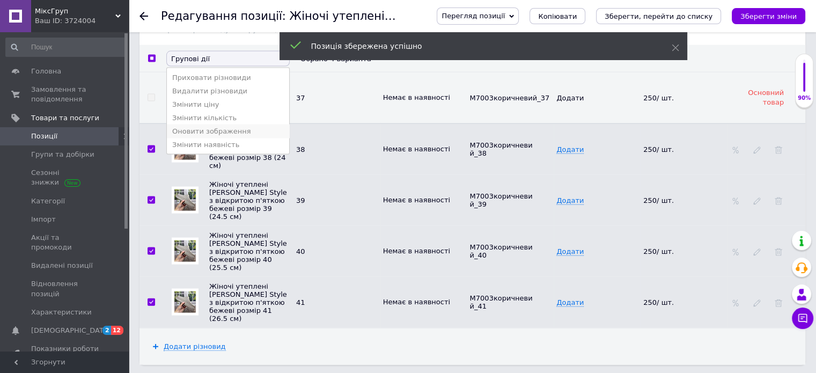
click at [195, 127] on li "Оновити зображення" at bounding box center [228, 130] width 122 height 13
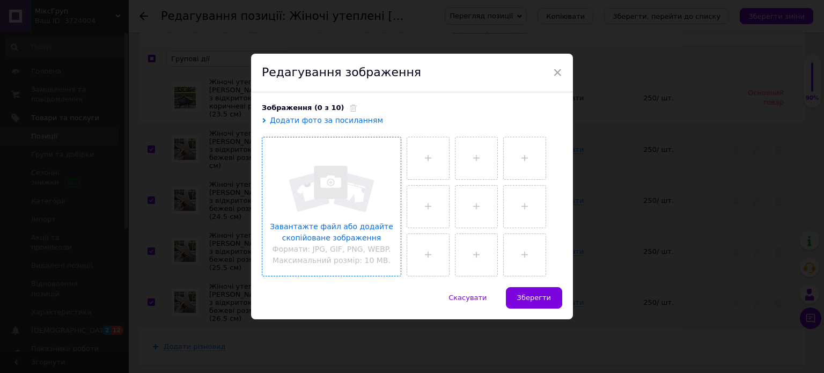
click at [372, 221] on input "file" at bounding box center [331, 206] width 138 height 138
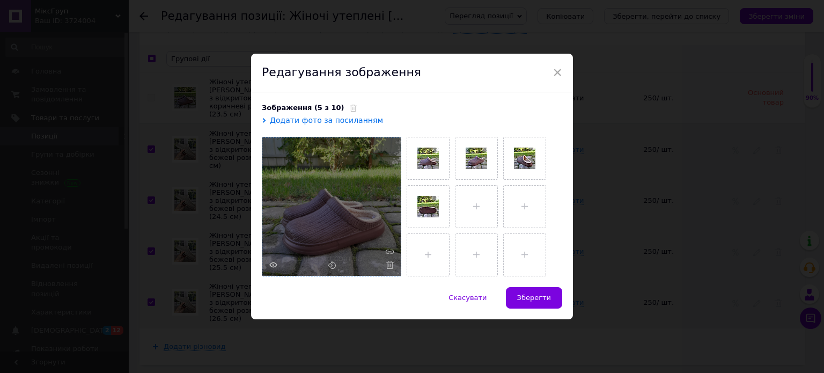
click at [544, 301] on span "Зберегти" at bounding box center [534, 297] width 34 height 8
checkbox input "false"
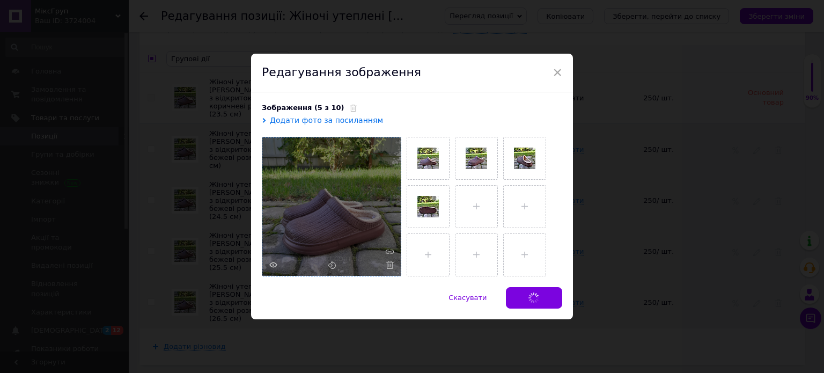
checkbox input "false"
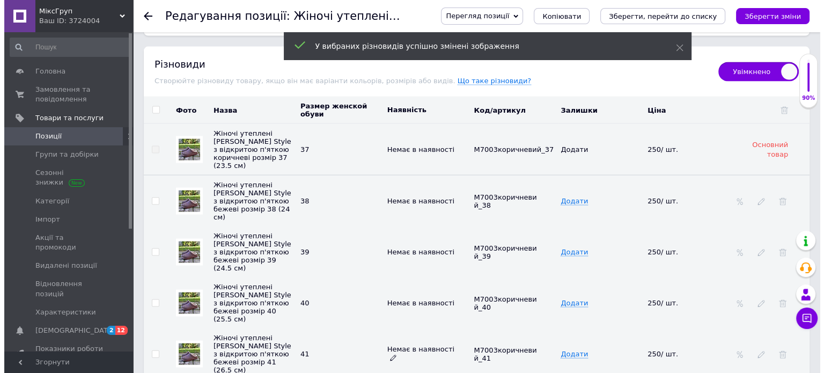
scroll to position [2199, 0]
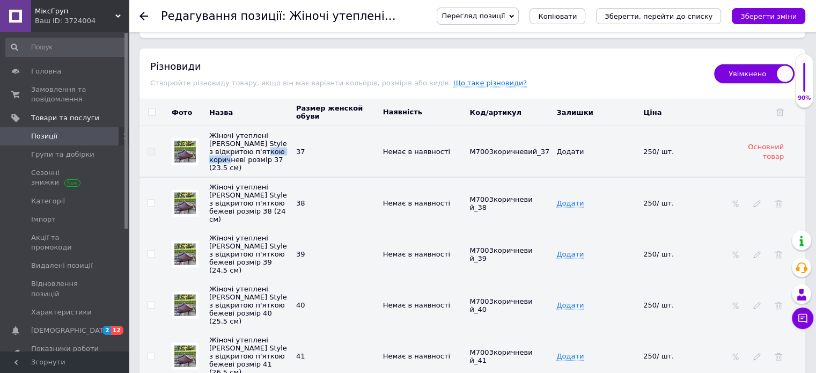
drag, startPoint x: 237, startPoint y: 135, endPoint x: 268, endPoint y: 135, distance: 31.6
click at [268, 135] on span "Жіночі утеплені [PERSON_NAME] Style з відкритою п'яткою коричневі розмір 37 (23…" at bounding box center [248, 151] width 78 height 40
copy span "коричневі"
click at [759, 200] on icon at bounding box center [757, 204] width 8 height 8
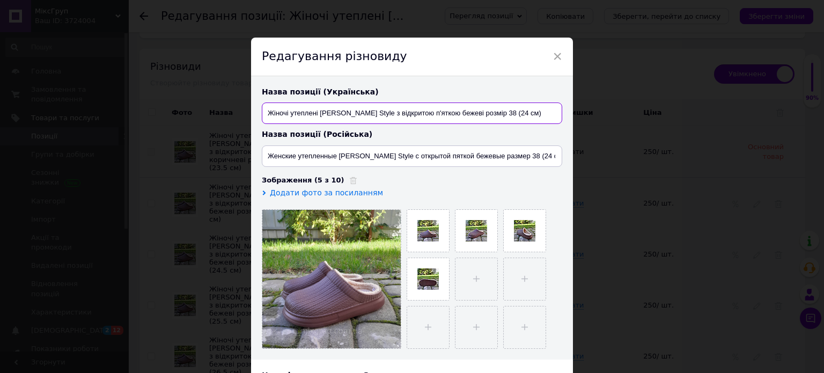
drag, startPoint x: 437, startPoint y: 113, endPoint x: 458, endPoint y: 111, distance: 21.6
click at [458, 111] on input "Жіночі утеплені [PERSON_NAME] Style з відкритою п'яткою бежеві розмір 38 (24 см)" at bounding box center [412, 112] width 300 height 21
paste input "оричн"
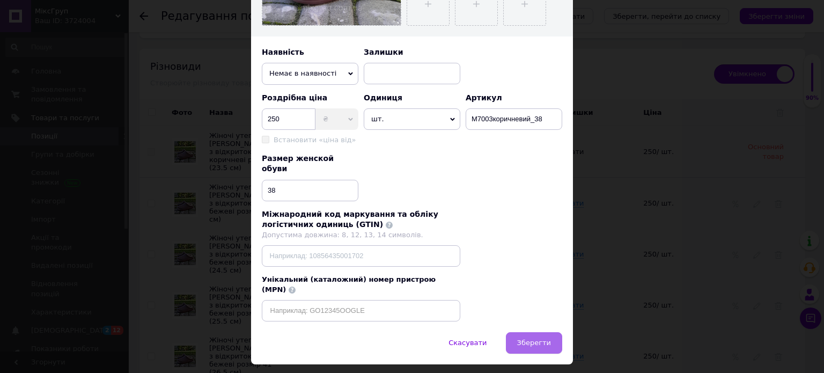
scroll to position [330, 0]
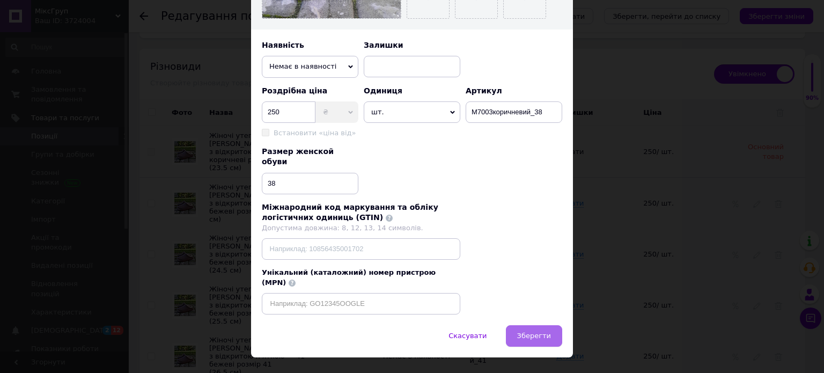
type input "Жіночі утеплені [PERSON_NAME] Style з відкритою п'яткою коричневі розмір 38 (24…"
click at [530, 331] on span "Зберегти" at bounding box center [534, 335] width 34 height 8
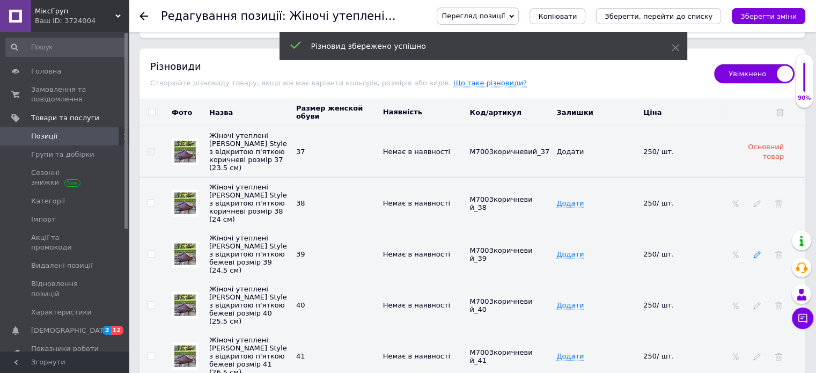
click at [758, 252] on use at bounding box center [756, 255] width 7 height 7
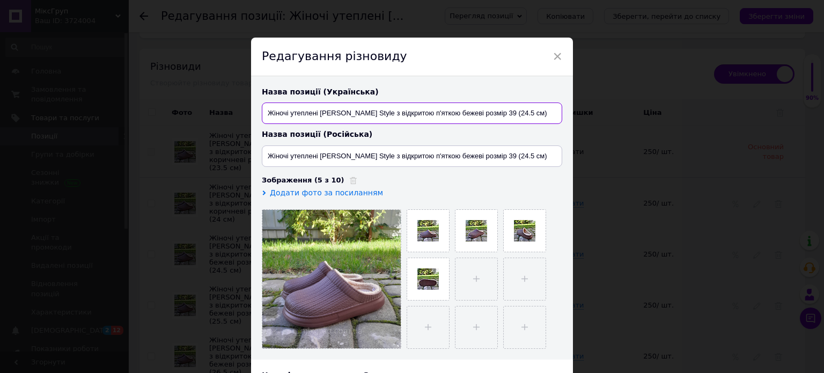
drag, startPoint x: 438, startPoint y: 113, endPoint x: 459, endPoint y: 110, distance: 21.6
click at [459, 110] on input "Жіночі утеплені [PERSON_NAME] Style з відкритою п'яткою бежеві розмір 39 (24.5 …" at bounding box center [412, 112] width 300 height 21
paste input "оричн"
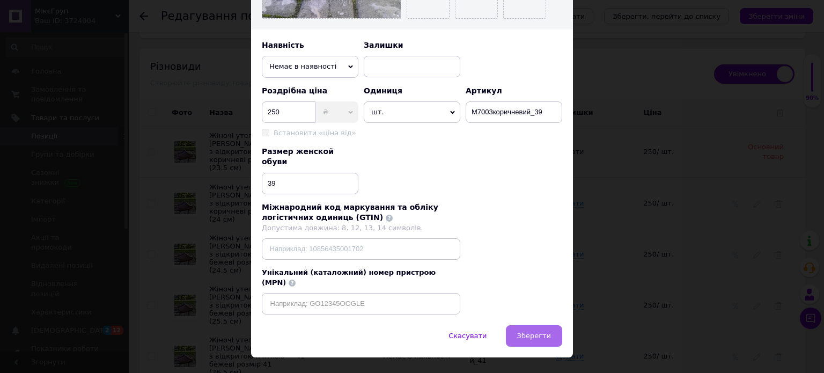
type input "Жіночі утеплені [PERSON_NAME] Style з відкритою п'яткою коричневі розмір 39 (24…"
click at [528, 325] on button "Зберегти" at bounding box center [534, 335] width 56 height 21
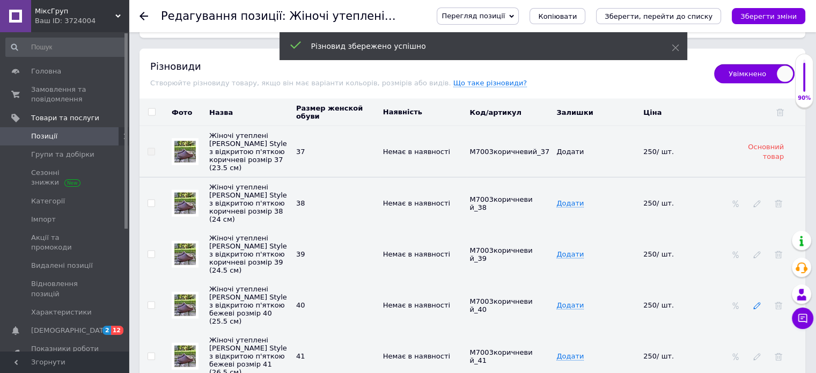
click at [757, 302] on icon at bounding box center [757, 306] width 8 height 8
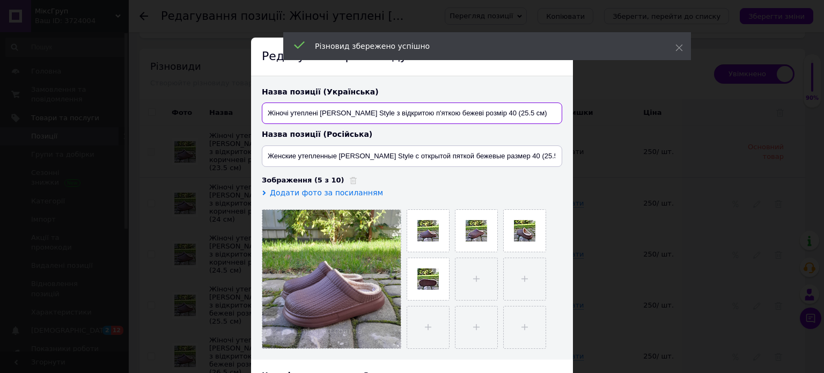
drag, startPoint x: 439, startPoint y: 113, endPoint x: 449, endPoint y: 113, distance: 9.7
click at [449, 113] on input "Жіночі утеплені [PERSON_NAME] Style з відкритою п'яткою бежеві розмір 40 (25.5 …" at bounding box center [412, 112] width 300 height 21
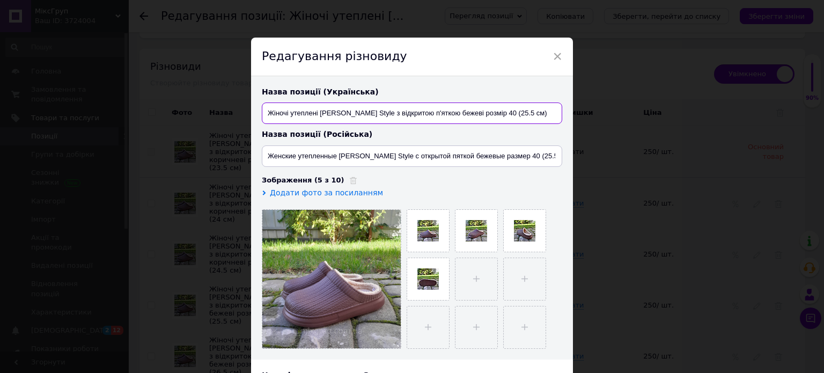
click at [437, 109] on input "Жіночі утеплені [PERSON_NAME] Style з відкритою п'яткою бежеві розмір 40 (25.5 …" at bounding box center [412, 112] width 300 height 21
drag, startPoint x: 437, startPoint y: 110, endPoint x: 459, endPoint y: 113, distance: 21.6
click at [459, 113] on input "Жіночі утеплені [PERSON_NAME] Style з відкритою п'яткою бежеві розмір 40 (25.5 …" at bounding box center [412, 112] width 300 height 21
paste input "оричн"
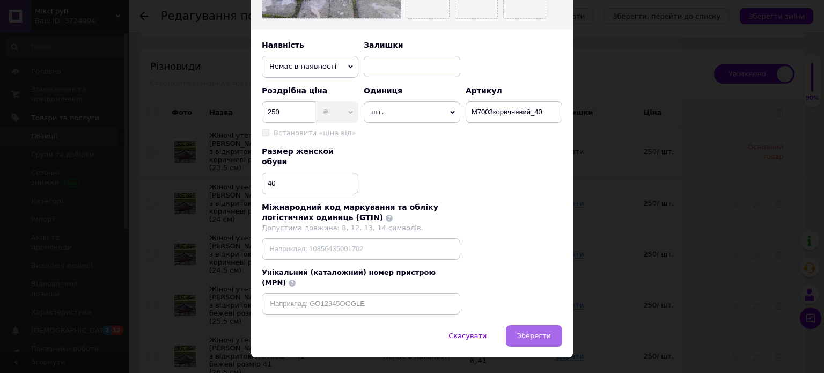
type input "Жіночі утеплені [PERSON_NAME] Style з відкритою п'яткою коричневі розмір 40 (25…"
click at [526, 331] on span "Зберегти" at bounding box center [534, 335] width 34 height 8
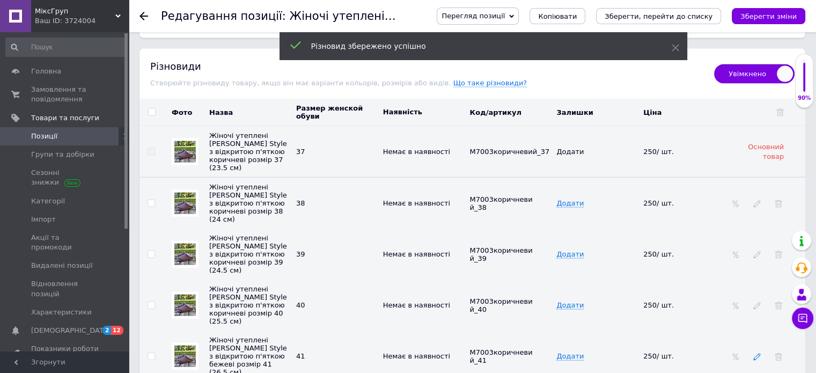
click at [753, 353] on icon at bounding box center [757, 357] width 8 height 8
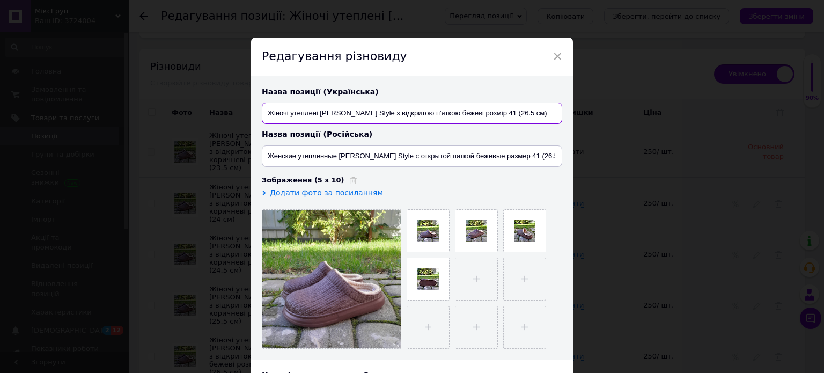
drag, startPoint x: 438, startPoint y: 114, endPoint x: 458, endPoint y: 116, distance: 20.5
click at [458, 116] on input "Жіночі утеплені [PERSON_NAME] Style з відкритою п'яткою бежеві розмір 41 (26.5 …" at bounding box center [412, 112] width 300 height 21
paste input "оричн"
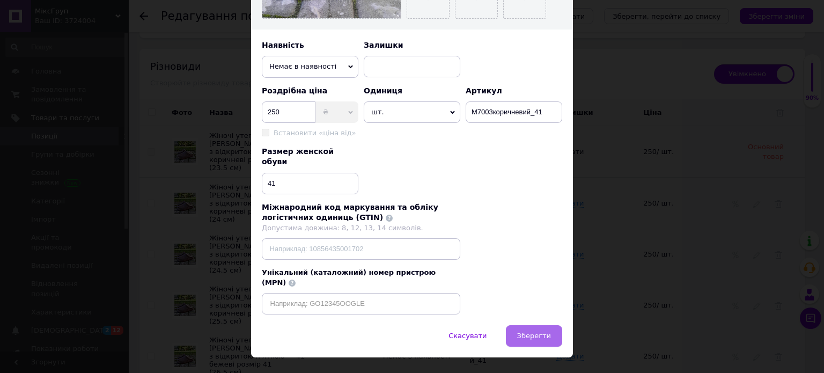
type input "Жіночі утеплені [PERSON_NAME] Style з відкритою п'яткою коричневі розмір 41 (26…"
click at [527, 331] on span "Зберегти" at bounding box center [534, 335] width 34 height 8
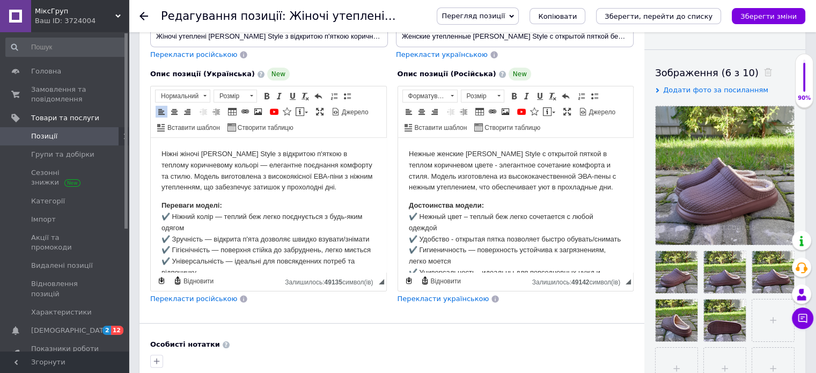
scroll to position [0, 0]
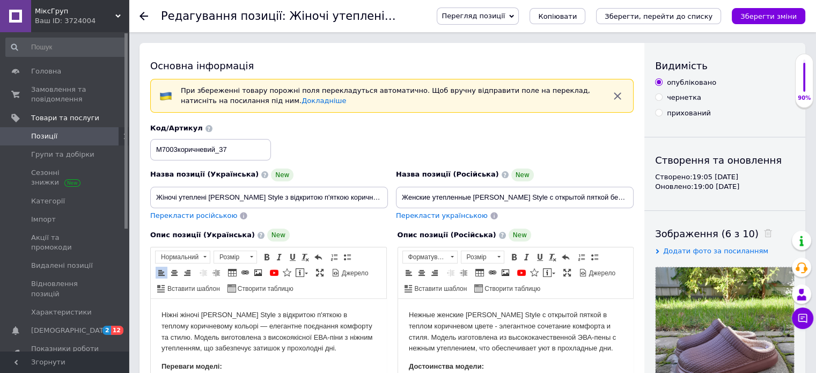
click at [187, 217] on span "Перекласти російською" at bounding box center [193, 215] width 87 height 8
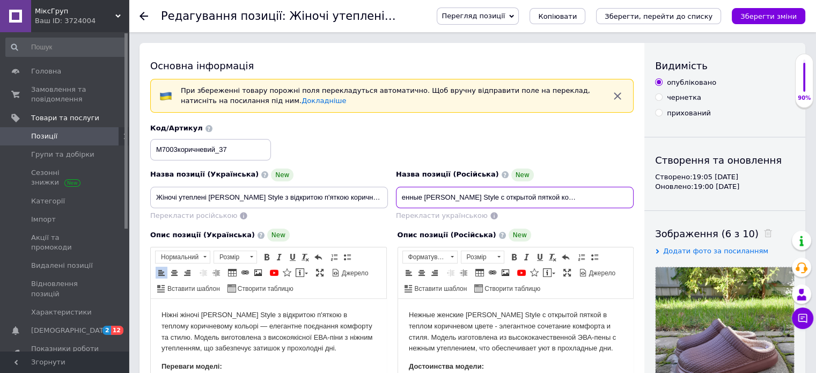
scroll to position [0, 64]
drag, startPoint x: 587, startPoint y: 196, endPoint x: 560, endPoint y: 196, distance: 26.8
click at [560, 196] on input "Женские утепленные [PERSON_NAME] Style с открытой пяткой коричневый размер 37 (…" at bounding box center [515, 197] width 238 height 21
click at [559, 195] on input "Женские утепленные [PERSON_NAME] Style с открытой пяткой коричневый размер 37 (…" at bounding box center [515, 197] width 238 height 21
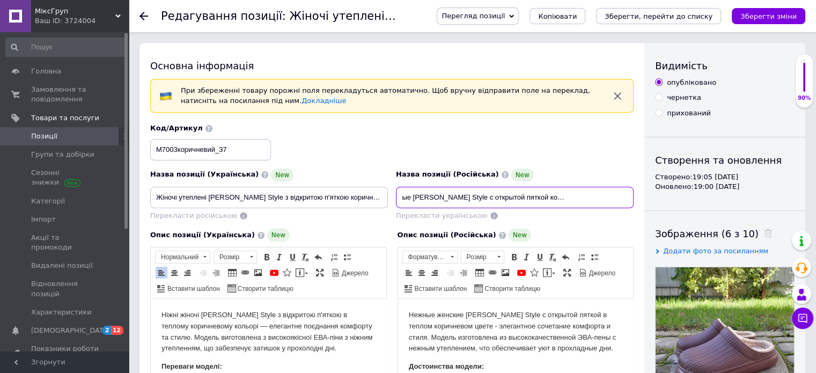
drag, startPoint x: 526, startPoint y: 197, endPoint x: 563, endPoint y: 201, distance: 37.7
click at [563, 201] on input "Женские утепленные [PERSON_NAME] Style с открытой пяткой коричневые размер 37 (…" at bounding box center [515, 197] width 238 height 21
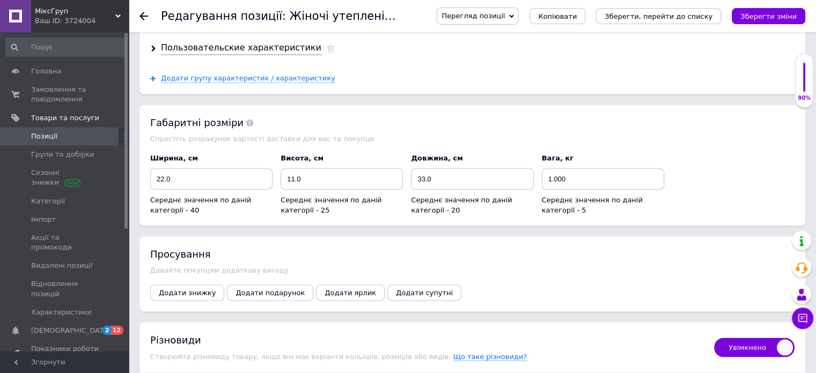
scroll to position [1931, 0]
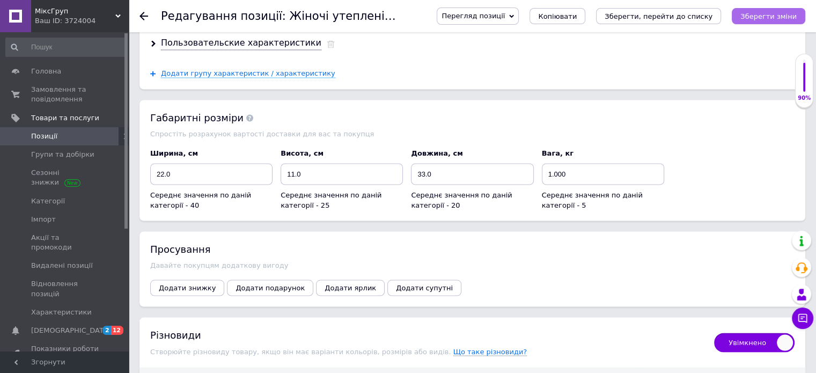
type input "Женские утепленные [PERSON_NAME] Style с открытой пяткой коричневые размер 37 (…"
click at [751, 23] on button "Зберегти зміни" at bounding box center [768, 16] width 73 height 16
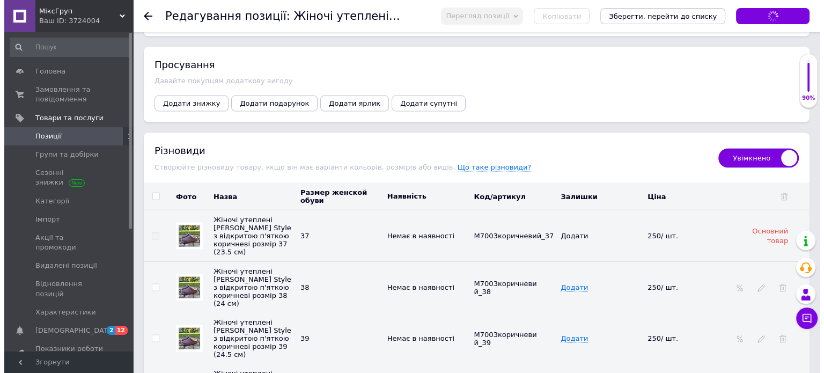
scroll to position [2199, 0]
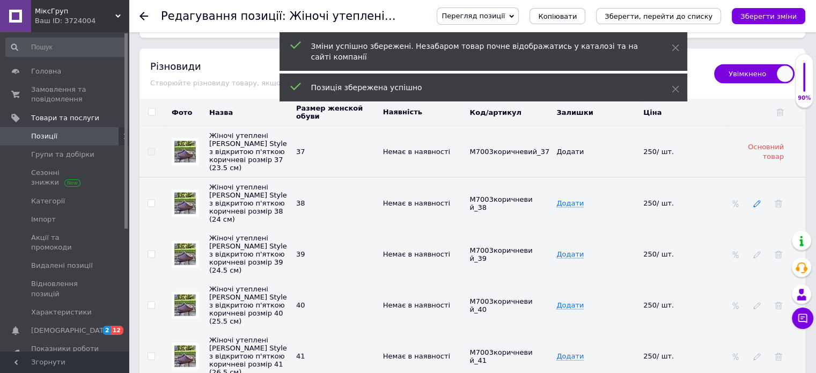
click at [757, 200] on icon at bounding box center [757, 204] width 8 height 8
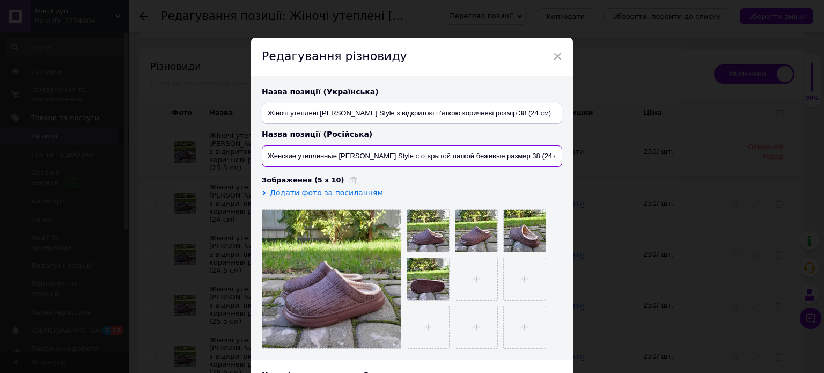
drag, startPoint x: 452, startPoint y: 150, endPoint x: 454, endPoint y: 157, distance: 7.7
click at [453, 153] on input "Женские утепленные [PERSON_NAME] Style с открытой пяткой бежевые размер 38 (24 …" at bounding box center [412, 155] width 300 height 21
click at [452, 154] on input "Женские утепленные [PERSON_NAME] Style с открытой пяткой бежевые размер 38 (24 …" at bounding box center [412, 155] width 300 height 21
drag, startPoint x: 451, startPoint y: 154, endPoint x: 478, endPoint y: 159, distance: 27.7
click at [478, 159] on input "Женские утепленные [PERSON_NAME] Style с открытой пяткой бежевые размер 38 (24 …" at bounding box center [412, 155] width 300 height 21
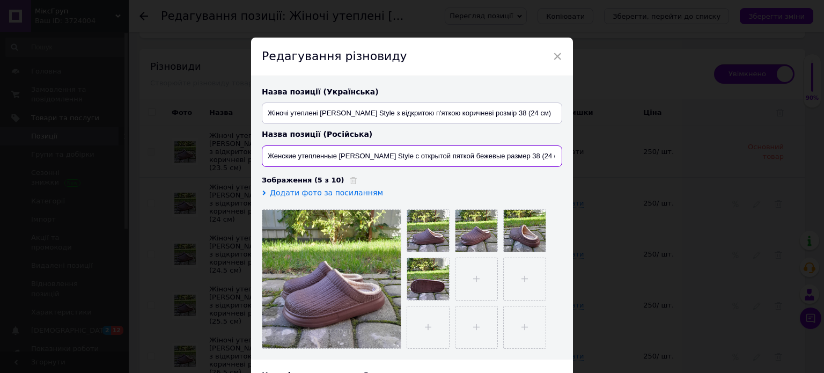
paste input "оричн"
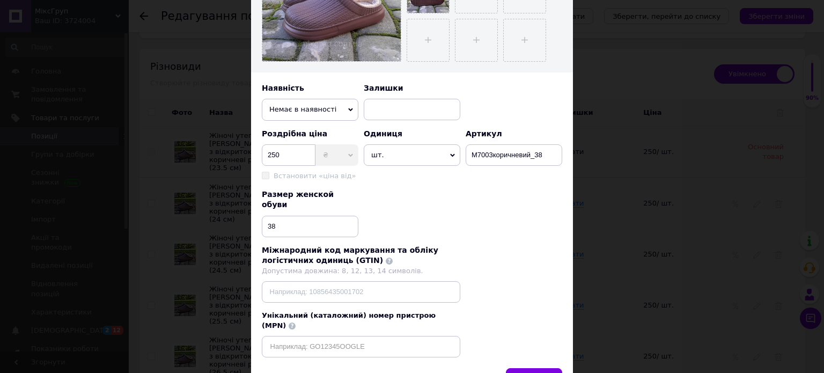
scroll to position [330, 0]
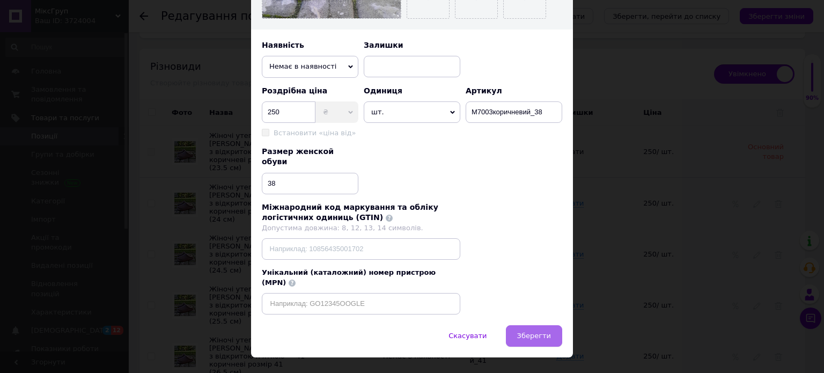
type input "Женские утепленные [PERSON_NAME] Style с открытой пяткой коричневые размер 38 (…"
click at [527, 325] on button "Зберегти" at bounding box center [534, 335] width 56 height 21
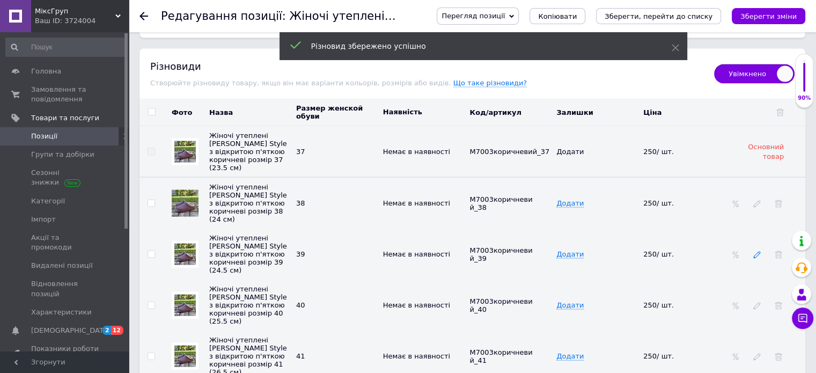
click at [755, 251] on icon at bounding box center [757, 255] width 8 height 8
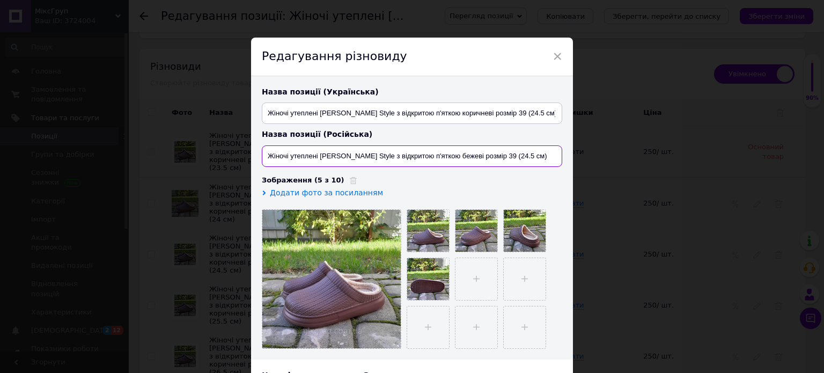
drag, startPoint x: 438, startPoint y: 157, endPoint x: 459, endPoint y: 154, distance: 21.2
click at [459, 154] on input "Жіночі утеплені [PERSON_NAME] Style з відкритою п'яткою бежеві розмір 39 (24.5 …" at bounding box center [412, 155] width 300 height 21
paste input "оричневые"
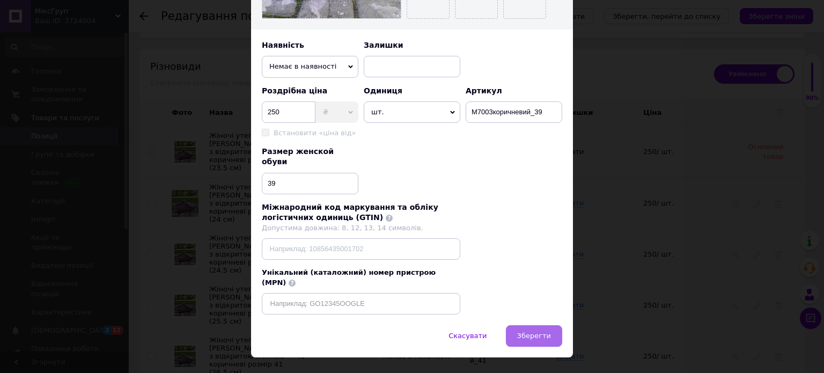
type input "Жіночі утеплені [PERSON_NAME] Style з відкритою п'яткою коричневые розмір 39 (2…"
click at [540, 331] on span "Зберегти" at bounding box center [534, 335] width 34 height 8
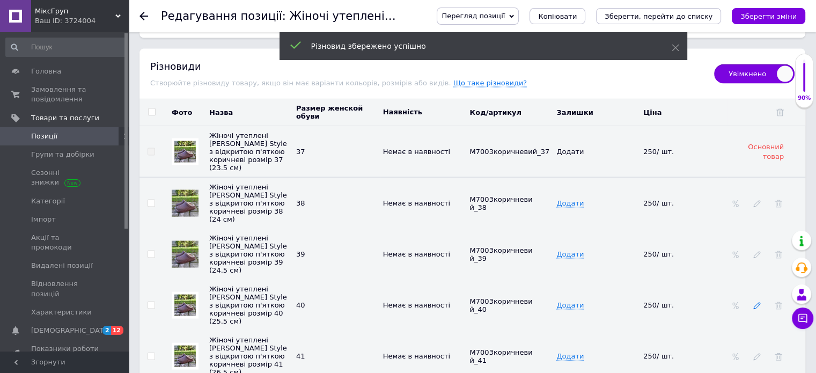
click at [755, 302] on icon at bounding box center [757, 306] width 8 height 8
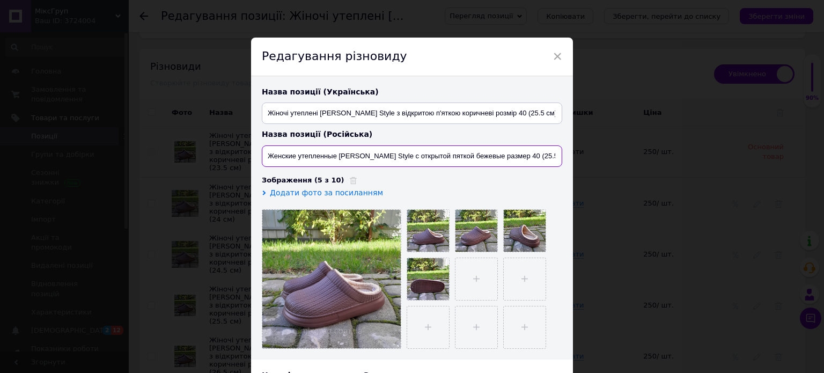
drag, startPoint x: 452, startPoint y: 156, endPoint x: 479, endPoint y: 160, distance: 27.2
click at [479, 160] on input "Женские утепленные [PERSON_NAME] Style с открытой пяткой бежевые размер 40 (25.…" at bounding box center [412, 155] width 300 height 21
paste input "оричн"
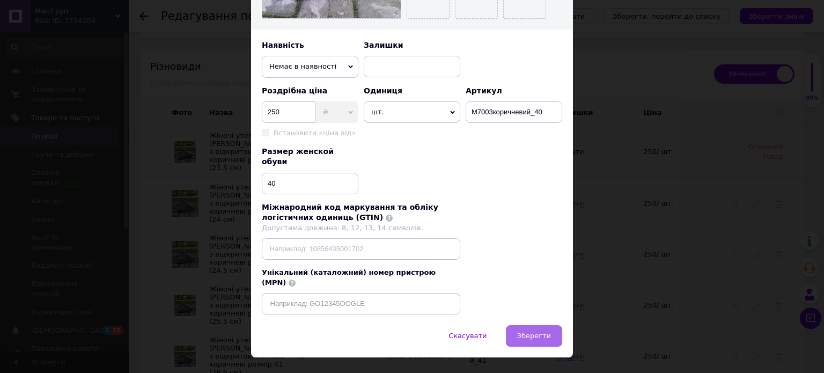
type input "Женские утепленные [PERSON_NAME] Style с открытой пяткой коричневые размер 40 (…"
click at [530, 325] on button "Зберегти" at bounding box center [534, 335] width 56 height 21
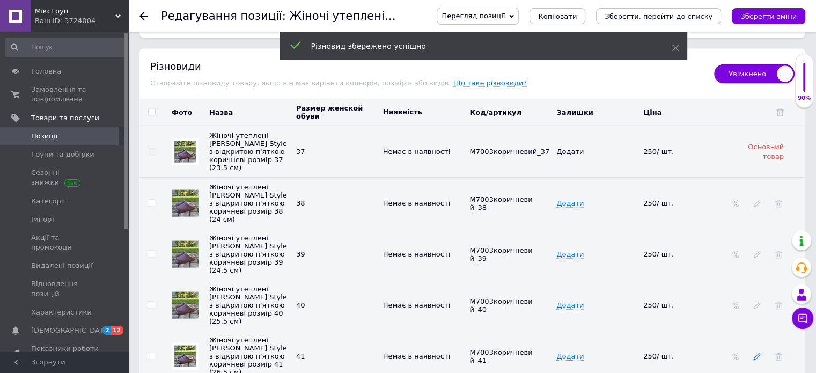
click at [754, 353] on icon at bounding box center [757, 357] width 8 height 8
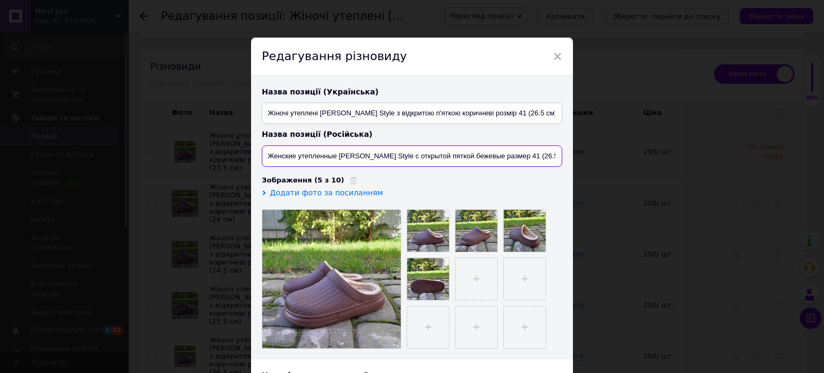
drag, startPoint x: 452, startPoint y: 154, endPoint x: 478, endPoint y: 155, distance: 26.3
click at [478, 155] on input "Женские утепленные [PERSON_NAME] Style с открытой пяткой бежевые размер 41 (26.…" at bounding box center [412, 155] width 300 height 21
paste input "оричн"
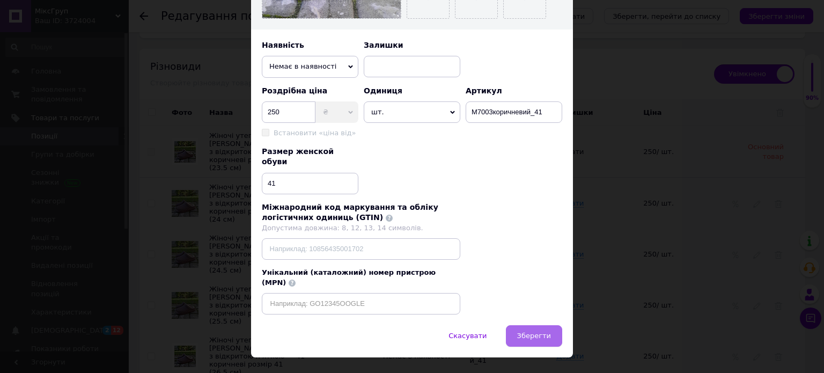
type input "Женские утепленные [PERSON_NAME] Style с открытой пяткой коричневые размер 41 (…"
click at [530, 331] on span "Зберегти" at bounding box center [534, 335] width 34 height 8
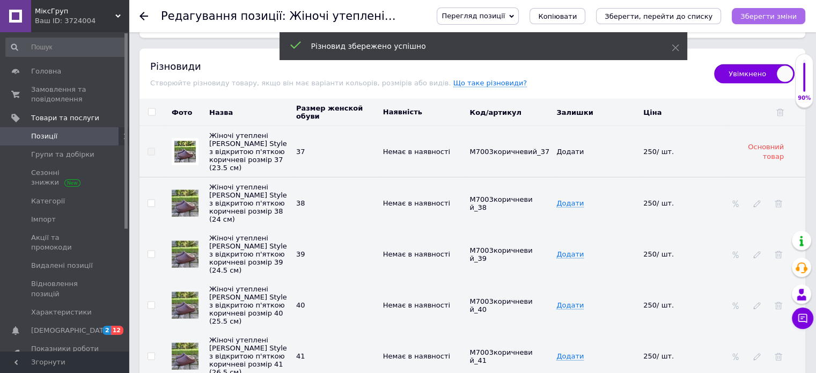
click at [758, 23] on button "Зберегти зміни" at bounding box center [768, 16] width 73 height 16
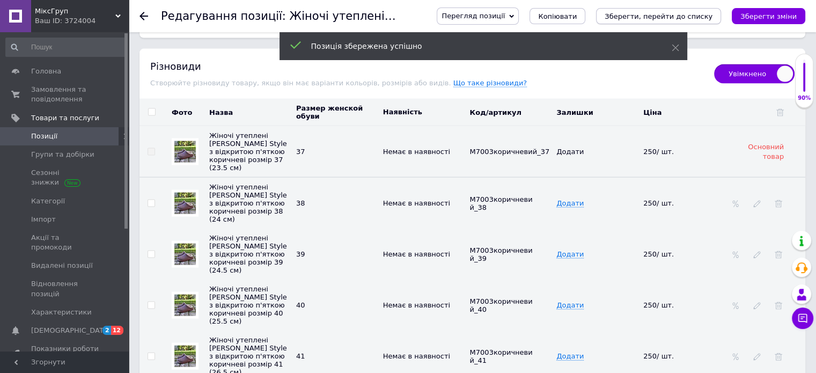
drag, startPoint x: 654, startPoint y: 17, endPoint x: 671, endPoint y: 42, distance: 30.9
click at [654, 17] on icon "Зберегти, перейти до списку" at bounding box center [658, 16] width 108 height 8
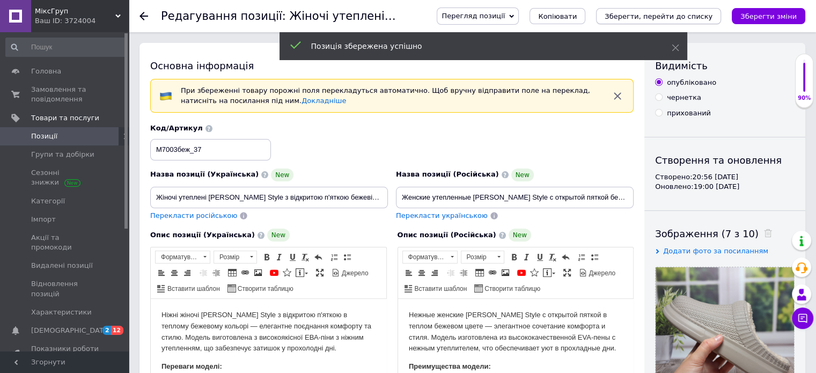
click at [671, 17] on icon "Зберегти, перейти до списку" at bounding box center [658, 16] width 108 height 8
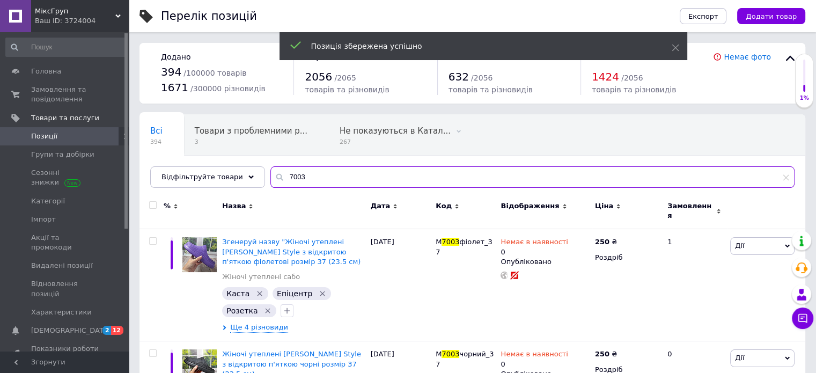
drag, startPoint x: 313, startPoint y: 174, endPoint x: 279, endPoint y: 167, distance: 34.6
click at [279, 167] on input "7003" at bounding box center [532, 176] width 524 height 21
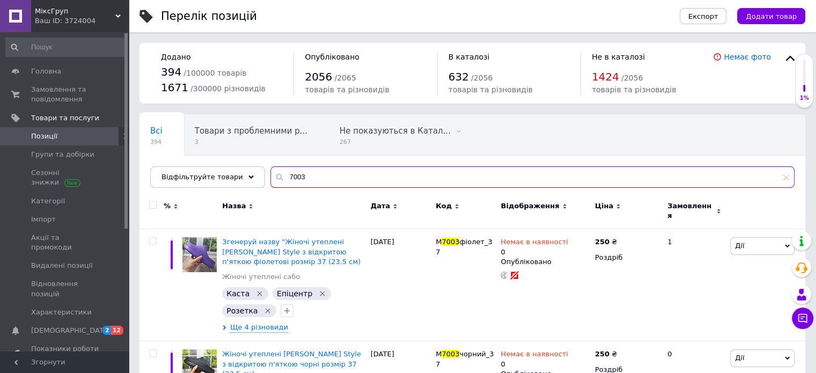
type input "7"
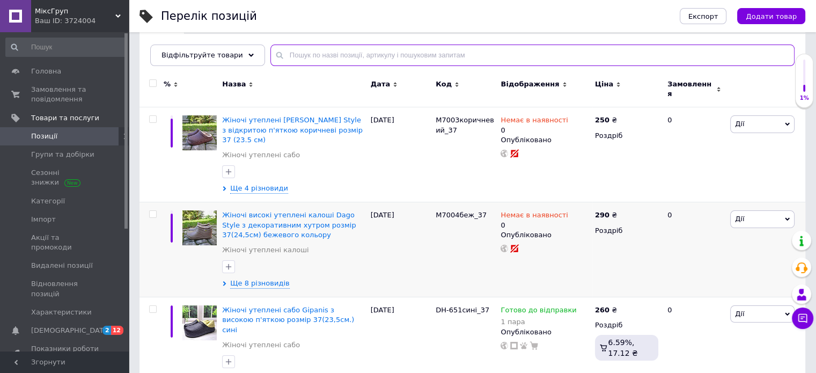
scroll to position [161, 0]
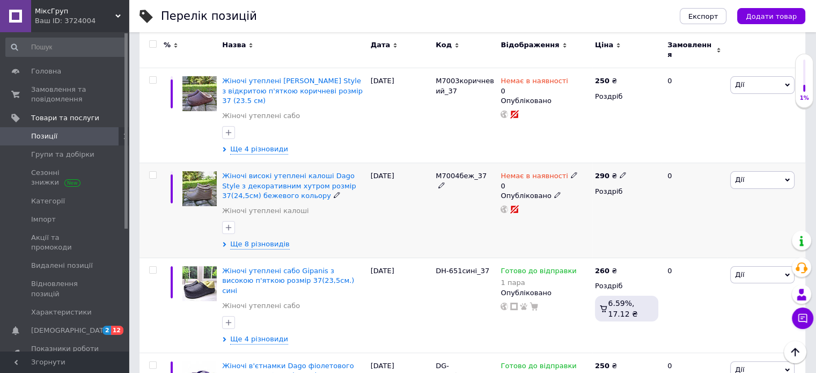
click at [154, 172] on input "checkbox" at bounding box center [152, 175] width 7 height 7
checkbox input "true"
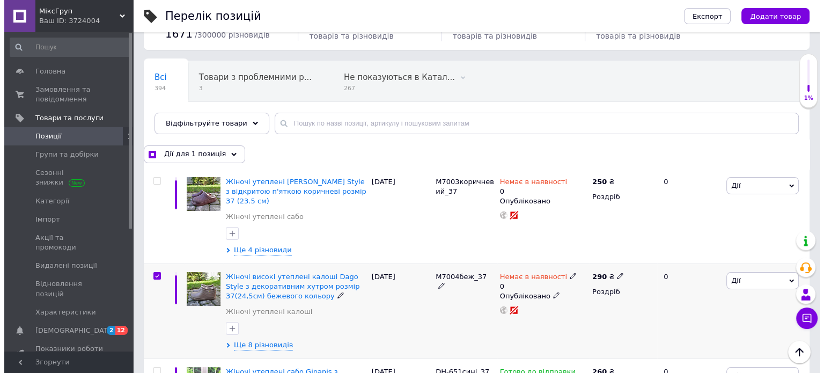
scroll to position [54, 0]
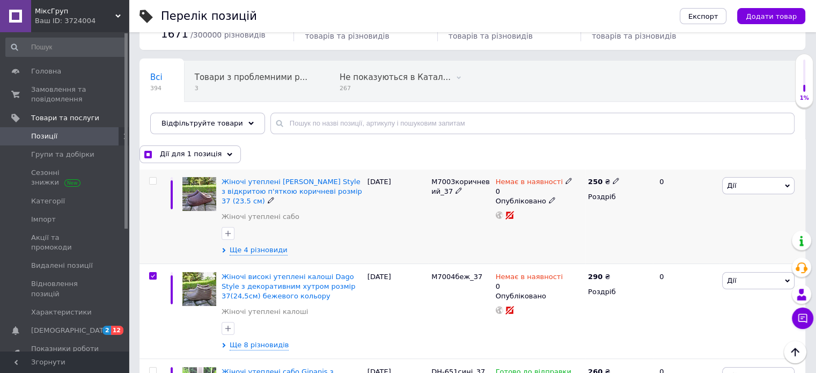
click at [150, 182] on input "checkbox" at bounding box center [152, 181] width 7 height 7
checkbox input "true"
click at [718, 14] on span "Експорт" at bounding box center [703, 16] width 30 height 8
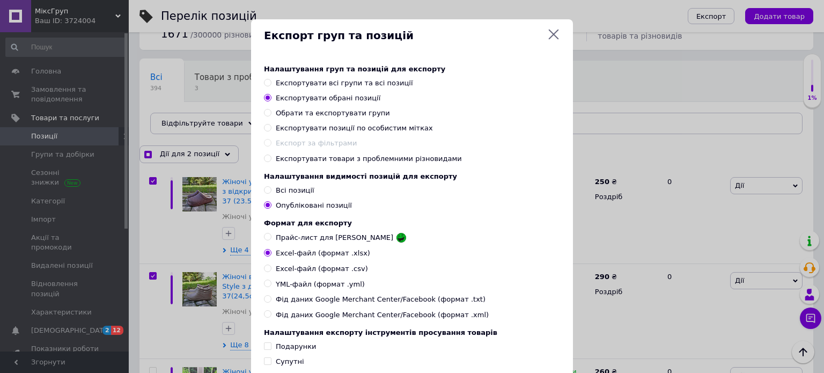
checkbox input "true"
click at [267, 190] on input "Всі позиції" at bounding box center [267, 189] width 7 height 7
radio input "true"
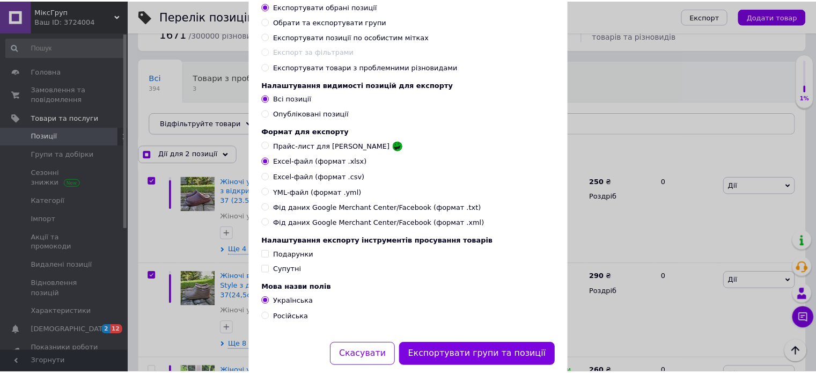
scroll to position [107, 0]
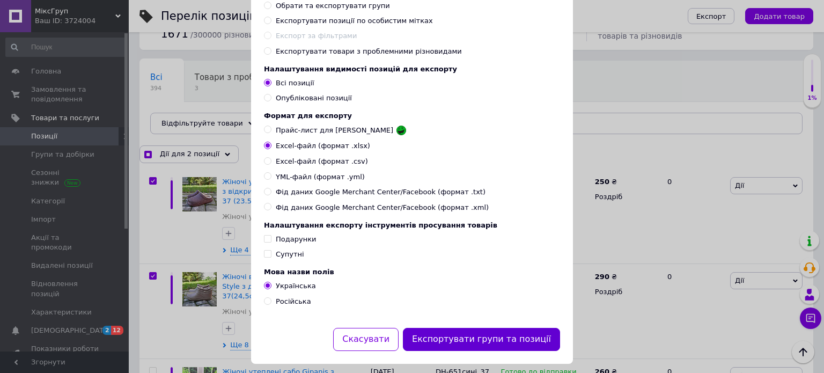
click at [489, 351] on button "Експортувати групи та позиції" at bounding box center [481, 339] width 157 height 23
checkbox input "true"
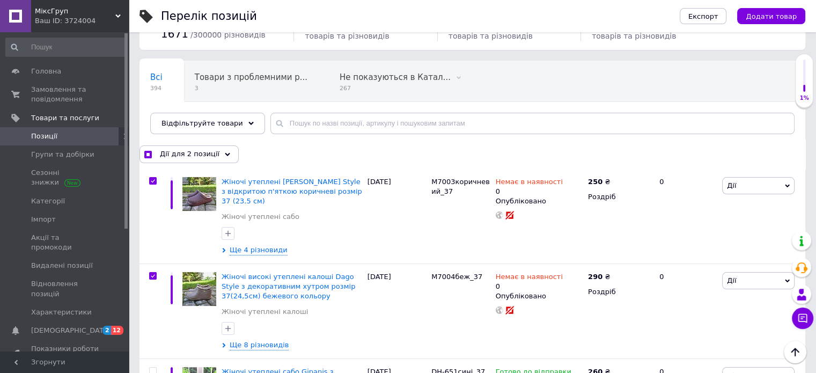
click at [57, 326] on span "[DEMOGRAPHIC_DATA]" at bounding box center [70, 331] width 79 height 10
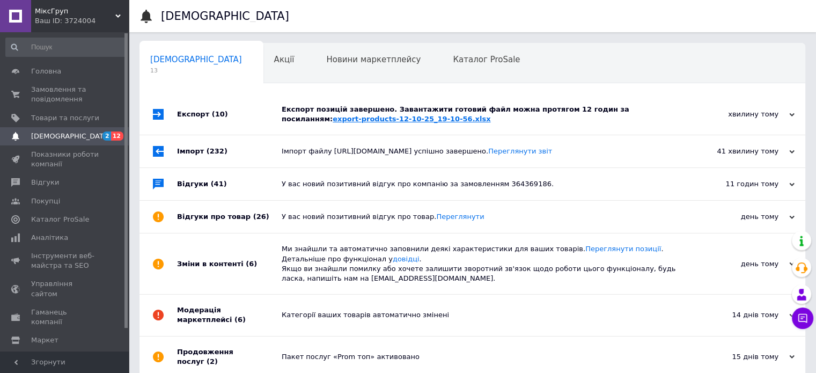
click at [333, 120] on link "export-products-12-10-25_19-10-56.xlsx" at bounding box center [412, 119] width 158 height 8
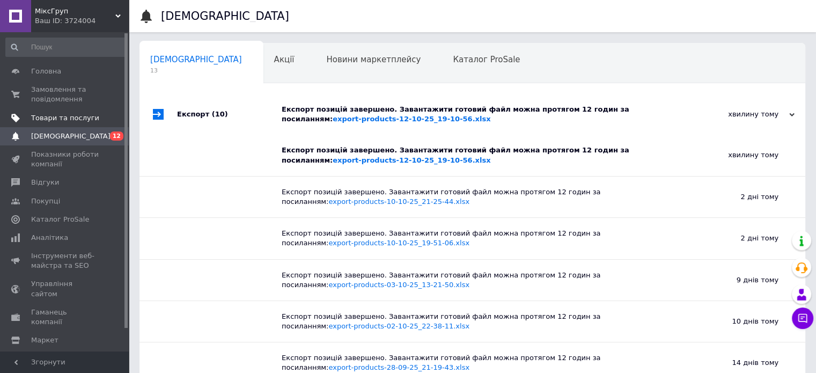
click at [55, 117] on span "Товари та послуги" at bounding box center [65, 118] width 68 height 10
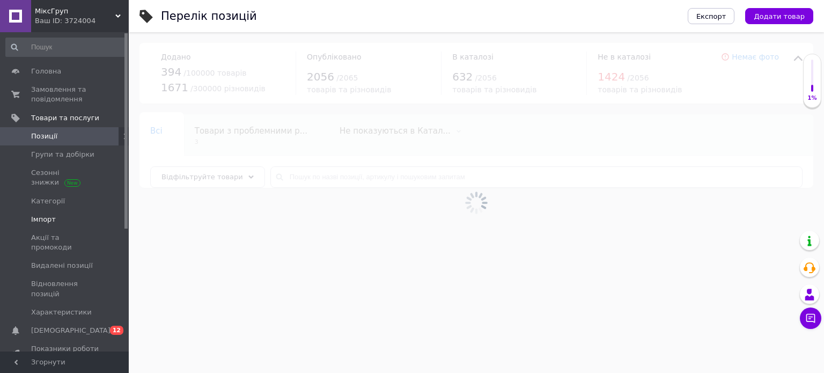
click at [41, 217] on span "Імпорт" at bounding box center [43, 220] width 25 height 10
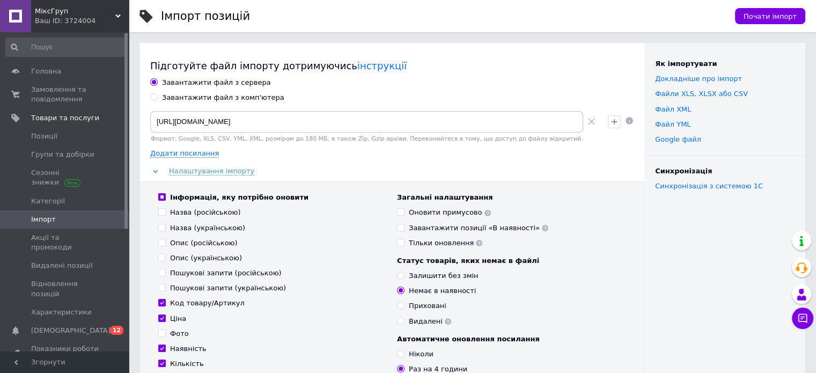
click at [154, 95] on input "Завантажити файл з комп'ютера" at bounding box center [153, 96] width 7 height 7
radio input "true"
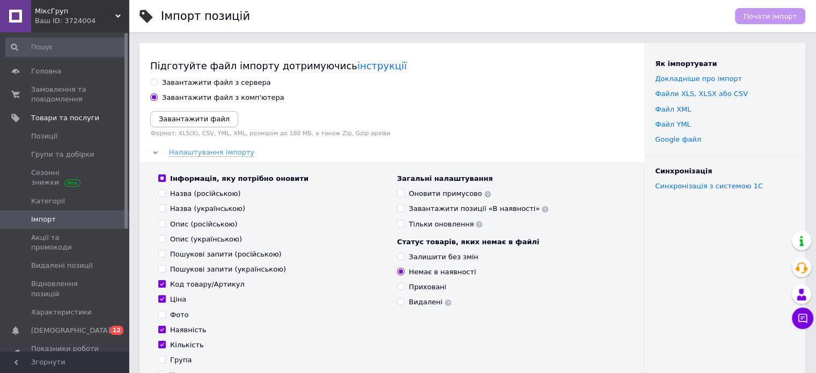
click at [174, 122] on icon "Завантажити файл" at bounding box center [194, 119] width 71 height 8
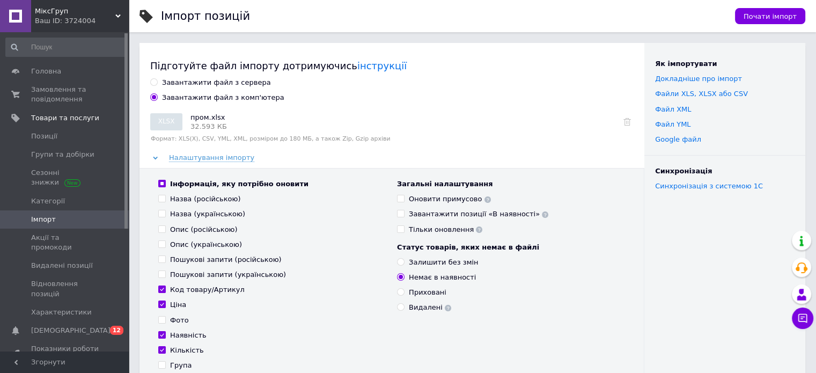
click at [157, 182] on div "Інформація, яку потрібно оновити Назва (російською) Назва (українською) Опис (р…" at bounding box center [272, 312] width 239 height 267
click at [161, 183] on input "Інформація, яку потрібно оновити" at bounding box center [161, 183] width 7 height 7
checkbox input "false"
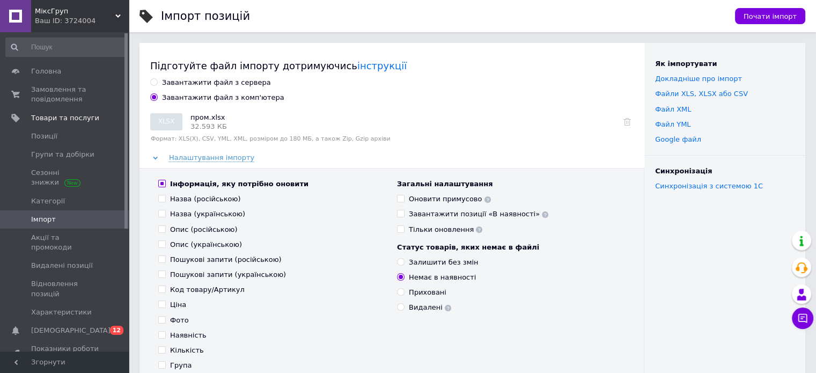
checkbox input "false"
click at [161, 183] on input "Інформація, яку потрібно оновити" at bounding box center [161, 183] width 7 height 7
checkbox input "true"
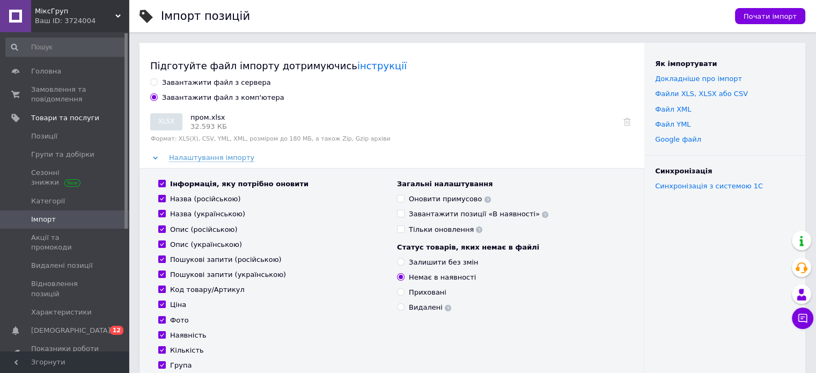
checkbox input "true"
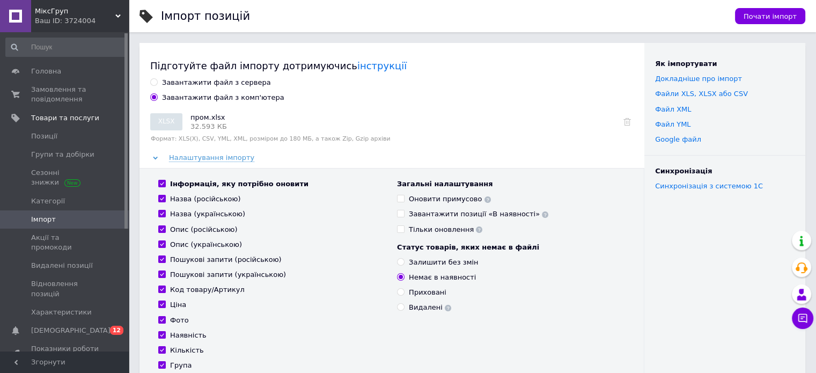
checkbox input "true"
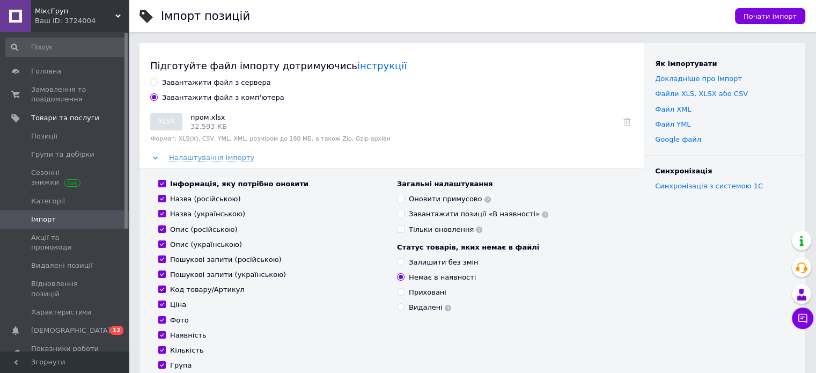
checkbox input "true"
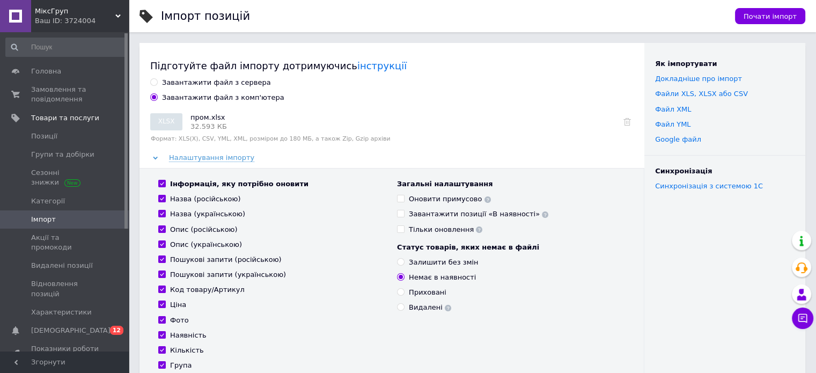
checkbox input "true"
click at [401, 263] on input "Залишити без змін" at bounding box center [400, 261] width 7 height 7
radio input "true"
drag, startPoint x: 400, startPoint y: 199, endPoint x: 410, endPoint y: 237, distance: 38.8
click at [401, 200] on input "Оновити примусово" at bounding box center [400, 198] width 7 height 7
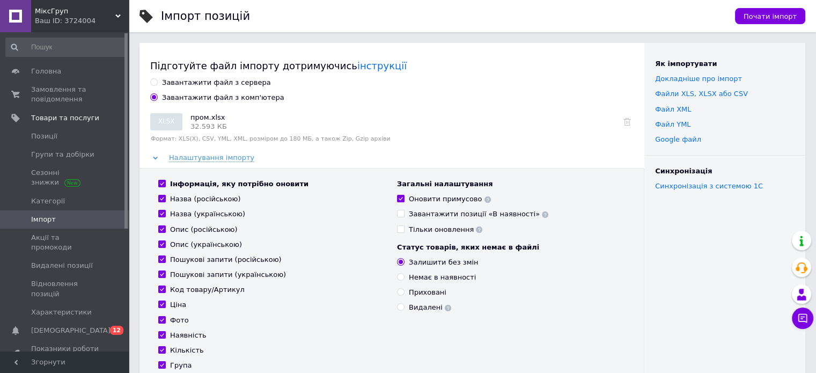
checkbox input "true"
click at [773, 23] on button "Почати імпорт" at bounding box center [770, 16] width 70 height 16
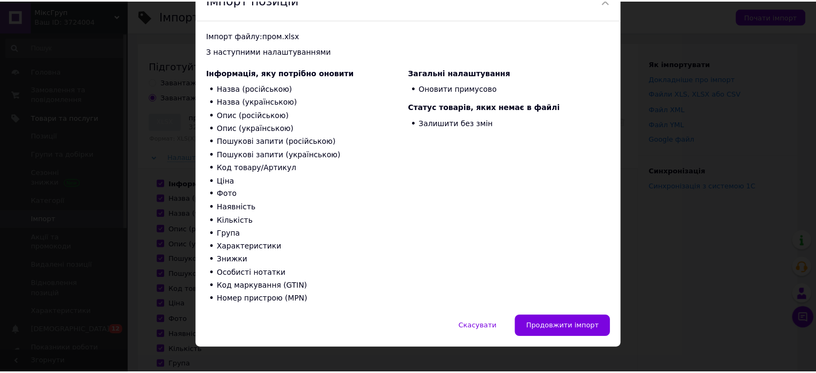
scroll to position [69, 0]
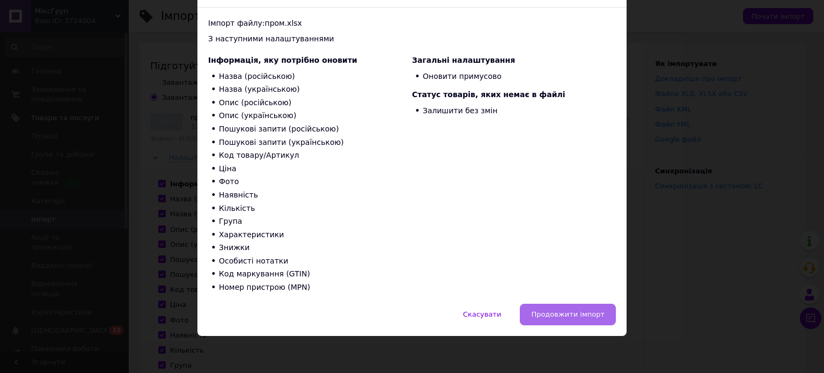
click at [575, 312] on span "Продовжити імпорт" at bounding box center [567, 314] width 73 height 8
